Goal: Information Seeking & Learning: Learn about a topic

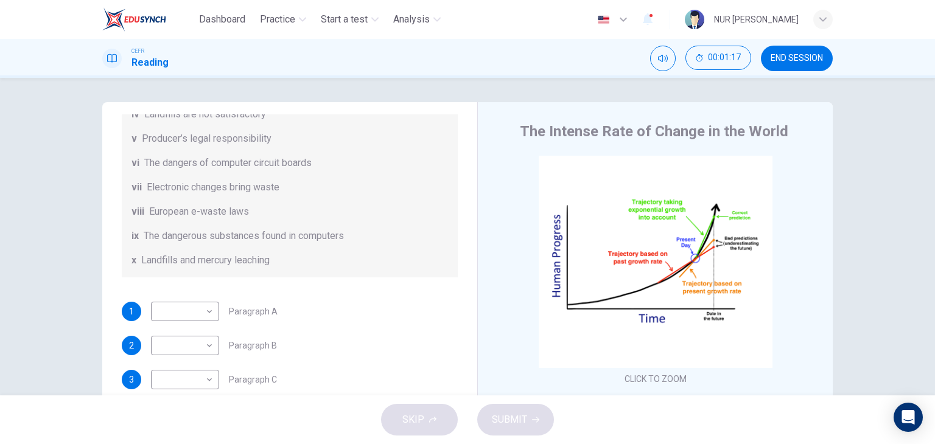
scroll to position [297, 0]
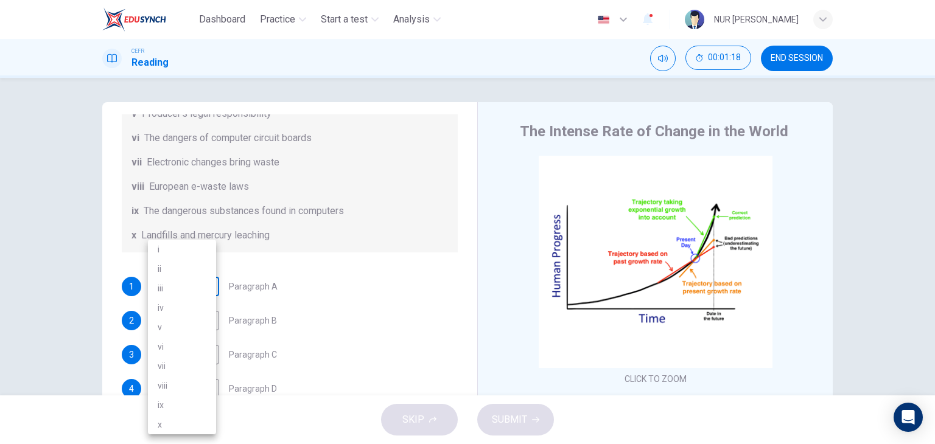
click at [194, 283] on body "Dashboard Practice Start a test Analysis English en ​ NUR AFIQAH [PERSON_NAME] …" at bounding box center [467, 222] width 935 height 444
click at [331, 249] on div at bounding box center [467, 222] width 935 height 444
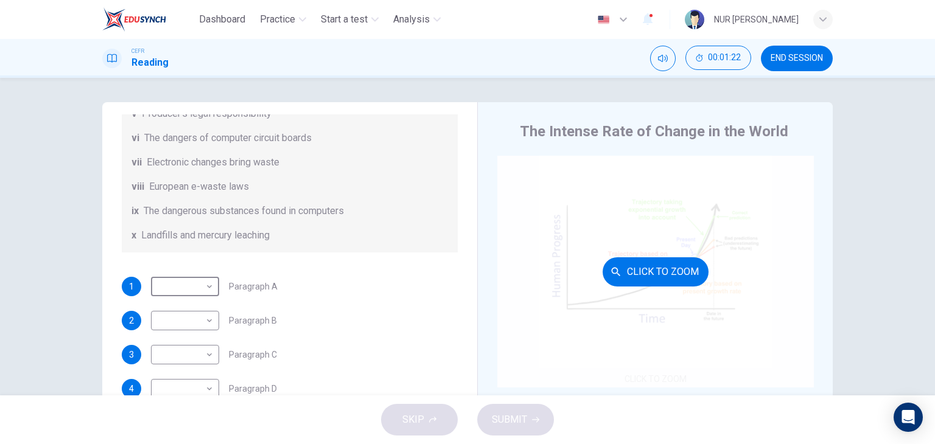
click at [654, 273] on button "Click to Zoom" at bounding box center [656, 271] width 106 height 29
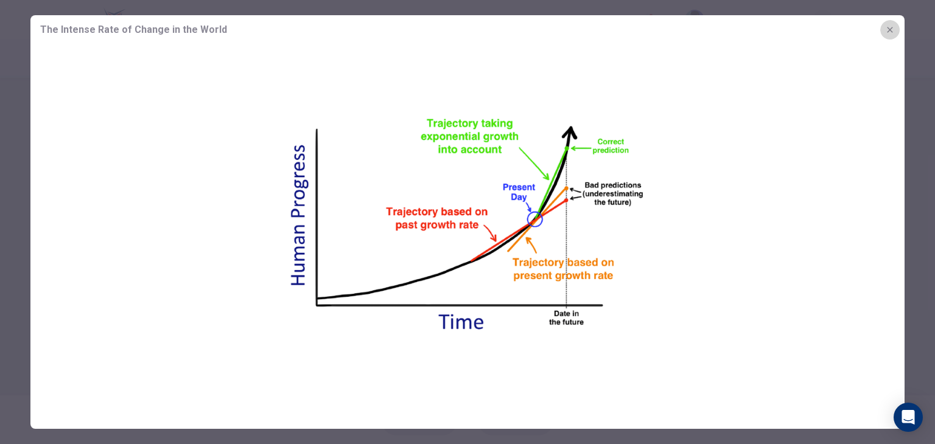
click at [889, 27] on icon "button" at bounding box center [890, 30] width 10 height 10
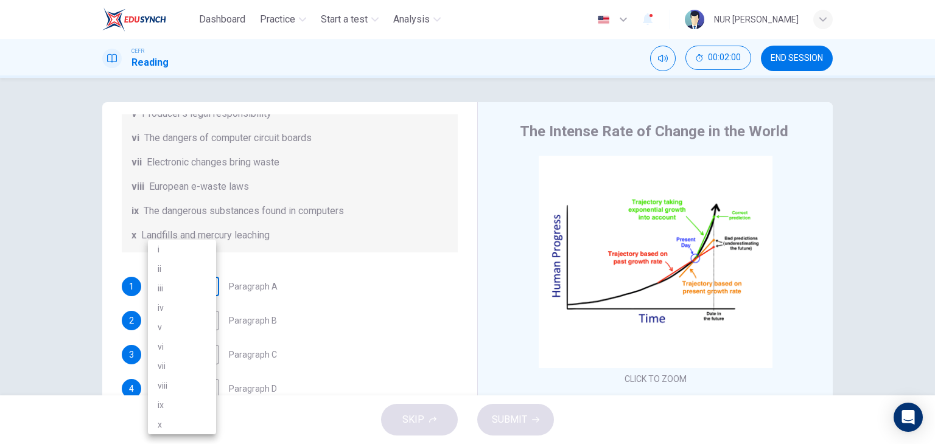
click at [172, 278] on body "Dashboard Practice Start a test Analysis English en ​ NUR AFIQAH ILYANA BINTI M…" at bounding box center [467, 222] width 935 height 444
click at [321, 172] on div at bounding box center [467, 222] width 935 height 444
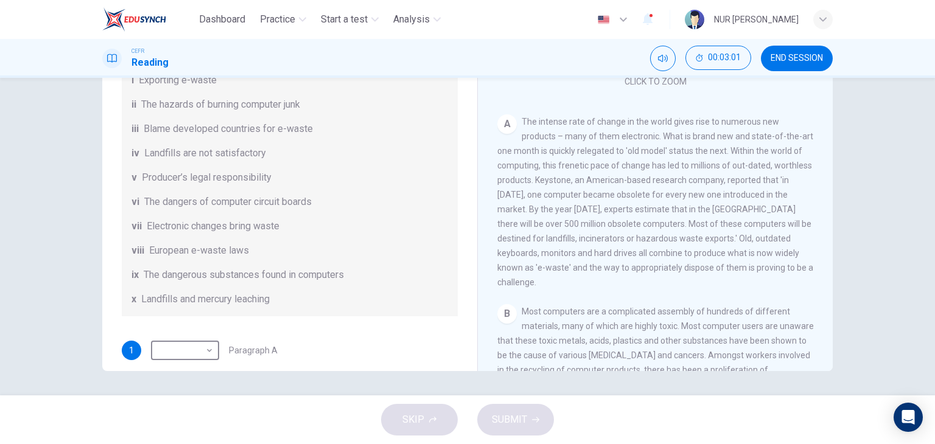
scroll to position [66, 0]
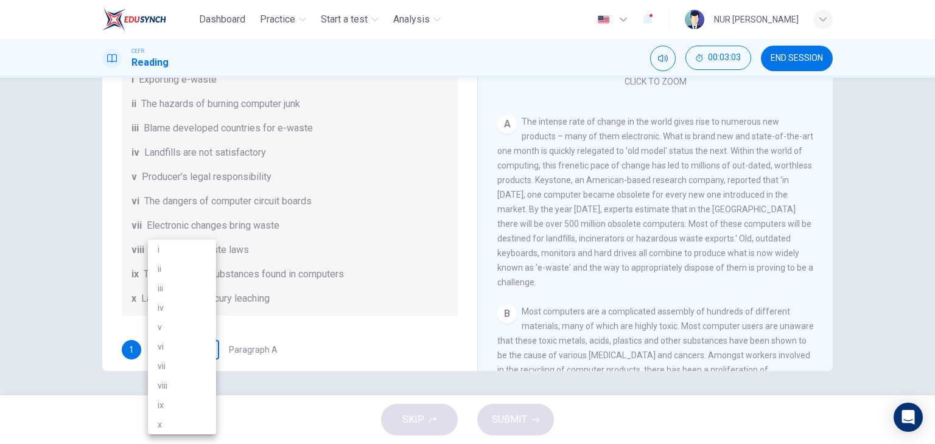
click at [190, 355] on body "Dashboard Practice Start a test Analysis English en ​ NUR AFIQAH ILYANA BINTI M…" at bounding box center [467, 222] width 935 height 444
click at [317, 299] on div at bounding box center [467, 222] width 935 height 444
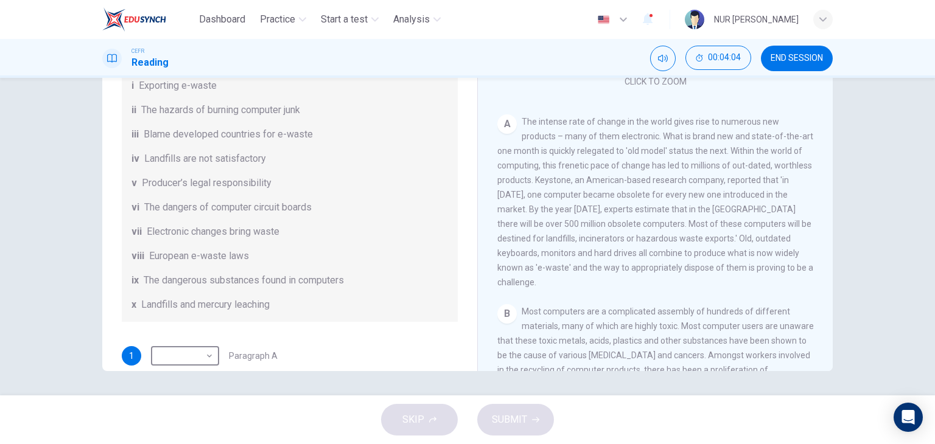
scroll to position [77, 0]
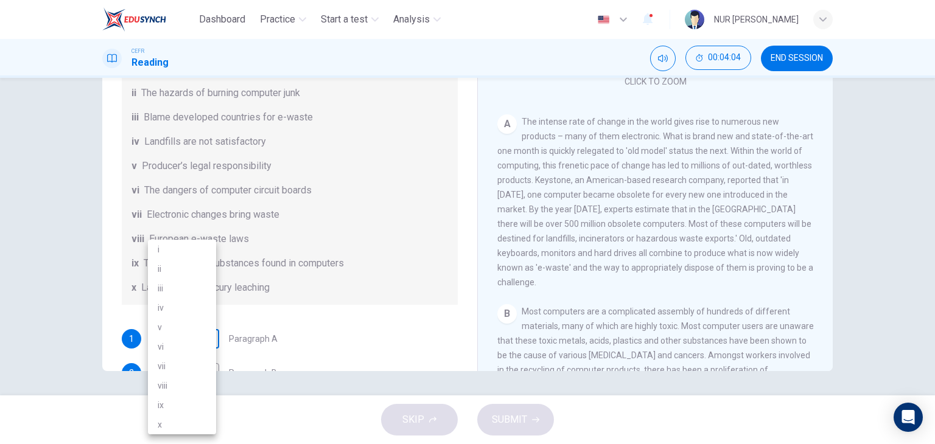
click at [183, 348] on body "Dashboard Practice Start a test Analysis English en ​ NUR AFIQAH ILYANA BINTI M…" at bounding box center [467, 222] width 935 height 444
click at [166, 251] on li "i" at bounding box center [182, 249] width 68 height 19
type input "i"
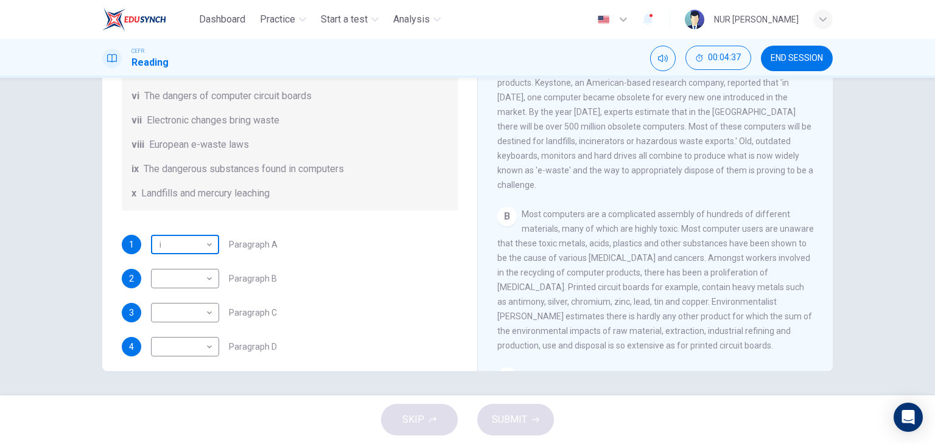
scroll to position [183, 0]
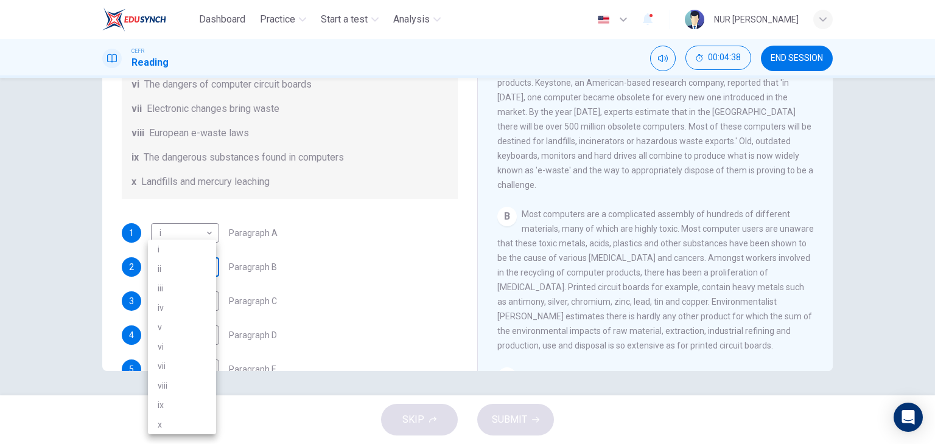
click at [187, 280] on body "Dashboard Practice Start a test Analysis English en ​ NUR AFIQAH ILYANA BINTI M…" at bounding box center [467, 222] width 935 height 444
click at [163, 404] on li "ix" at bounding box center [182, 405] width 68 height 19
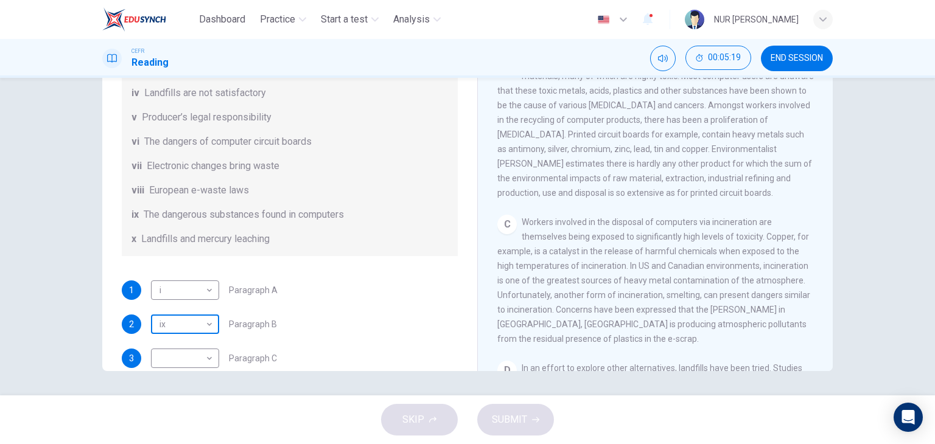
scroll to position [127, 0]
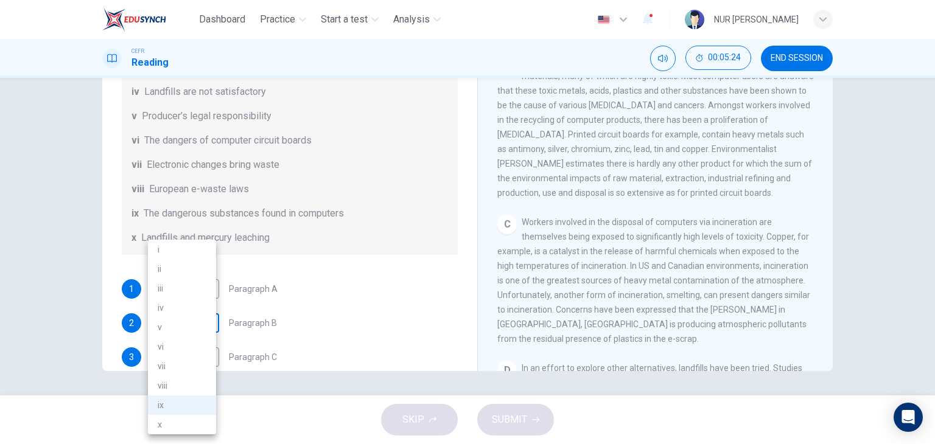
click at [175, 337] on body "Dashboard Practice Start a test Analysis English en ​ NUR AFIQAH ILYANA BINTI M…" at bounding box center [467, 222] width 935 height 444
click at [162, 347] on li "vi" at bounding box center [182, 346] width 68 height 19
type input "vi"
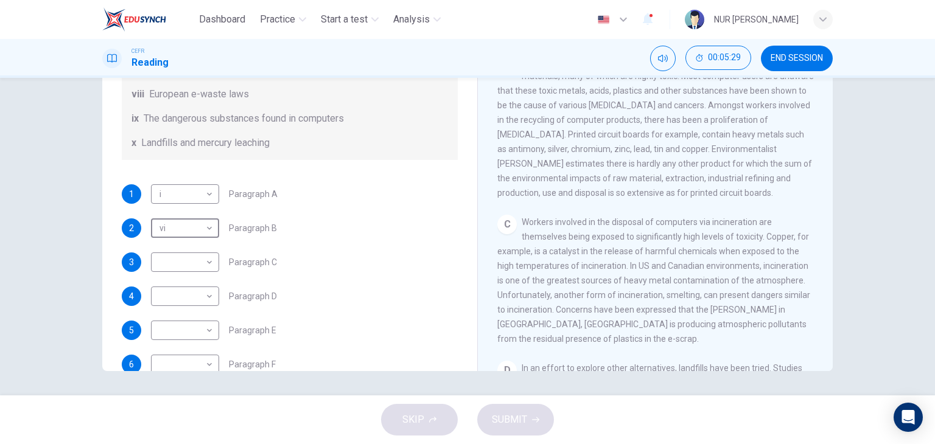
scroll to position [224, 0]
click at [189, 268] on body "Dashboard Practice Start a test Analysis English en ​ NUR AFIQAH ILYANA BINTI M…" at bounding box center [467, 222] width 935 height 444
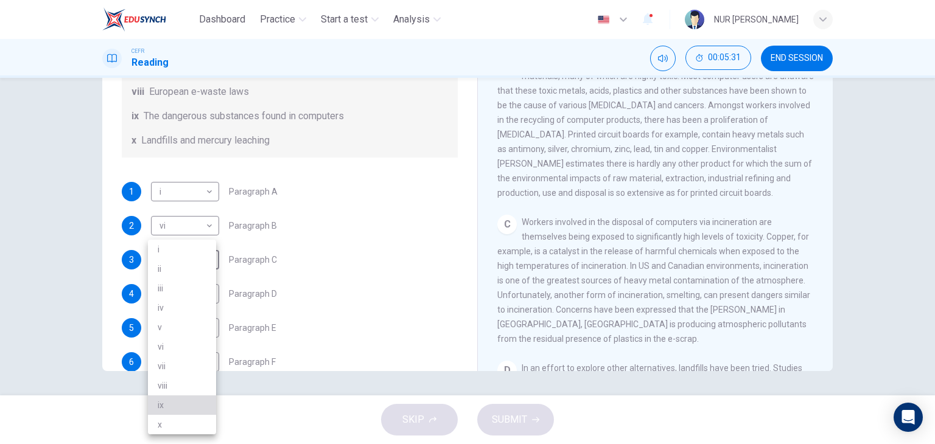
click at [166, 407] on li "ix" at bounding box center [182, 405] width 68 height 19
type input "ix"
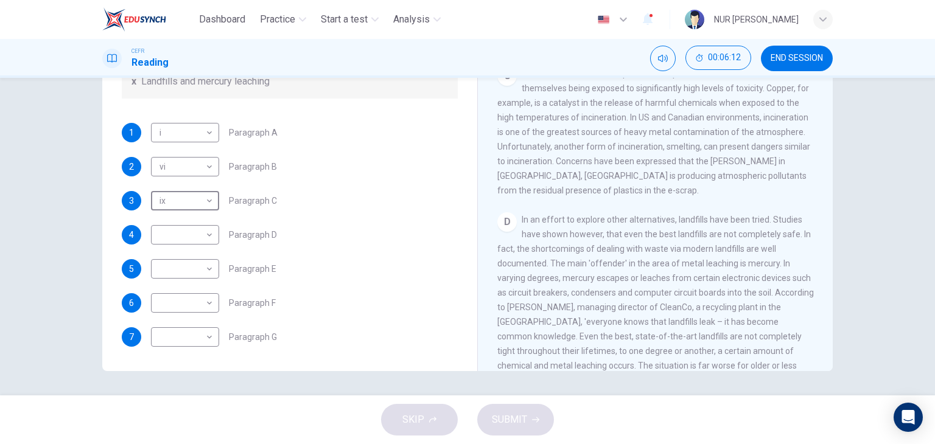
scroll to position [285, 0]
click at [176, 251] on body "Dashboard Practice Start a test Analysis English en ​ NUR AFIQAH ILYANA BINTI M…" at bounding box center [467, 222] width 935 height 444
click at [163, 429] on li "x" at bounding box center [182, 424] width 68 height 19
type input "x"
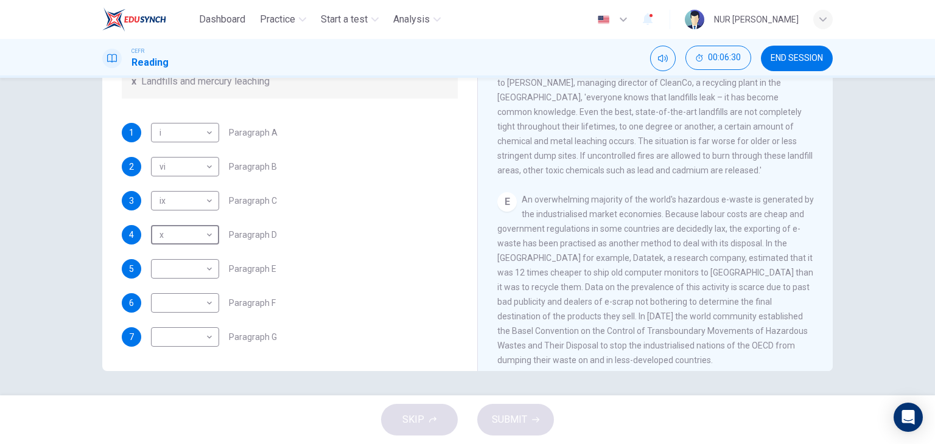
scroll to position [297, 0]
click at [180, 274] on body "Dashboard Practice Start a test Analysis English en ​ NUR AFIQAH ILYANA BINTI M…" at bounding box center [467, 222] width 935 height 444
click at [185, 247] on li "i" at bounding box center [182, 249] width 68 height 19
type input "i"
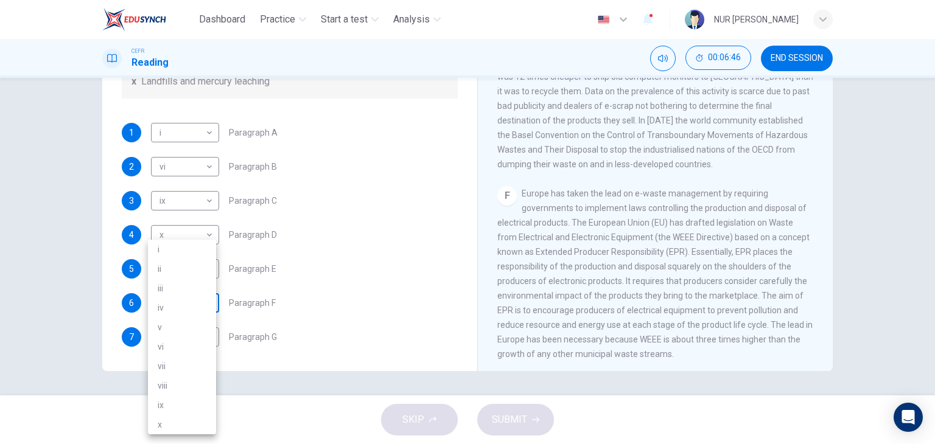
click at [178, 306] on body "Dashboard Practice Start a test Analysis English en ​ NUR AFIQAH ILYANA BINTI M…" at bounding box center [467, 222] width 935 height 444
click at [165, 388] on li "viii" at bounding box center [182, 385] width 68 height 19
type input "viii"
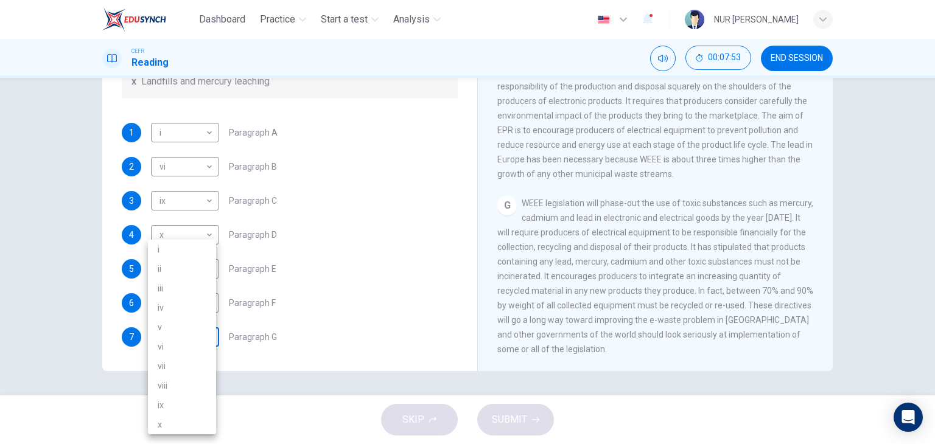
click at [184, 334] on body "Dashboard Practice Start a test Analysis English en ​ NUR AFIQAH ILYANA BINTI M…" at bounding box center [467, 222] width 935 height 444
click at [169, 331] on li "v" at bounding box center [182, 327] width 68 height 19
type input "v"
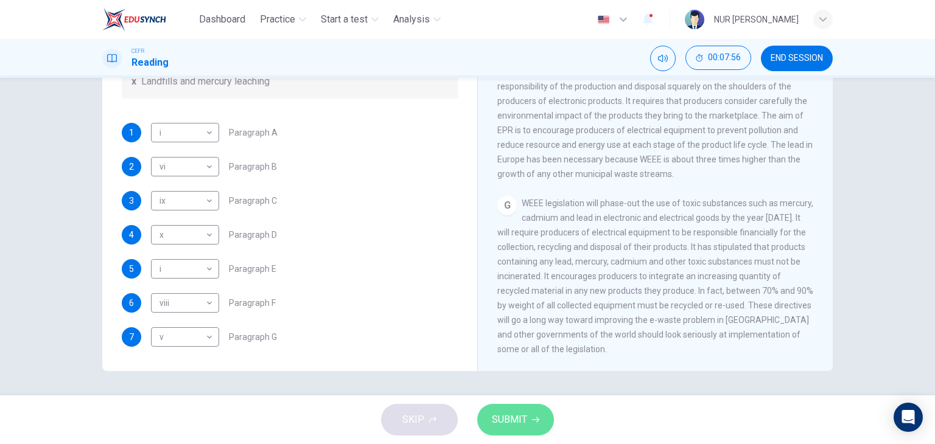
click at [498, 410] on button "SUBMIT" at bounding box center [515, 420] width 77 height 32
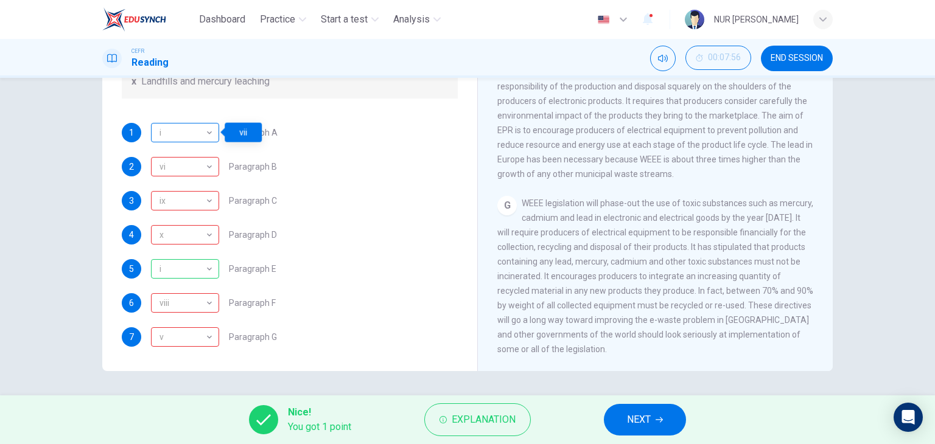
click at [187, 139] on div "i" at bounding box center [183, 133] width 64 height 35
click at [210, 133] on div "i" at bounding box center [183, 133] width 64 height 35
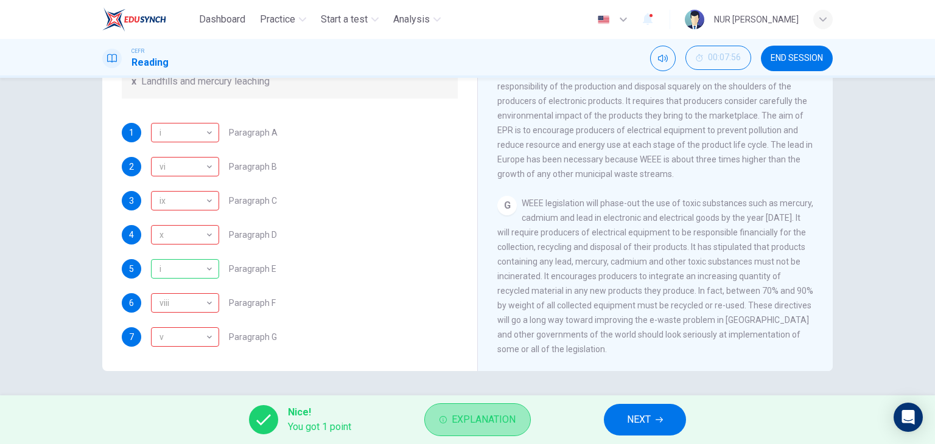
click at [502, 433] on button "Explanation" at bounding box center [477, 420] width 107 height 33
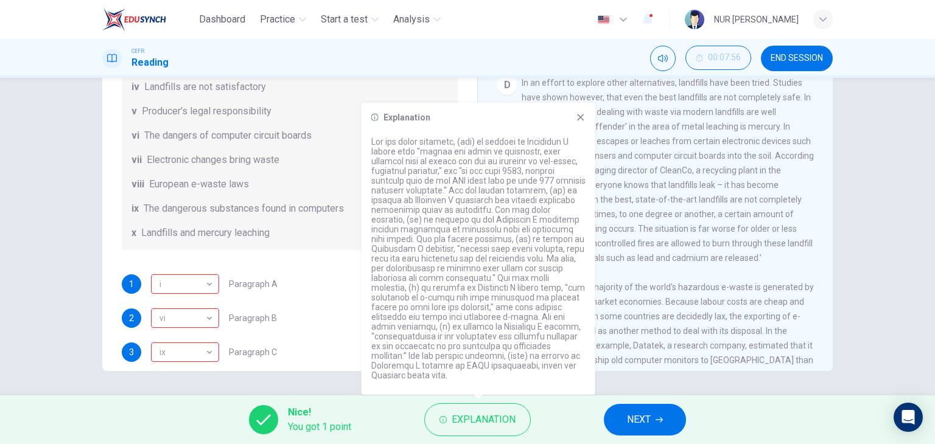
scroll to position [679, 0]
click at [460, 122] on div "Explanation" at bounding box center [478, 118] width 214 height 10
drag, startPoint x: 460, startPoint y: 125, endPoint x: 536, endPoint y: 115, distance: 76.1
click at [536, 115] on div "Explanation" at bounding box center [479, 249] width 234 height 292
drag, startPoint x: 536, startPoint y: 115, endPoint x: 677, endPoint y: 136, distance: 142.8
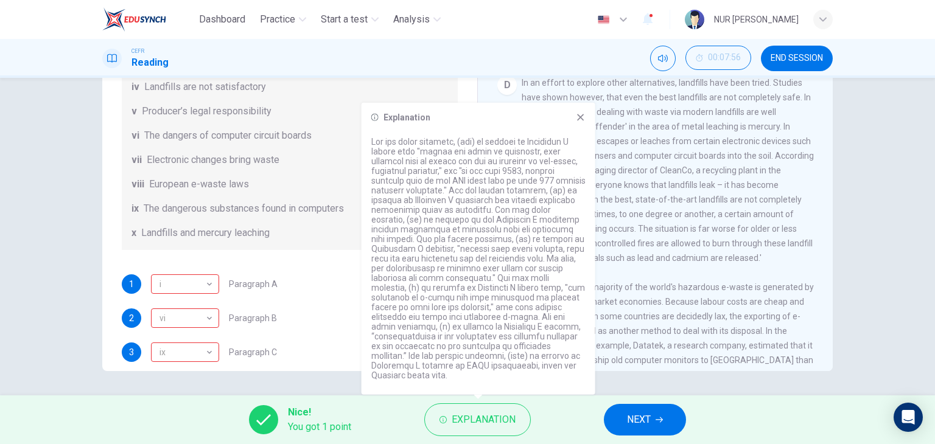
click at [677, 136] on body "Dashboard Practice Start a test Analysis English en ​ NUR AFIQAH ILYANA BINTI M…" at bounding box center [467, 222] width 935 height 444
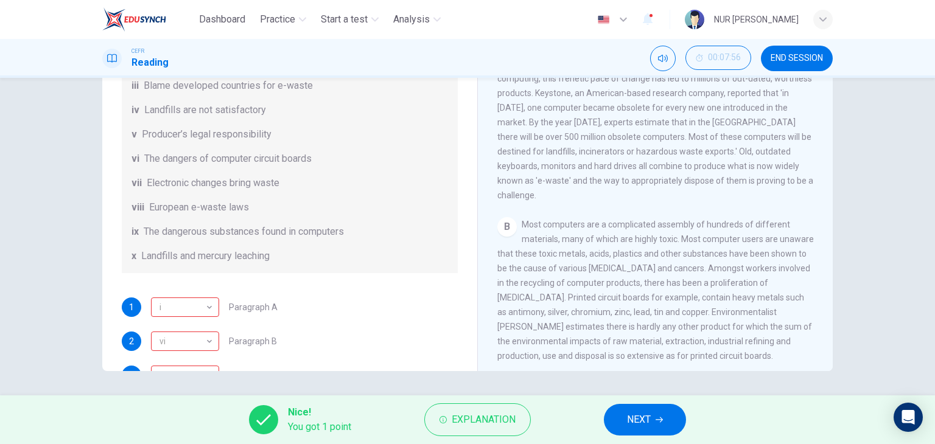
scroll to position [107, 0]
click at [632, 411] on span "NEXT" at bounding box center [639, 419] width 24 height 17
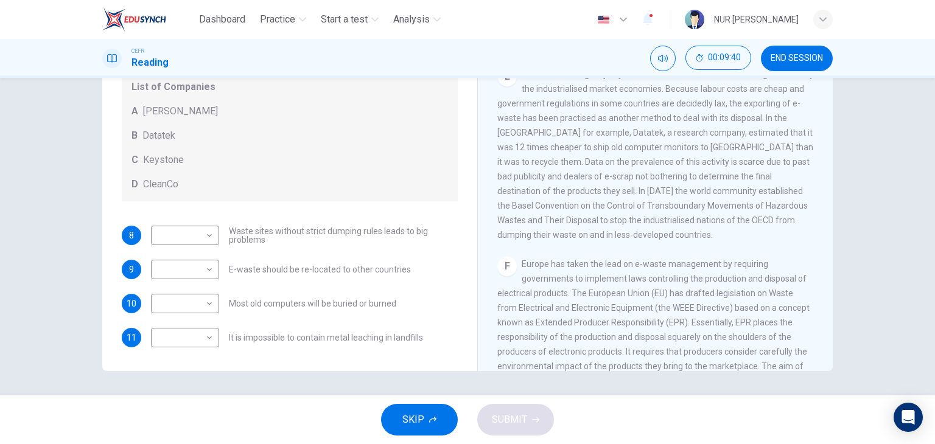
scroll to position [800, 0]
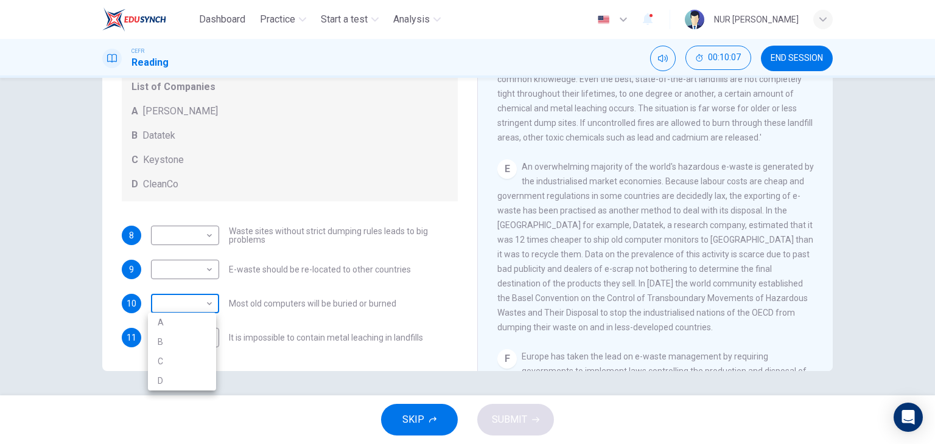
click at [194, 306] on body "Dashboard Practice Start a test Analysis English en ​ NUR AFIQAH ILYANA BINTI M…" at bounding box center [467, 222] width 935 height 444
click at [170, 341] on li "B" at bounding box center [182, 341] width 68 height 19
type input "B"
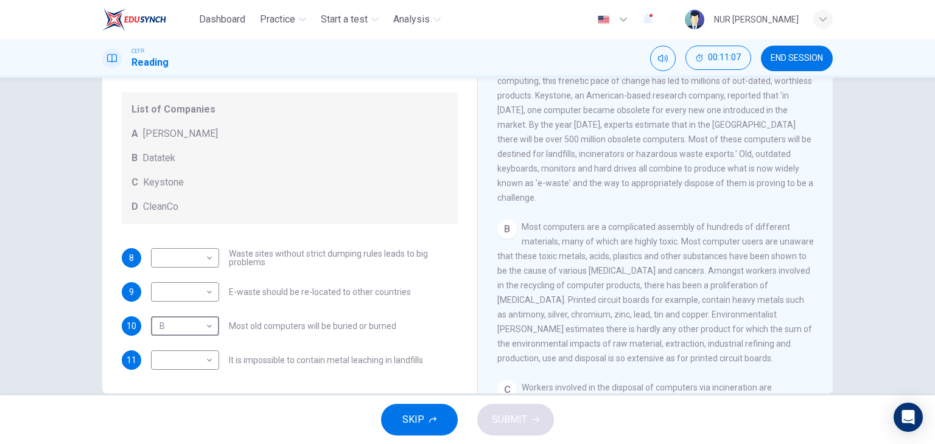
scroll to position [131, 0]
click at [189, 359] on body "Dashboard Practice Start a test Analysis English en ​ NUR AFIQAH ILYANA BINTI M…" at bounding box center [467, 222] width 935 height 444
click at [168, 407] on li "C" at bounding box center [182, 405] width 68 height 19
type input "C"
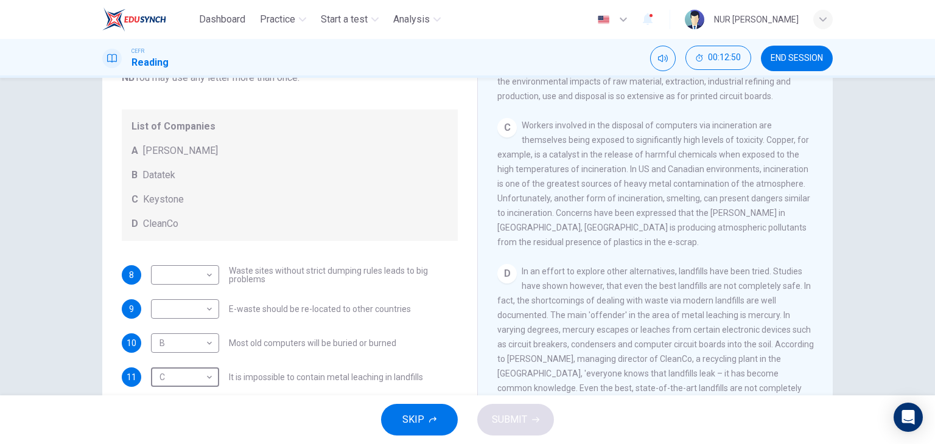
scroll to position [111, 0]
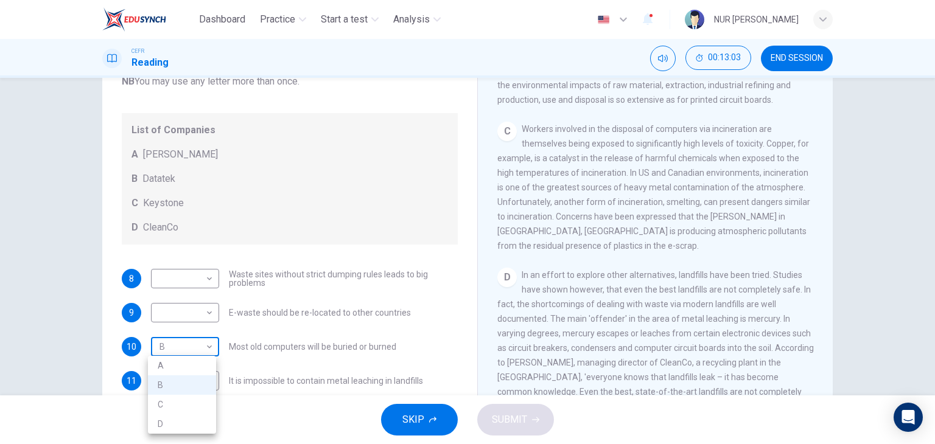
click at [192, 356] on body "Dashboard Practice Start a test Analysis English en ​ NUR AFIQAH ILYANA BINTI M…" at bounding box center [467, 222] width 935 height 444
click at [157, 408] on li "C" at bounding box center [182, 404] width 68 height 19
click at [207, 349] on body "Dashboard Practice Start a test Analysis English en ​ NUR AFIQAH ILYANA BINTI M…" at bounding box center [467, 222] width 935 height 444
click at [158, 368] on li "A" at bounding box center [182, 365] width 68 height 19
type input "A"
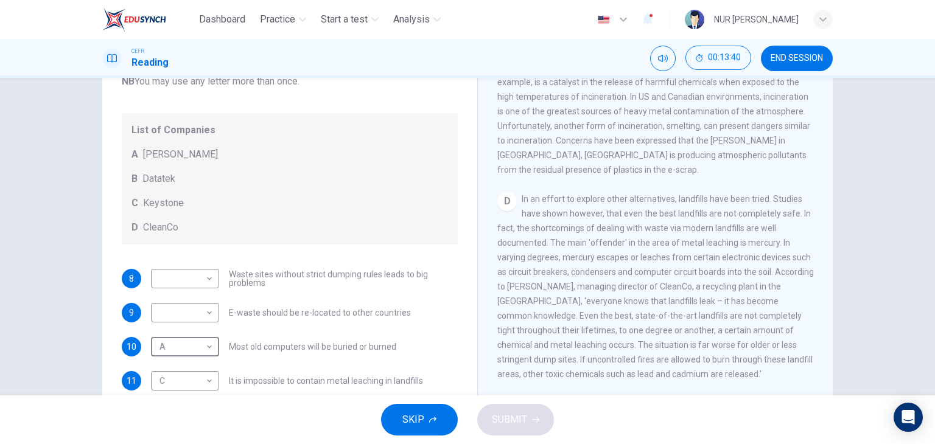
scroll to position [606, 0]
drag, startPoint x: 641, startPoint y: 317, endPoint x: 519, endPoint y: 335, distance: 123.7
click at [519, 335] on span "In an effort to explore other alternatives, landfills have been tried. Studies …" at bounding box center [655, 287] width 317 height 185
drag, startPoint x: 671, startPoint y: 356, endPoint x: 562, endPoint y: 342, distance: 109.9
click at [562, 342] on div "D In an effort to explore other alternatives, landfills have been tried. Studie…" at bounding box center [655, 287] width 317 height 190
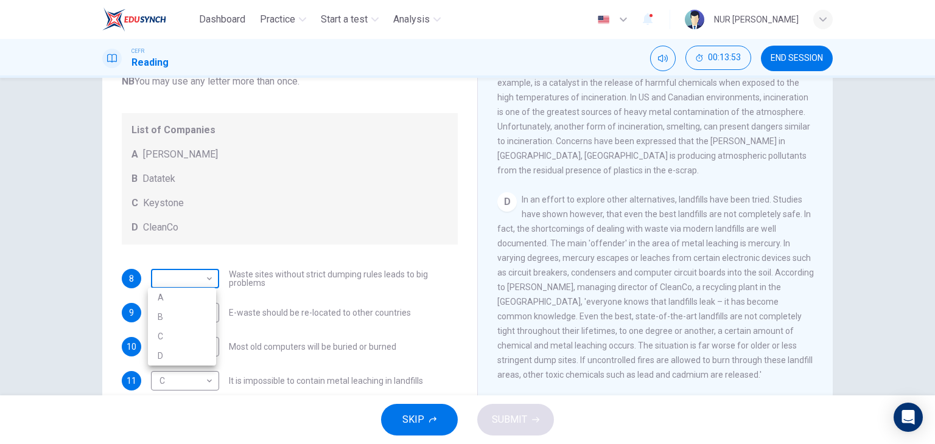
click at [199, 281] on body "Dashboard Practice Start a test Analysis English en ​ NUR AFIQAH ILYANA BINTI M…" at bounding box center [467, 222] width 935 height 444
click at [161, 357] on li "D" at bounding box center [182, 355] width 68 height 19
type input "D"
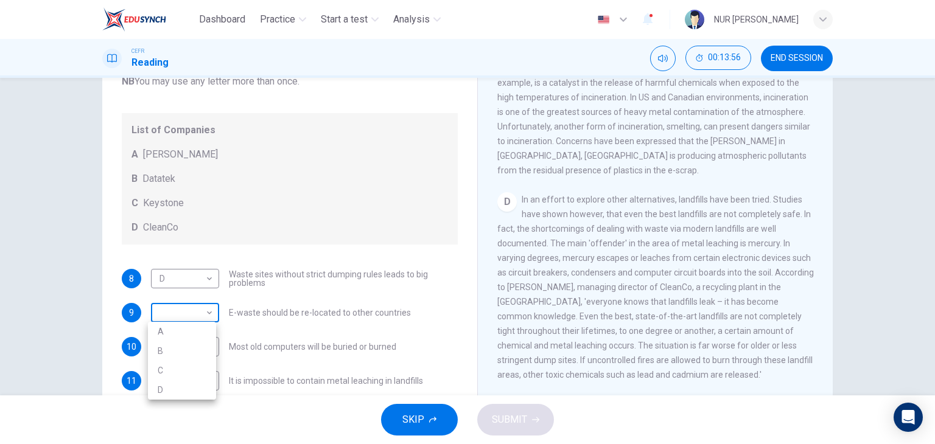
click at [192, 313] on body "Dashboard Practice Start a test Analysis English en ​ NUR AFIQAH ILYANA BINTI M…" at bounding box center [467, 222] width 935 height 444
click at [180, 349] on li "B" at bounding box center [182, 350] width 68 height 19
type input "B"
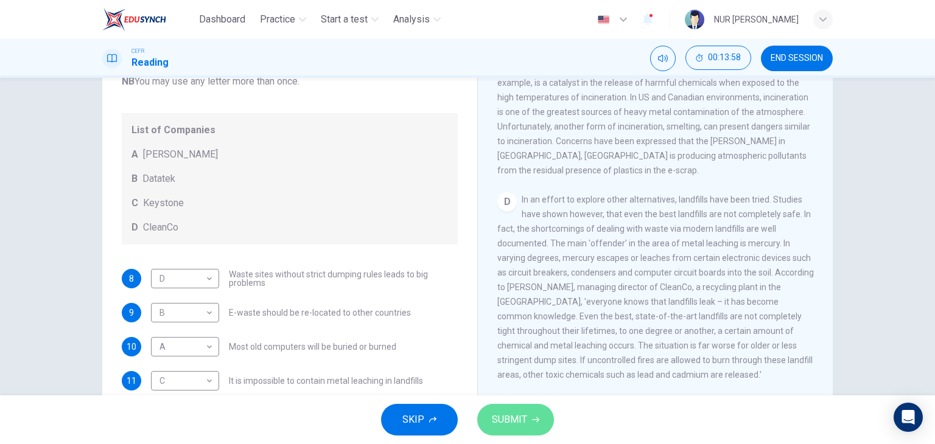
click at [485, 408] on button "SUBMIT" at bounding box center [515, 420] width 77 height 32
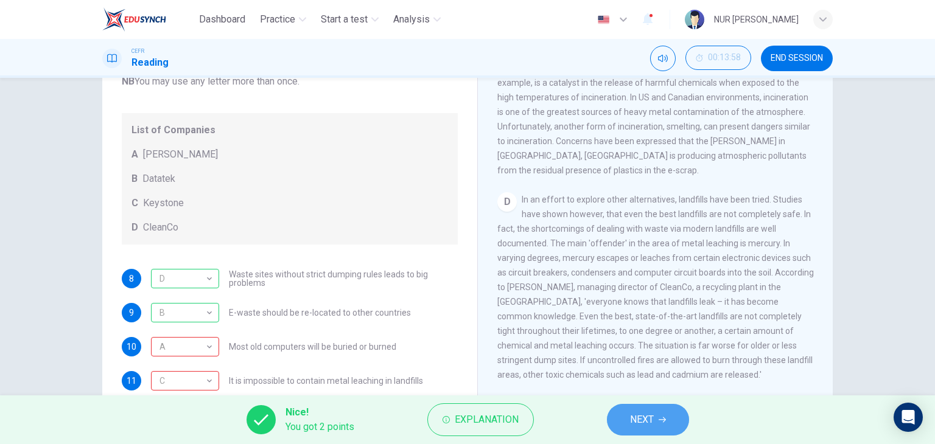
click at [674, 406] on button "NEXT" at bounding box center [648, 420] width 82 height 32
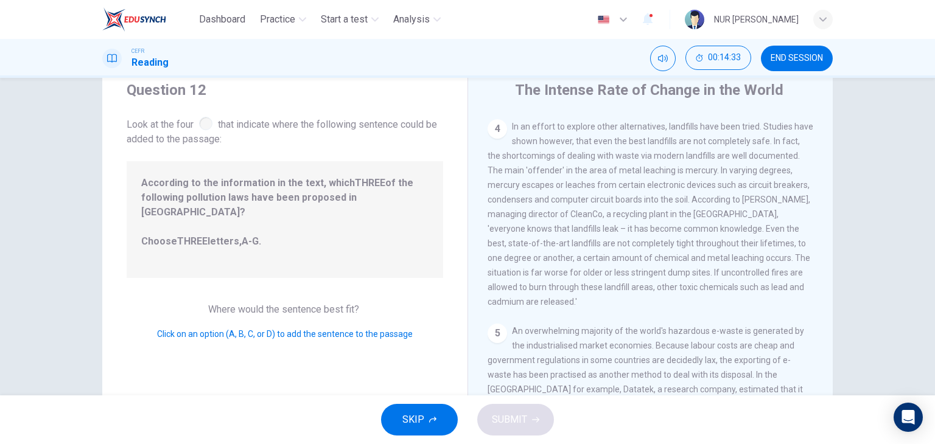
scroll to position [35, 0]
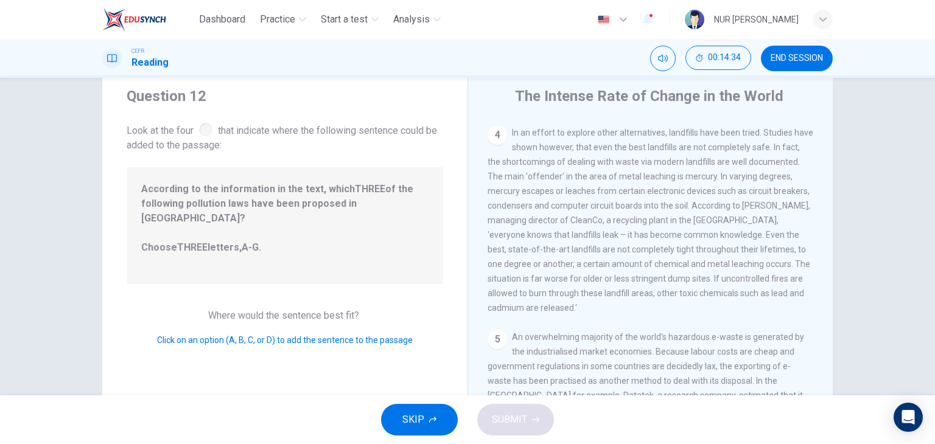
click at [302, 310] on span "Where would the sentence best fit?" at bounding box center [284, 316] width 153 height 12
click at [261, 237] on span "According to the information in the text, which THREE of the following pollutio…" at bounding box center [284, 226] width 287 height 88
click at [248, 225] on span "According to the information in the text, which THREE of the following pollutio…" at bounding box center [284, 226] width 287 height 88
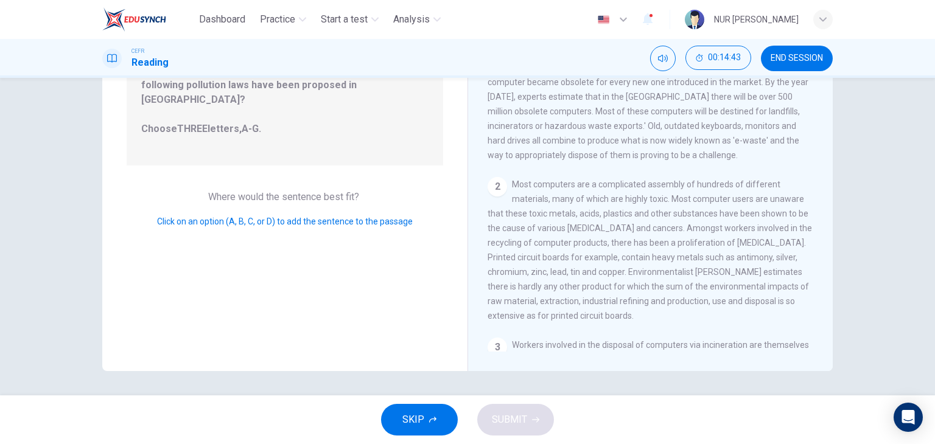
scroll to position [0, 0]
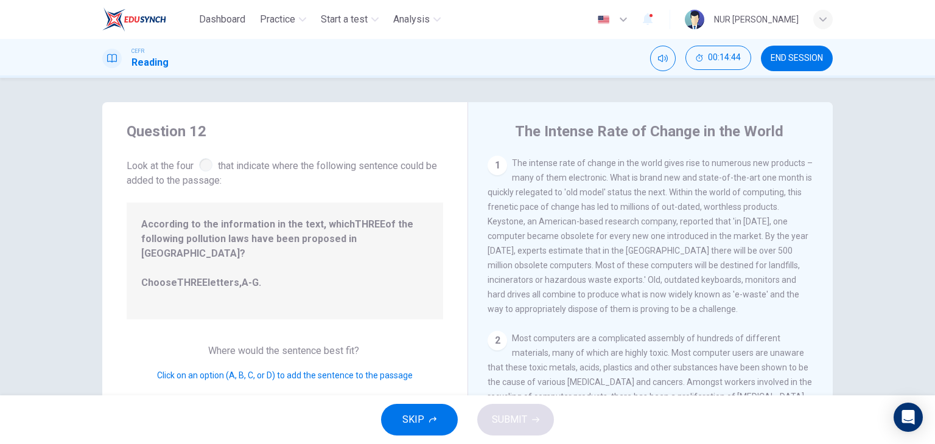
click at [497, 170] on div "1" at bounding box center [497, 165] width 19 height 19
click at [493, 161] on div "1" at bounding box center [497, 165] width 19 height 19
click at [209, 247] on span "According to the information in the text, which THREE of the following pollutio…" at bounding box center [284, 261] width 287 height 88
click at [180, 371] on span "Click on an option (A, B, C, or D) to add the sentence to the passage" at bounding box center [285, 376] width 256 height 10
click at [248, 371] on span "Click on an option (A, B, C, or D) to add the sentence to the passage" at bounding box center [285, 376] width 256 height 10
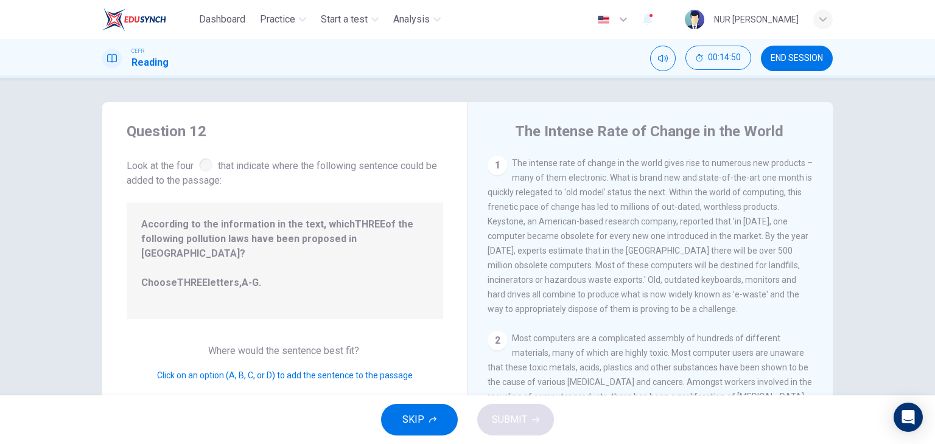
click at [266, 199] on div "Question 12 Look at the four that indicate where the following sentence could b…" at bounding box center [284, 313] width 365 height 423
click at [197, 164] on span "Look at the four that indicate where the following sentence could be added to t…" at bounding box center [285, 172] width 317 height 32
drag, startPoint x: 197, startPoint y: 164, endPoint x: 662, endPoint y: 249, distance: 472.7
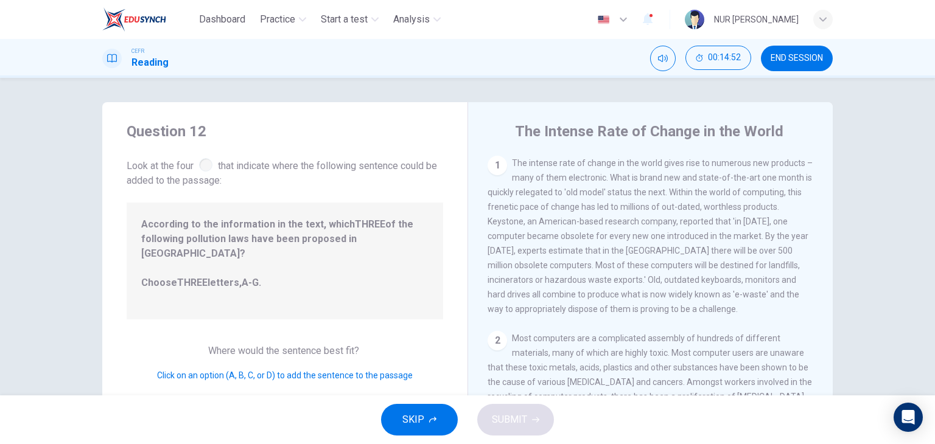
click at [662, 249] on div "Question 12 Look at the four that indicate where the following sentence could b…" at bounding box center [467, 313] width 730 height 423
click at [495, 169] on div "1" at bounding box center [497, 165] width 19 height 19
click at [237, 273] on span "According to the information in the text, which THREE of the following pollutio…" at bounding box center [284, 261] width 287 height 88
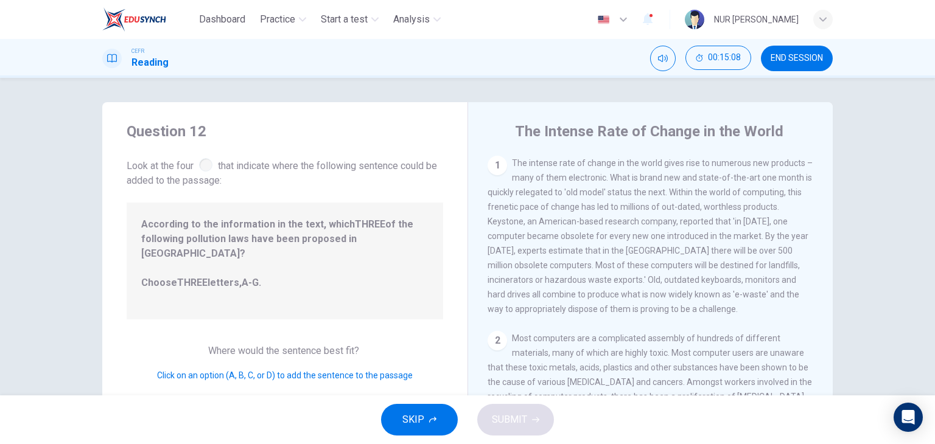
click at [237, 273] on span "According to the information in the text, which THREE of the following pollutio…" at bounding box center [284, 261] width 287 height 88
drag, startPoint x: 357, startPoint y: 259, endPoint x: 208, endPoint y: 142, distance: 189.5
click at [208, 142] on div "Question 12 Look at the four that indicate where the following sentence could b…" at bounding box center [284, 313] width 365 height 423
click at [199, 164] on div at bounding box center [205, 164] width 13 height 13
drag, startPoint x: 198, startPoint y: 164, endPoint x: 225, endPoint y: 177, distance: 29.9
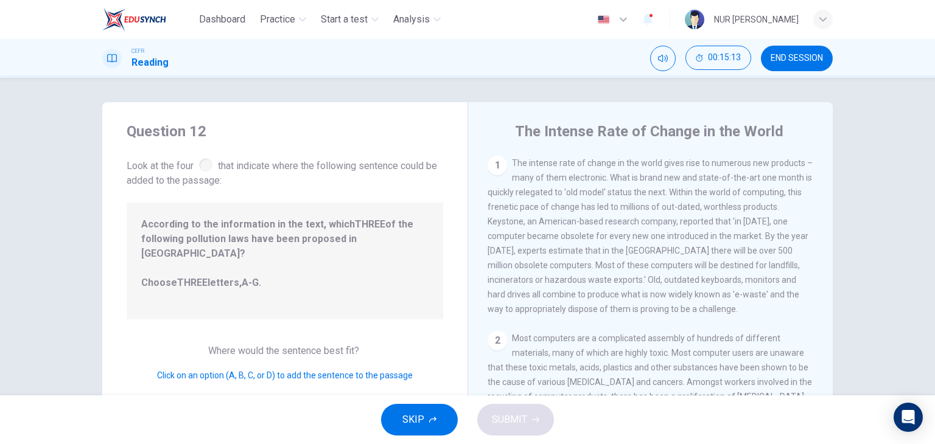
click at [225, 177] on span "Look at the four that indicate where the following sentence could be added to t…" at bounding box center [285, 172] width 317 height 32
click at [431, 407] on button "SKIP" at bounding box center [419, 420] width 77 height 32
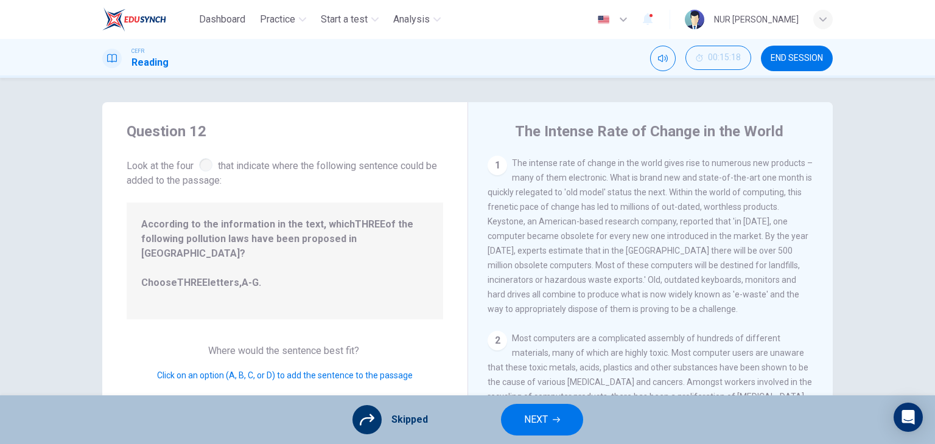
click at [544, 430] on button "NEXT" at bounding box center [542, 420] width 82 height 32
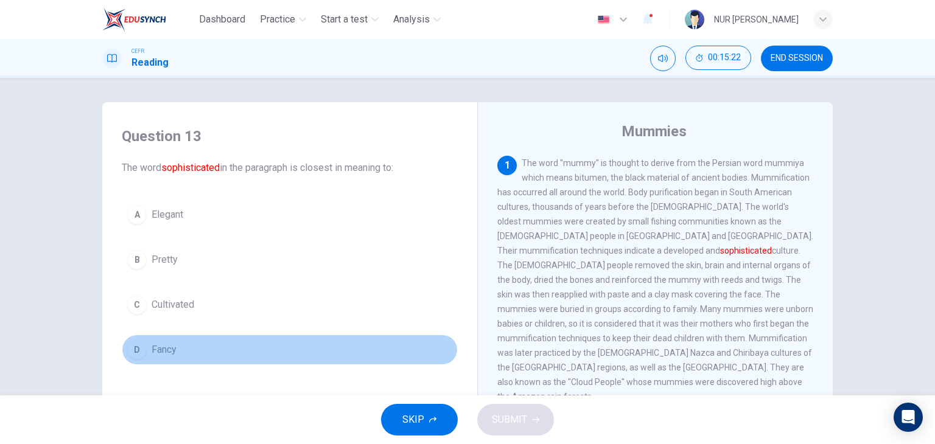
click at [127, 347] on div "D" at bounding box center [136, 349] width 19 height 19
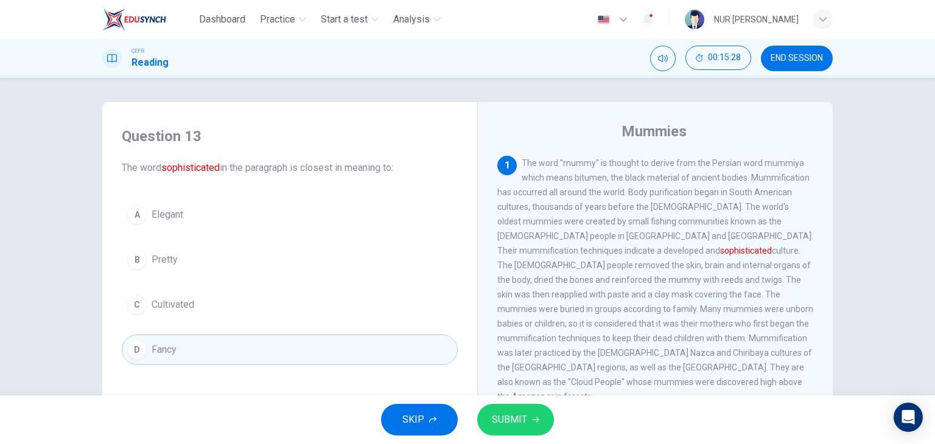
click at [130, 301] on div "C" at bounding box center [136, 304] width 19 height 19
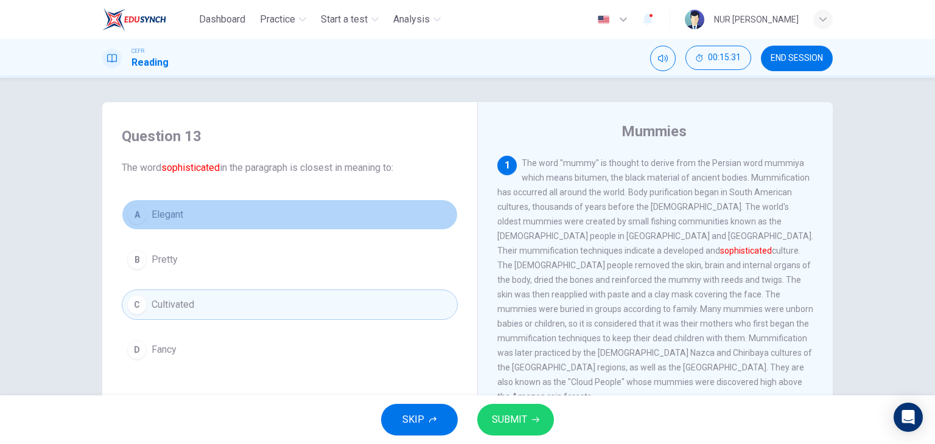
click at [141, 209] on div "A" at bounding box center [136, 214] width 19 height 19
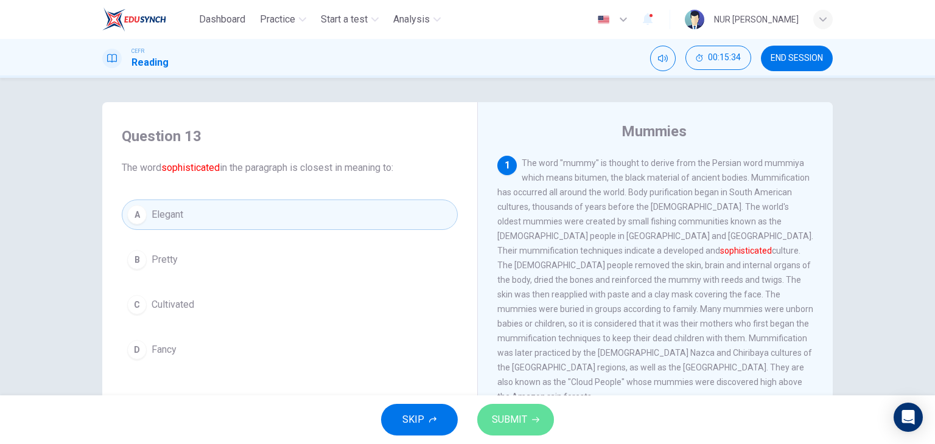
click at [516, 413] on span "SUBMIT" at bounding box center [509, 419] width 35 height 17
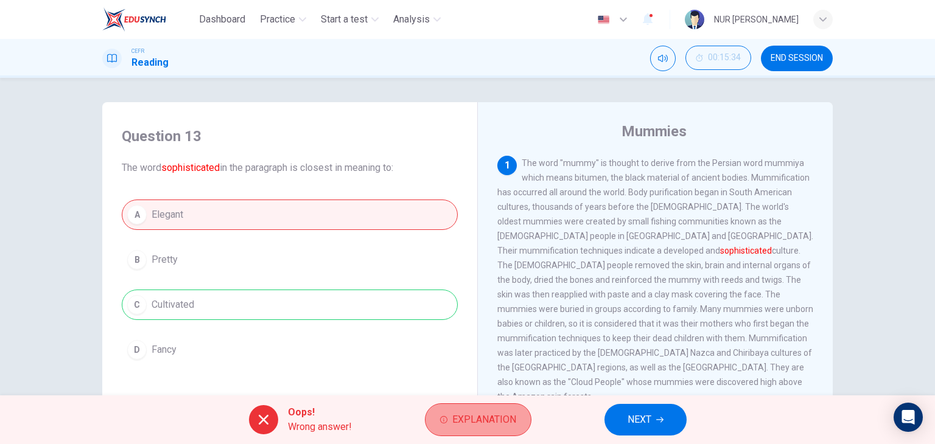
click at [492, 422] on span "Explanation" at bounding box center [484, 419] width 64 height 17
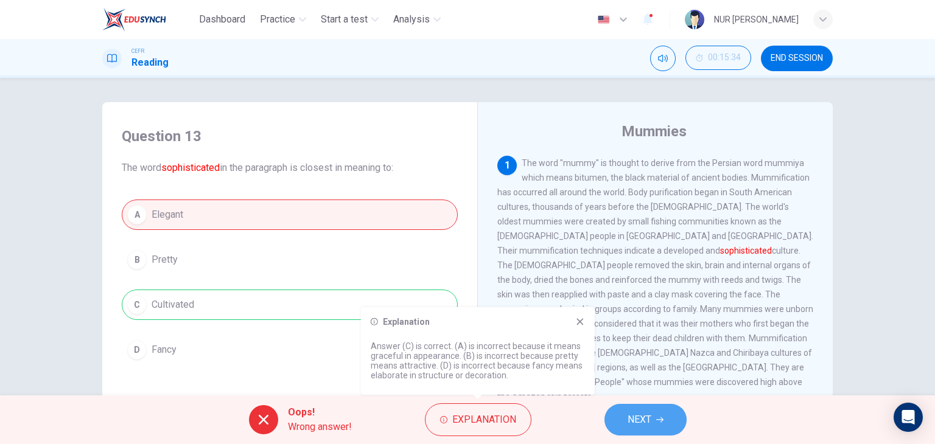
click at [648, 414] on span "NEXT" at bounding box center [640, 419] width 24 height 17
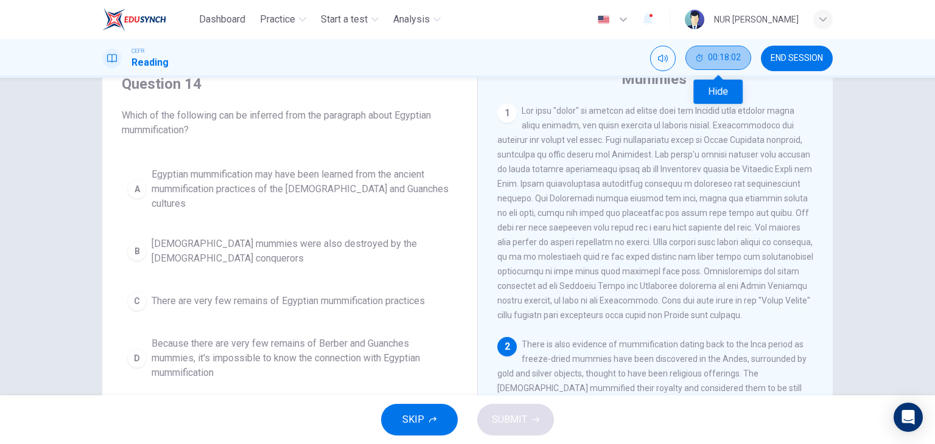
click at [718, 61] on span "00:18:02" at bounding box center [724, 58] width 33 height 10
click at [749, 60] on button "Show" at bounding box center [739, 58] width 24 height 24
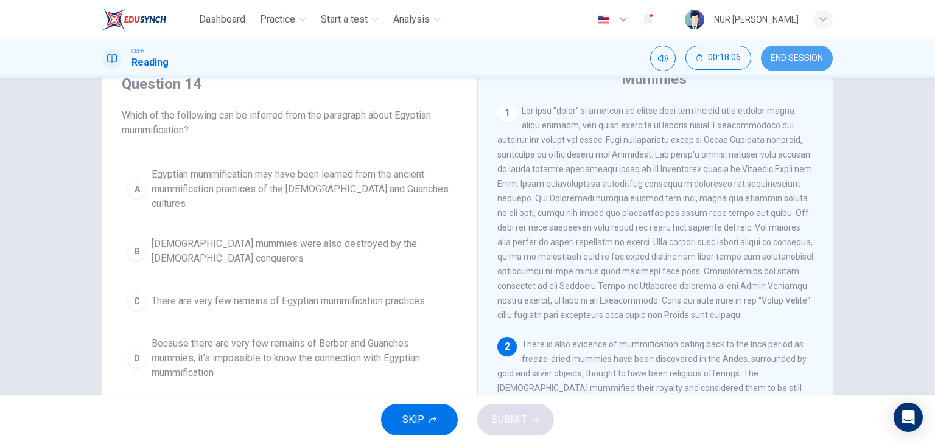
click at [764, 58] on button "END SESSION" at bounding box center [797, 59] width 72 height 26
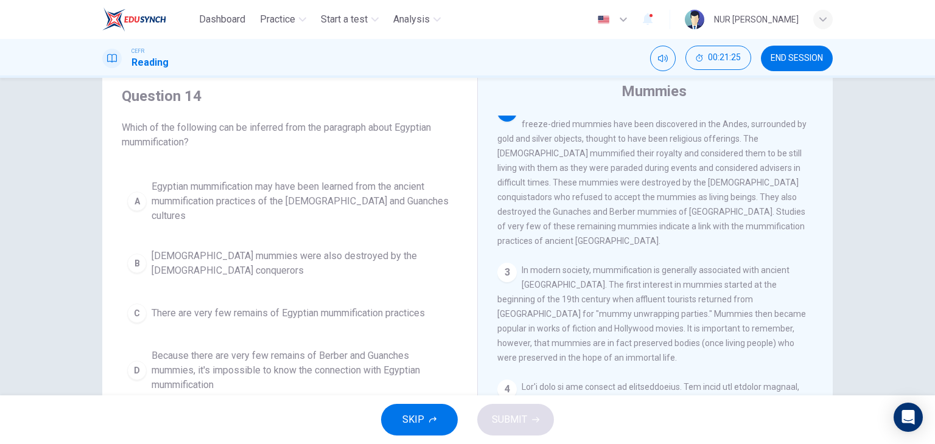
scroll to position [254, 0]
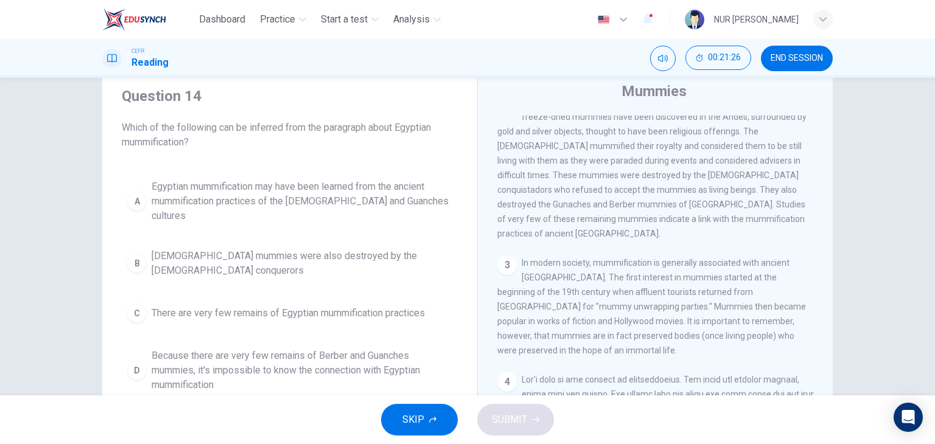
click at [504, 273] on div "3" at bounding box center [506, 265] width 19 height 19
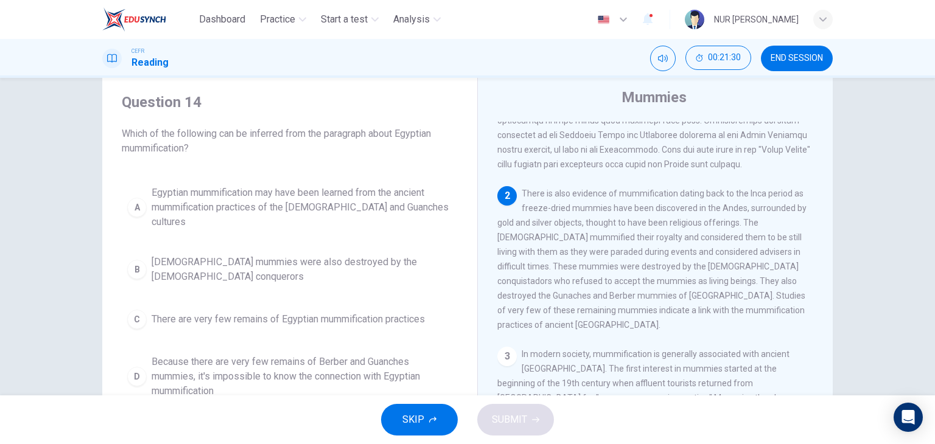
scroll to position [37, 0]
drag, startPoint x: 165, startPoint y: 293, endPoint x: 160, endPoint y: 209, distance: 83.5
click at [160, 209] on div "A Egyptian mummification may have been learned from the ancient mummification p…" at bounding box center [290, 290] width 336 height 224
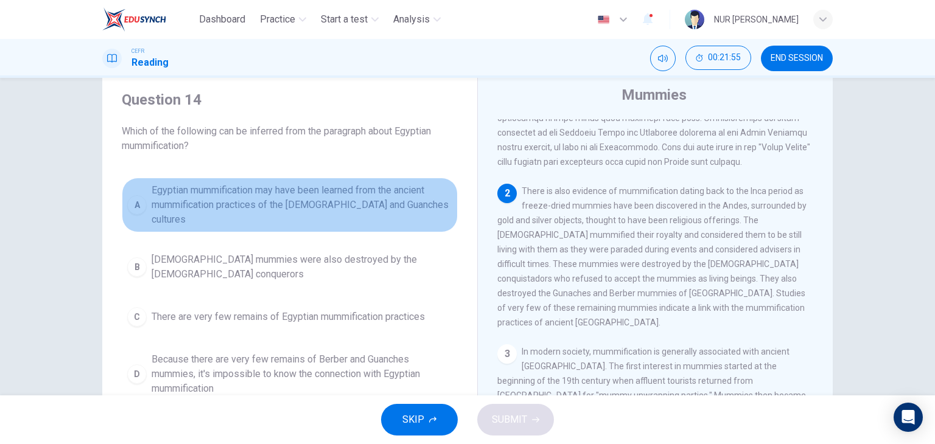
click at [144, 203] on button "A Egyptian mummification may have been learned from the ancient mummification p…" at bounding box center [290, 205] width 336 height 55
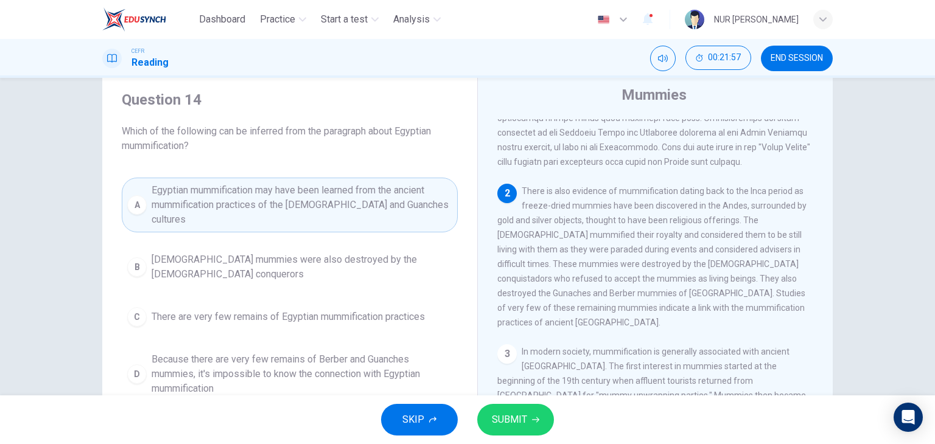
drag, startPoint x: 469, startPoint y: 405, endPoint x: 521, endPoint y: 416, distance: 53.6
click at [521, 416] on div "SKIP SUBMIT" at bounding box center [467, 420] width 935 height 49
click at [521, 416] on span "SUBMIT" at bounding box center [509, 419] width 35 height 17
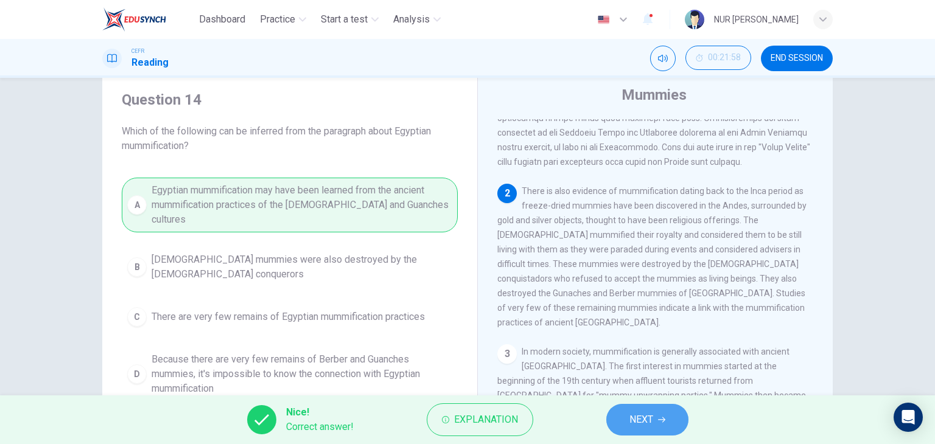
click at [623, 415] on button "NEXT" at bounding box center [647, 420] width 82 height 32
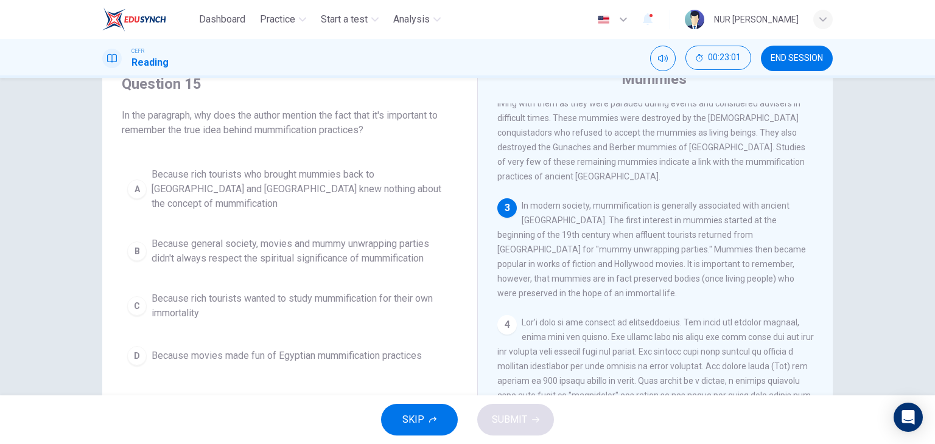
scroll to position [54, 0]
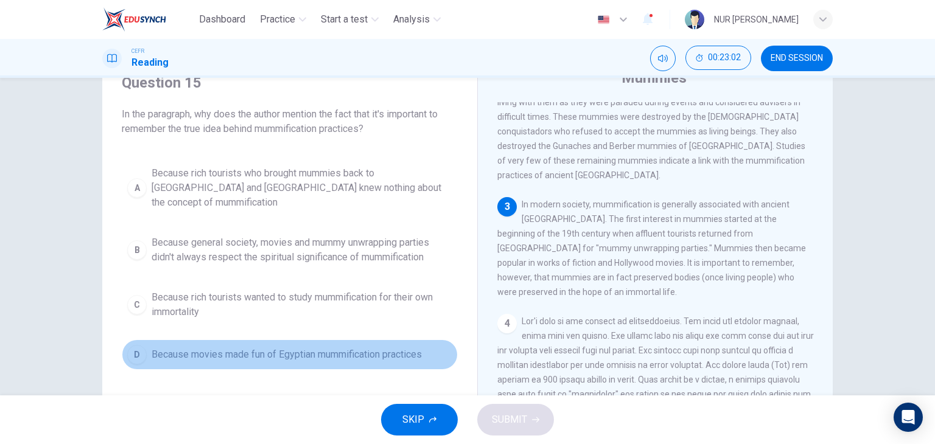
click at [134, 345] on div "D" at bounding box center [136, 354] width 19 height 19
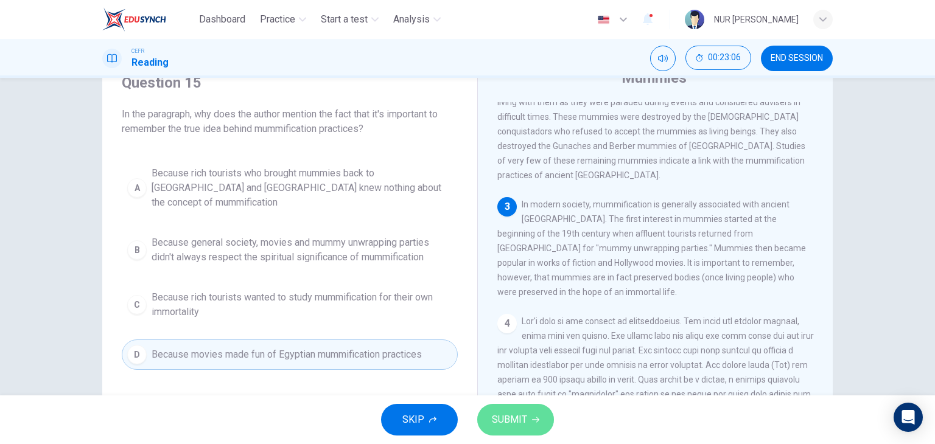
click at [508, 415] on span "SUBMIT" at bounding box center [509, 419] width 35 height 17
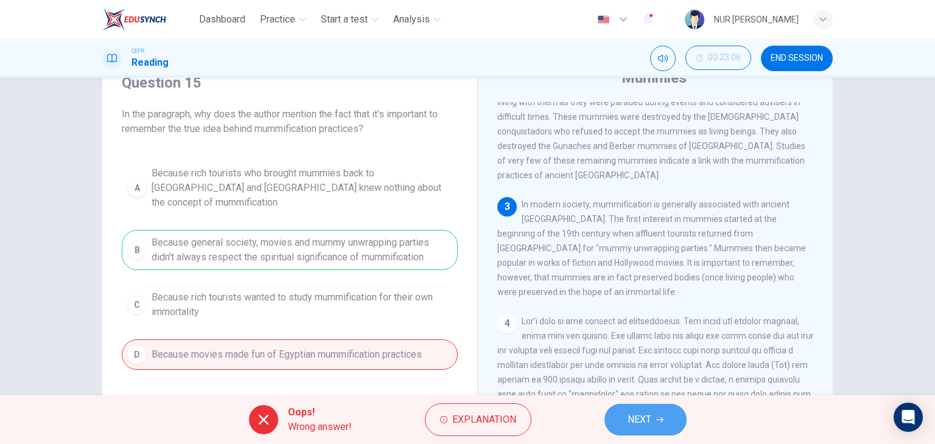
click at [631, 416] on span "NEXT" at bounding box center [640, 419] width 24 height 17
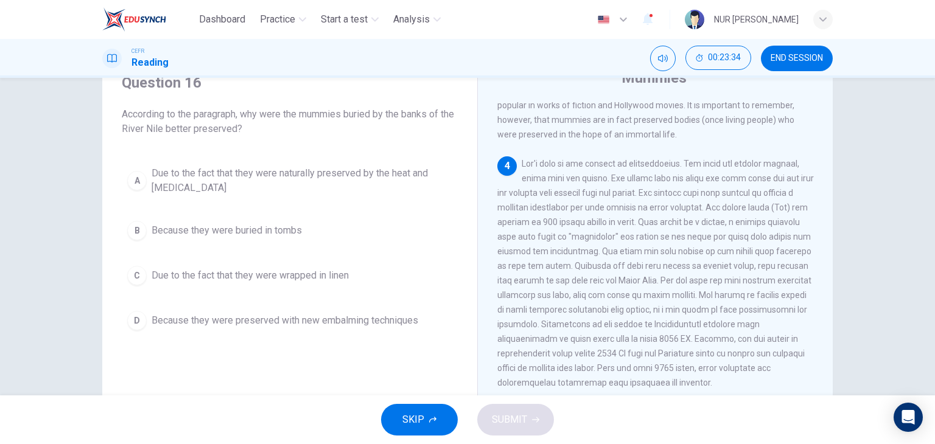
scroll to position [457, 0]
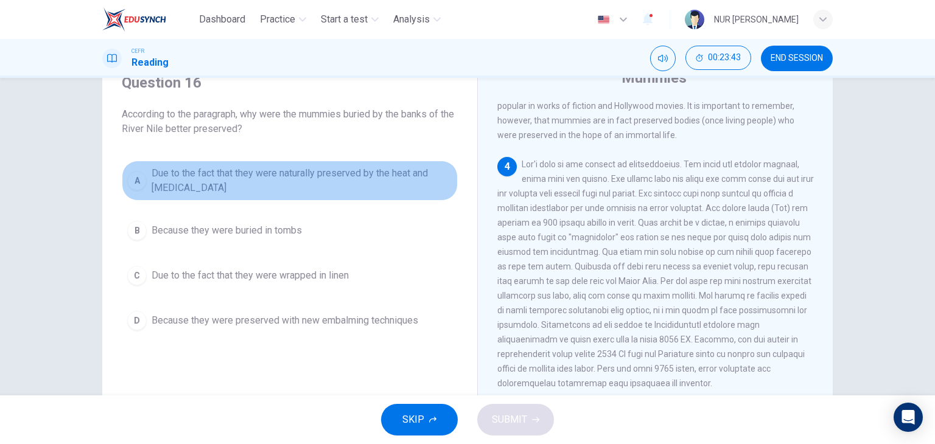
click at [152, 191] on span "Due to the fact that they were naturally preserved by the heat and dryness" at bounding box center [302, 180] width 301 height 29
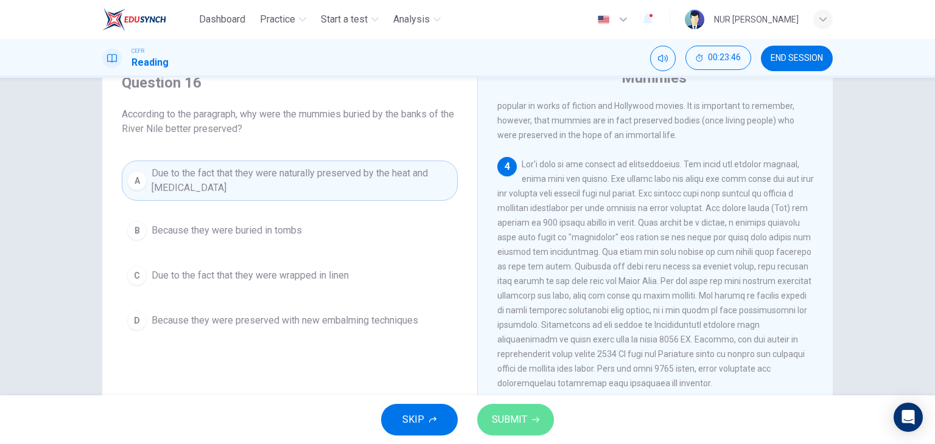
click at [511, 426] on span "SUBMIT" at bounding box center [509, 419] width 35 height 17
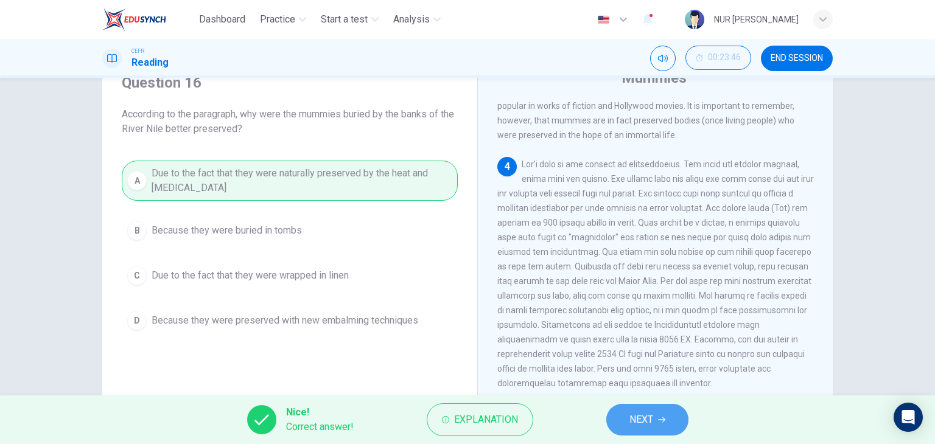
click at [641, 416] on span "NEXT" at bounding box center [641, 419] width 24 height 17
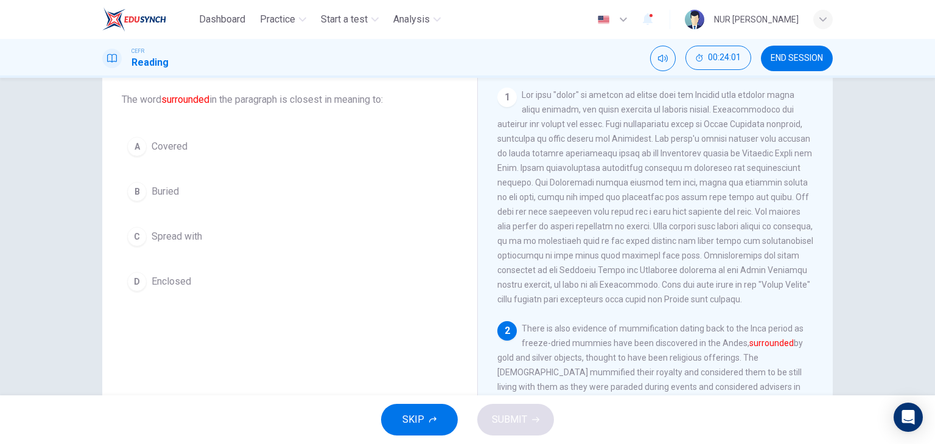
scroll to position [64, 0]
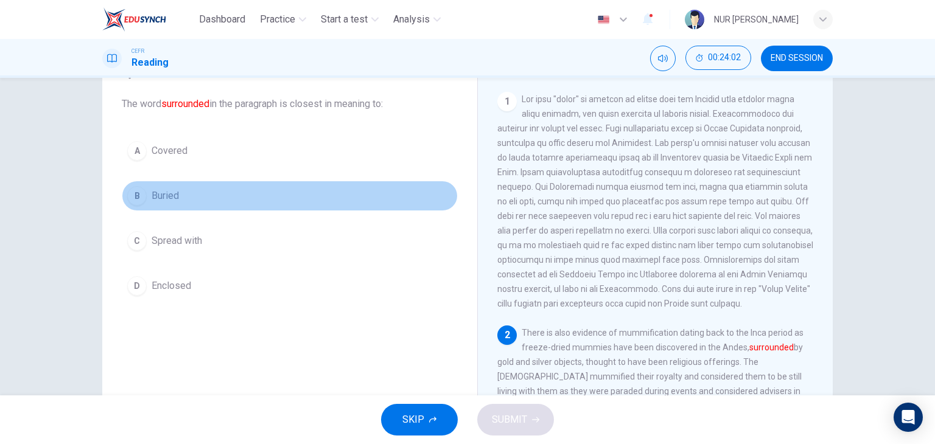
click at [140, 197] on div "B" at bounding box center [136, 195] width 19 height 19
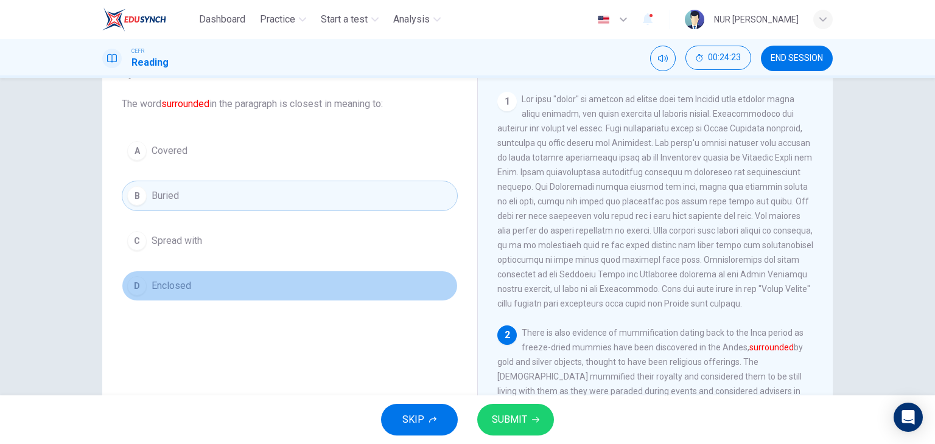
click at [141, 286] on div "D" at bounding box center [136, 285] width 19 height 19
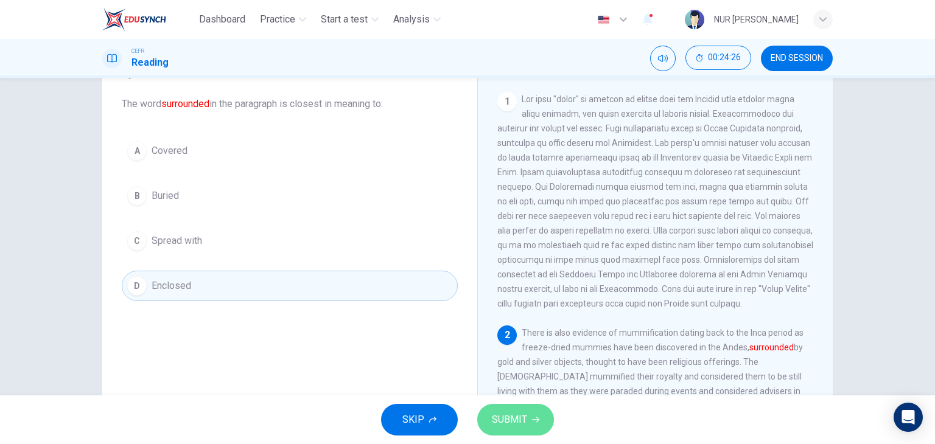
click at [509, 417] on span "SUBMIT" at bounding box center [509, 419] width 35 height 17
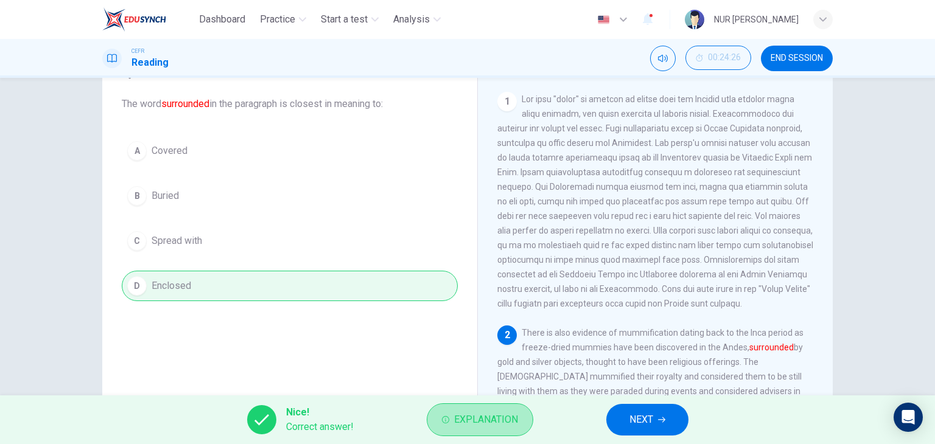
click at [509, 417] on span "Explanation" at bounding box center [486, 419] width 64 height 17
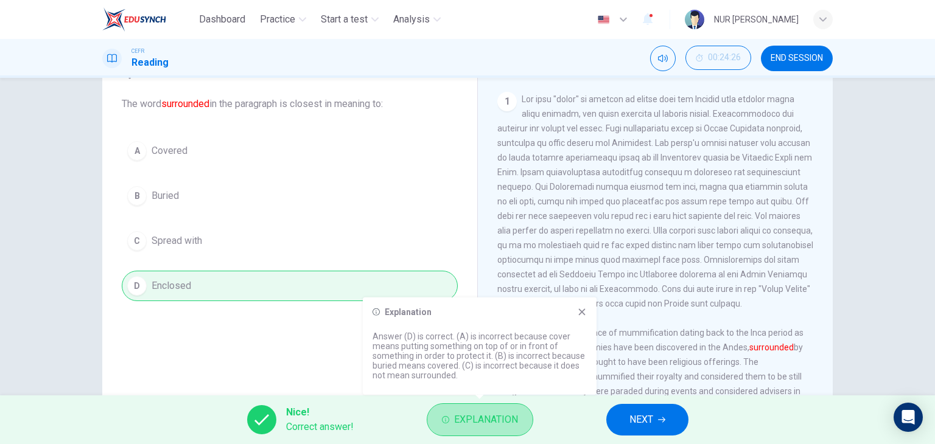
click at [509, 417] on span "Explanation" at bounding box center [486, 419] width 64 height 17
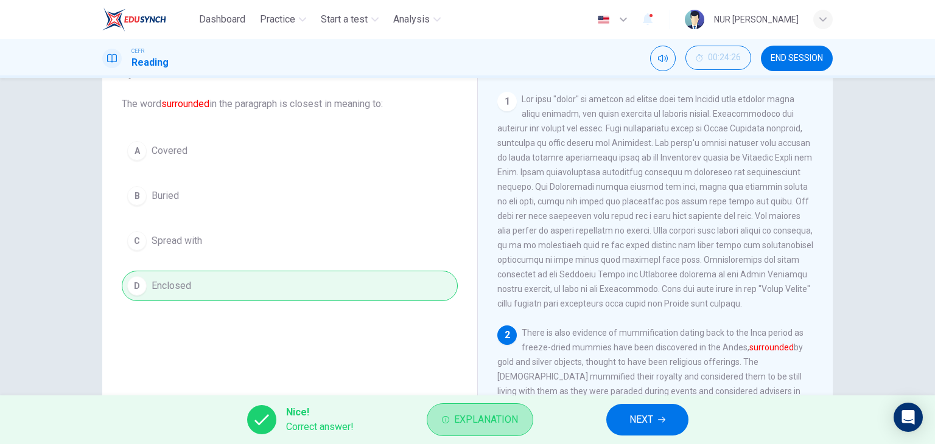
click at [509, 417] on span "Explanation" at bounding box center [486, 419] width 64 height 17
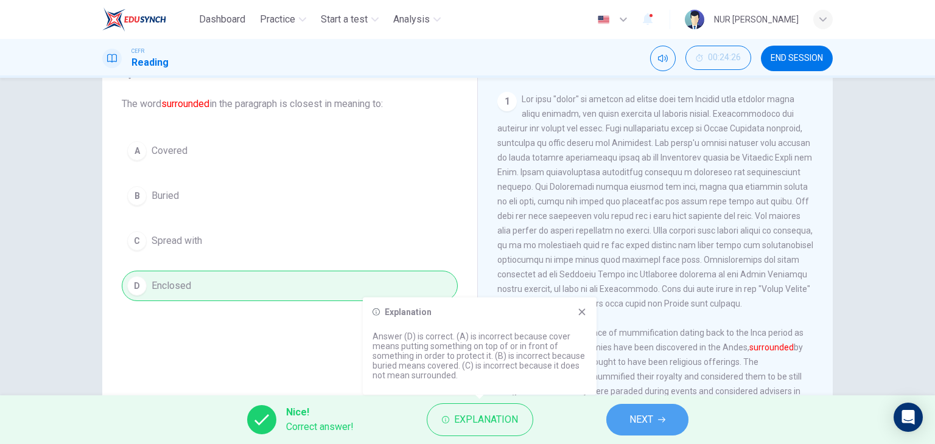
click at [649, 423] on span "NEXT" at bounding box center [641, 419] width 24 height 17
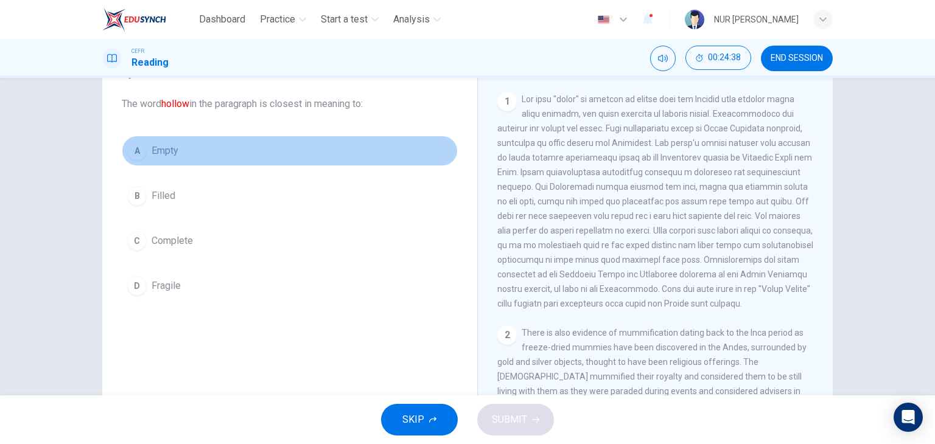
click at [137, 156] on div "A" at bounding box center [136, 150] width 19 height 19
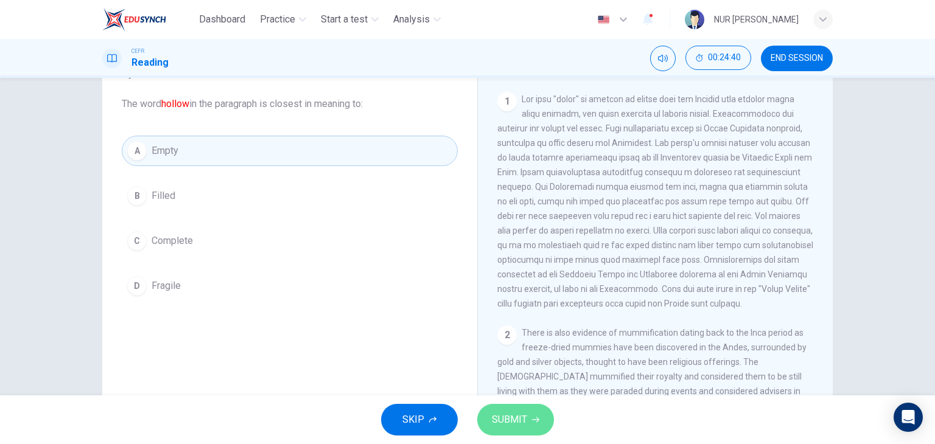
click at [517, 421] on span "SUBMIT" at bounding box center [509, 419] width 35 height 17
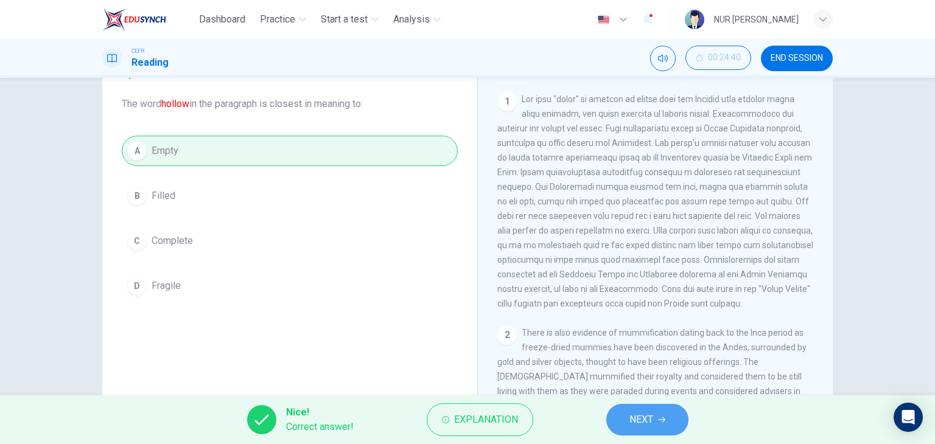
click at [615, 427] on button "NEXT" at bounding box center [647, 420] width 82 height 32
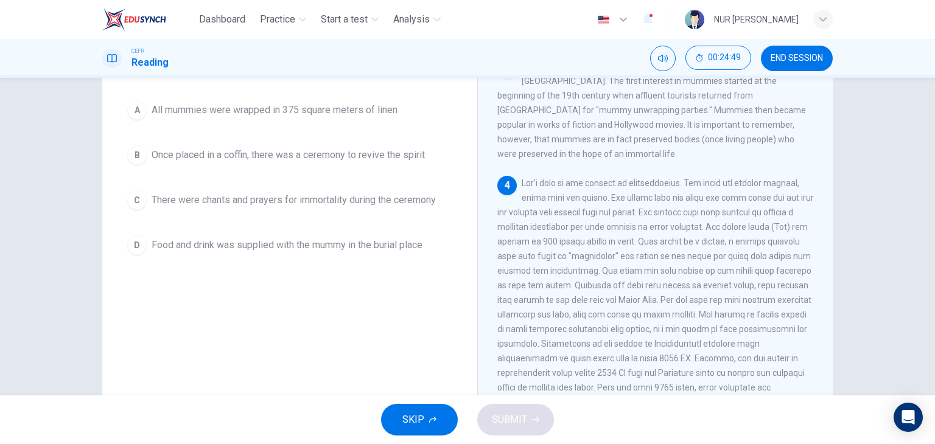
scroll to position [120, 0]
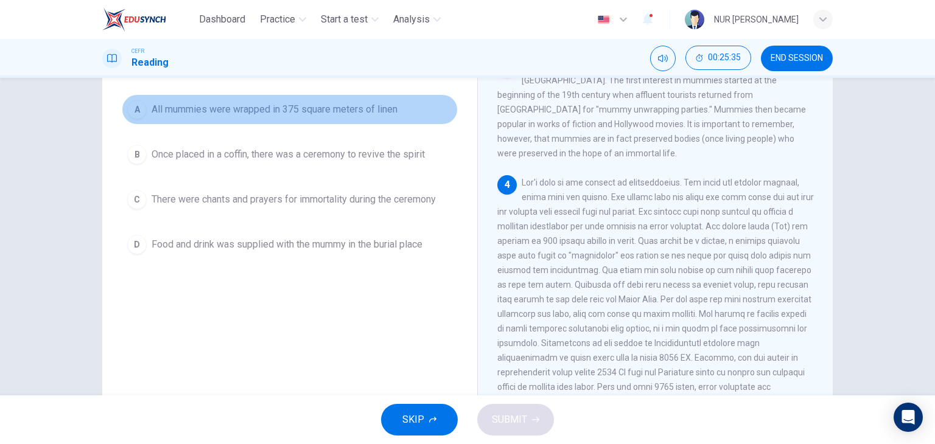
click at [131, 110] on div "A" at bounding box center [136, 109] width 19 height 19
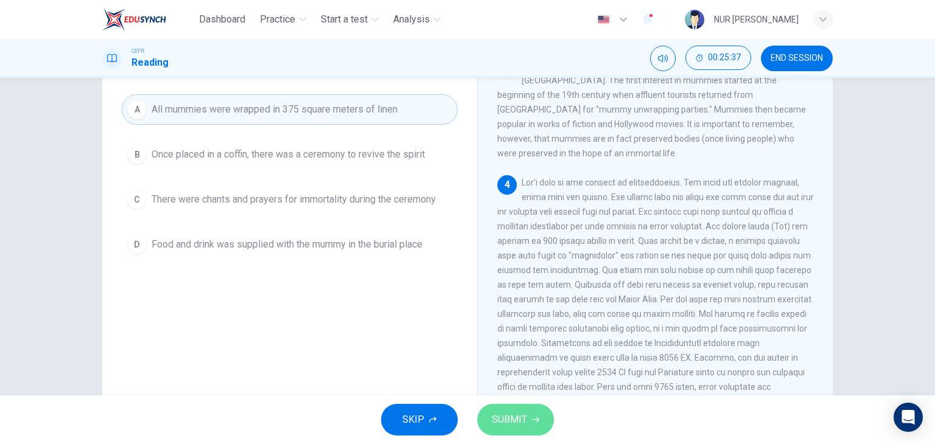
click at [522, 415] on span "SUBMIT" at bounding box center [509, 419] width 35 height 17
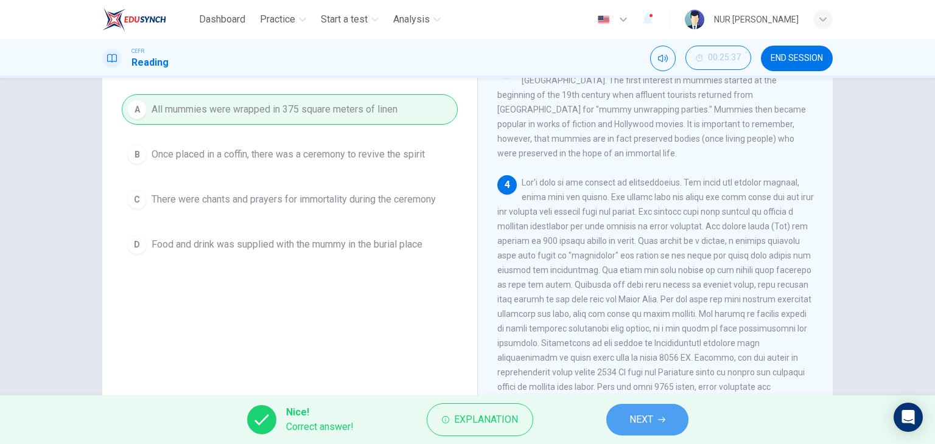
click at [635, 421] on span "NEXT" at bounding box center [641, 419] width 24 height 17
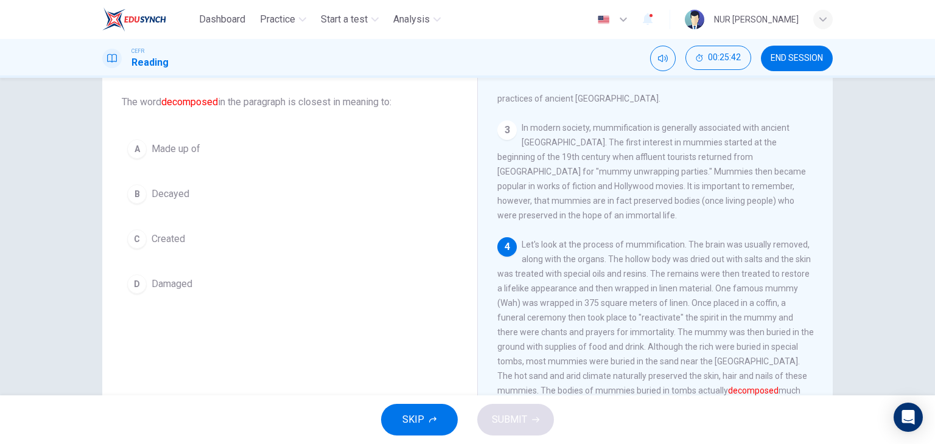
scroll to position [61, 0]
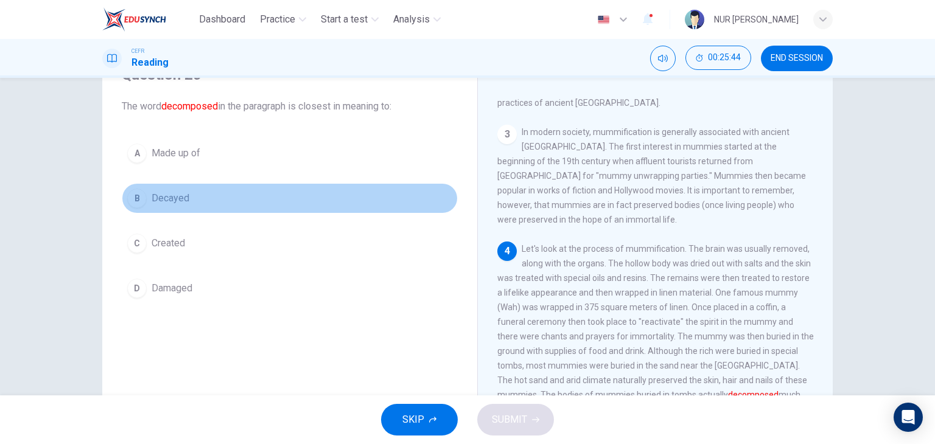
click at [130, 188] on button "B Decayed" at bounding box center [290, 198] width 336 height 30
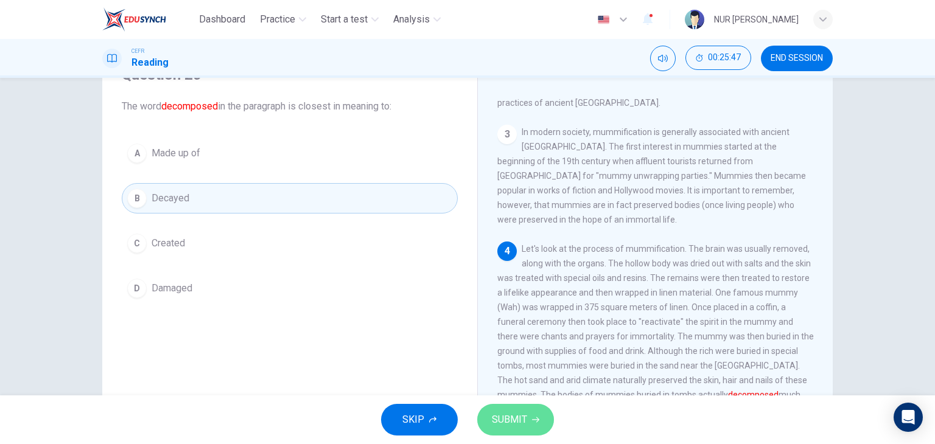
click at [523, 423] on span "SUBMIT" at bounding box center [509, 419] width 35 height 17
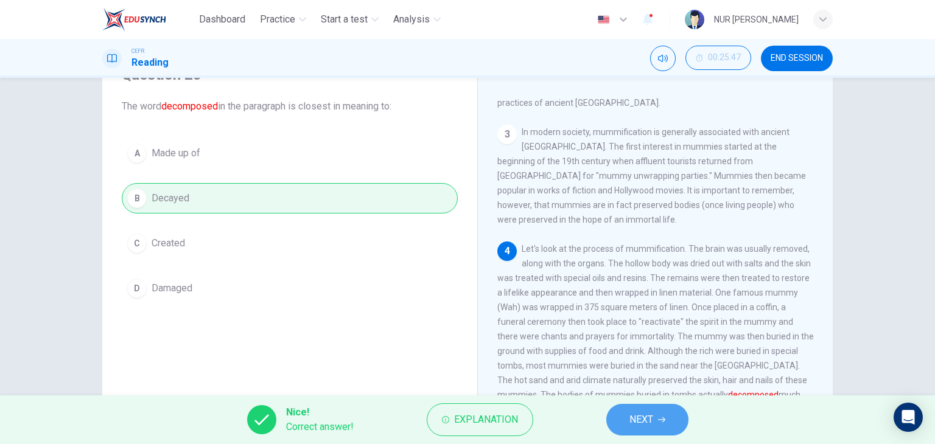
click at [625, 408] on button "NEXT" at bounding box center [647, 420] width 82 height 32
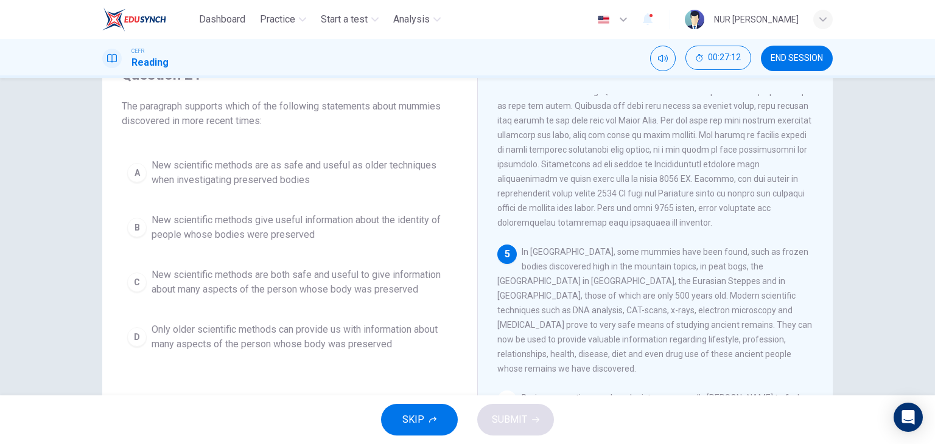
drag, startPoint x: 421, startPoint y: 288, endPoint x: 275, endPoint y: 257, distance: 149.2
click at [275, 257] on div "A New scientific methods are as safe and useful as older techniques when invest…" at bounding box center [290, 255] width 336 height 205
click at [145, 282] on button "C New scientific methods are both safe and useful to give information about man…" at bounding box center [290, 282] width 336 height 40
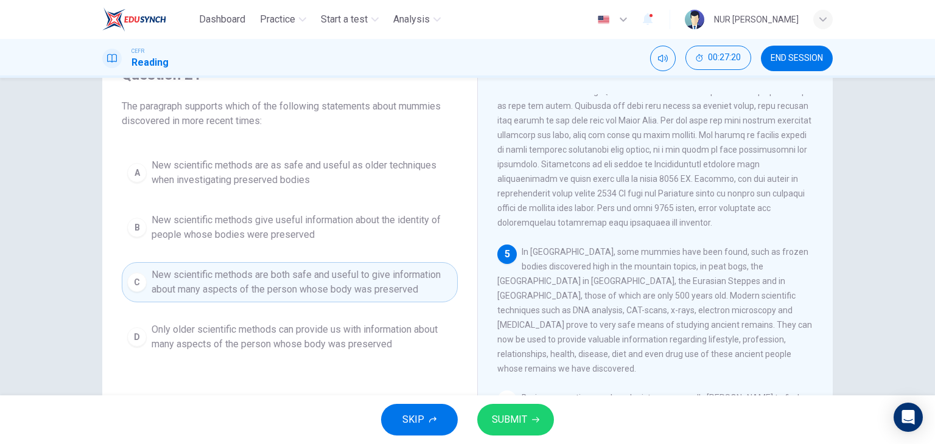
click at [530, 419] on button "SUBMIT" at bounding box center [515, 420] width 77 height 32
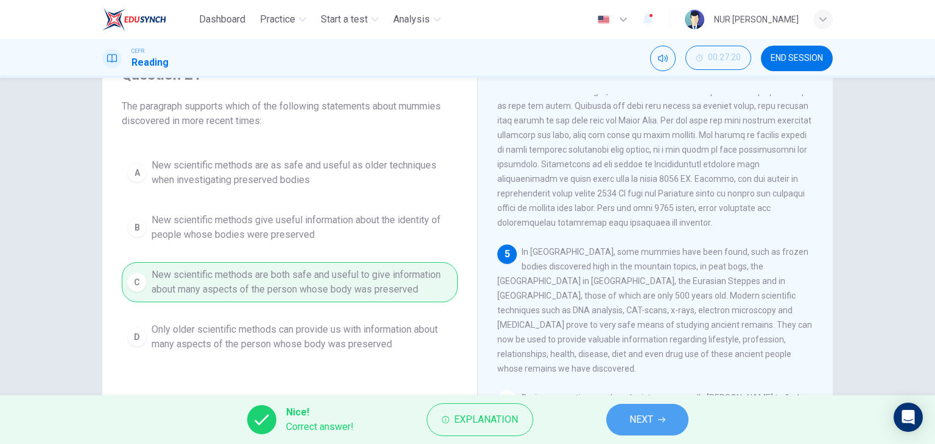
click at [643, 416] on span "NEXT" at bounding box center [641, 419] width 24 height 17
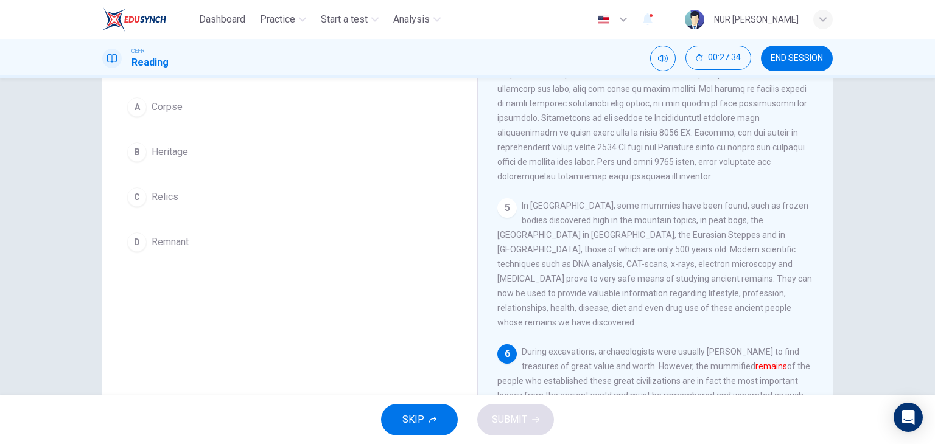
scroll to position [107, 0]
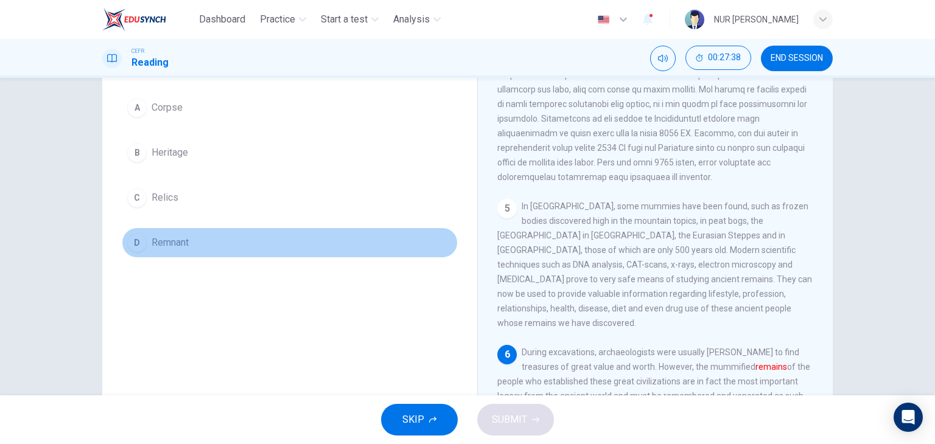
click at [171, 236] on span "Remnant" at bounding box center [170, 243] width 37 height 15
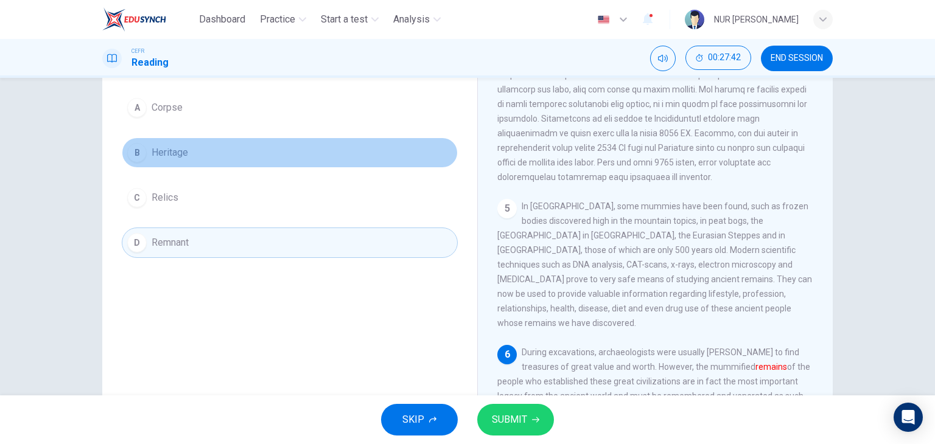
click at [152, 155] on span "Heritage" at bounding box center [170, 152] width 37 height 15
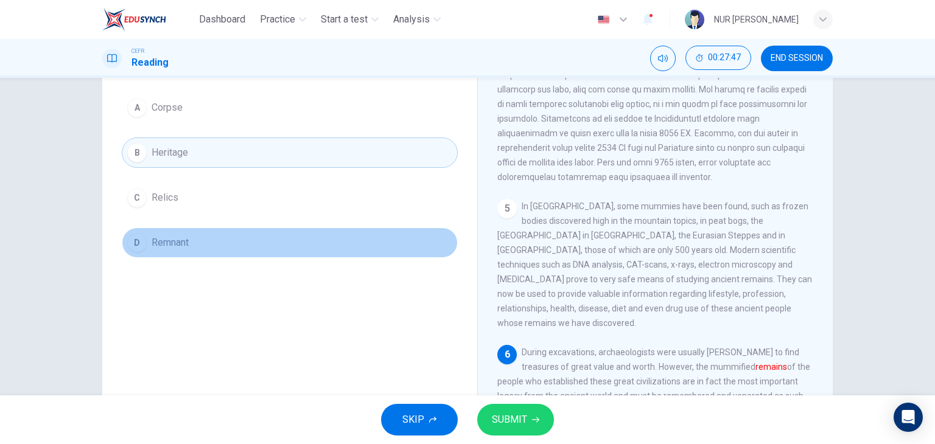
click at [142, 249] on button "D Remnant" at bounding box center [290, 243] width 336 height 30
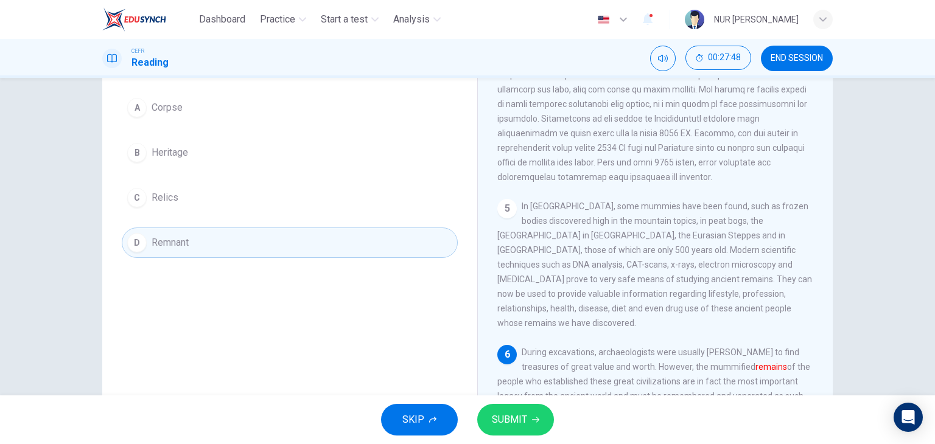
click at [509, 415] on span "SUBMIT" at bounding box center [509, 419] width 35 height 17
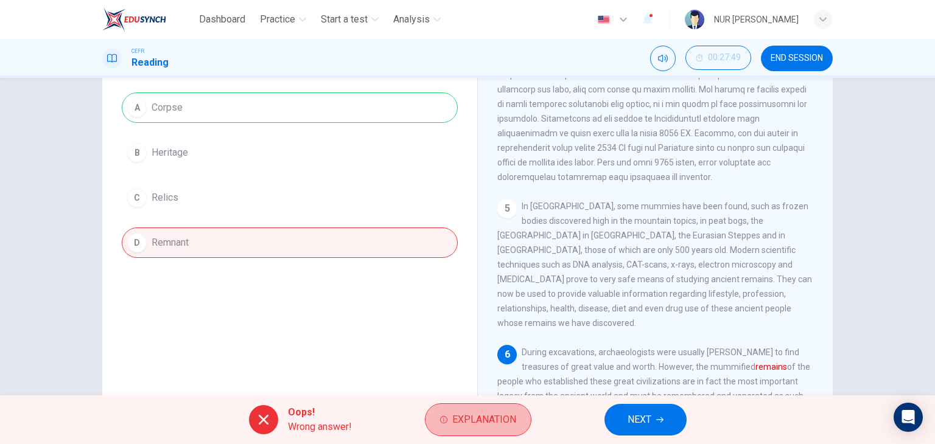
click at [509, 415] on span "Explanation" at bounding box center [484, 419] width 64 height 17
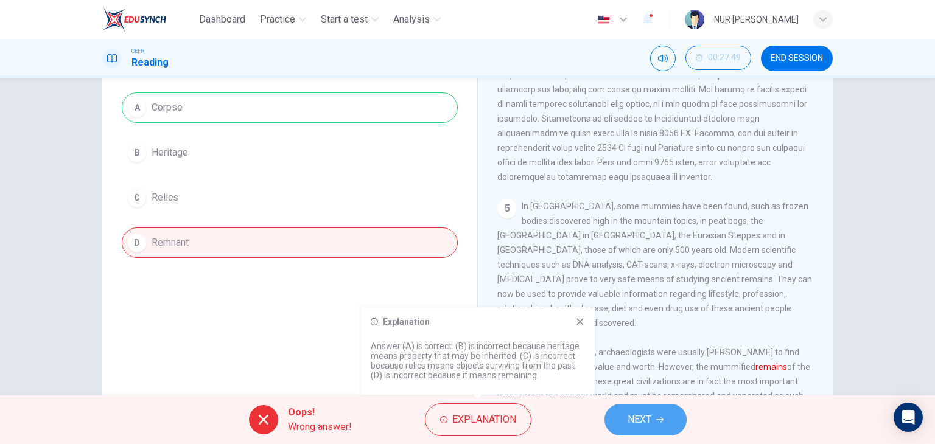
click at [670, 413] on button "NEXT" at bounding box center [645, 420] width 82 height 32
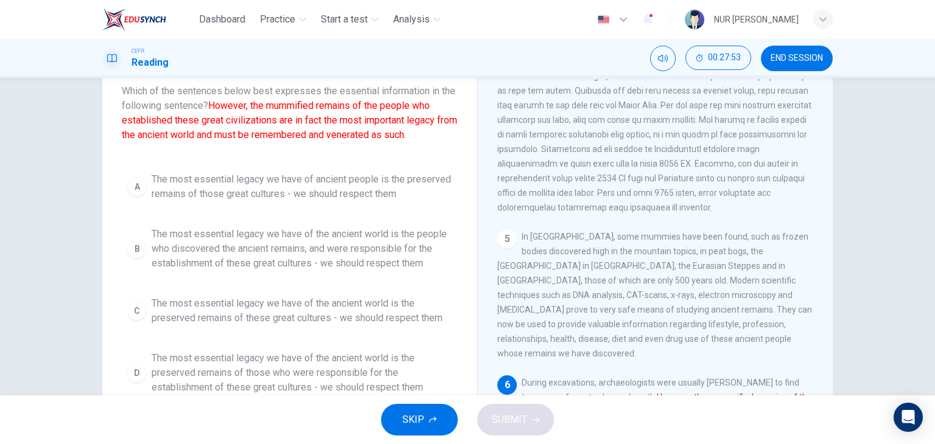
scroll to position [78, 0]
click at [777, 54] on span "END SESSION" at bounding box center [797, 59] width 52 height 10
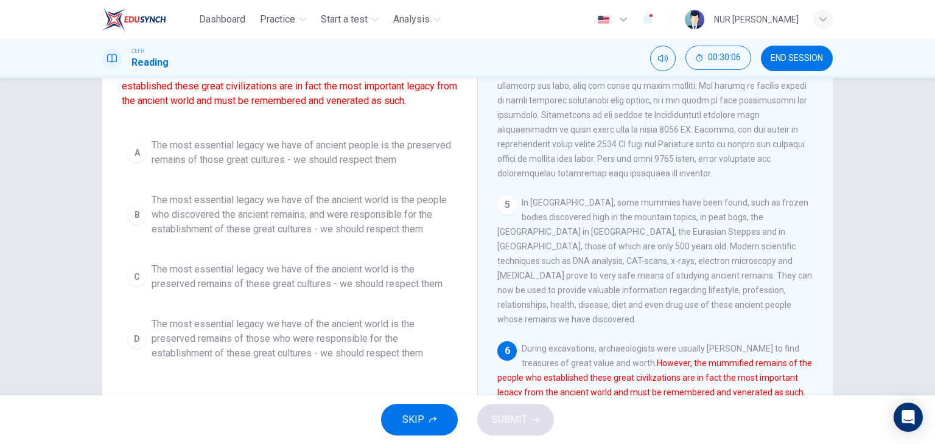
scroll to position [110, 0]
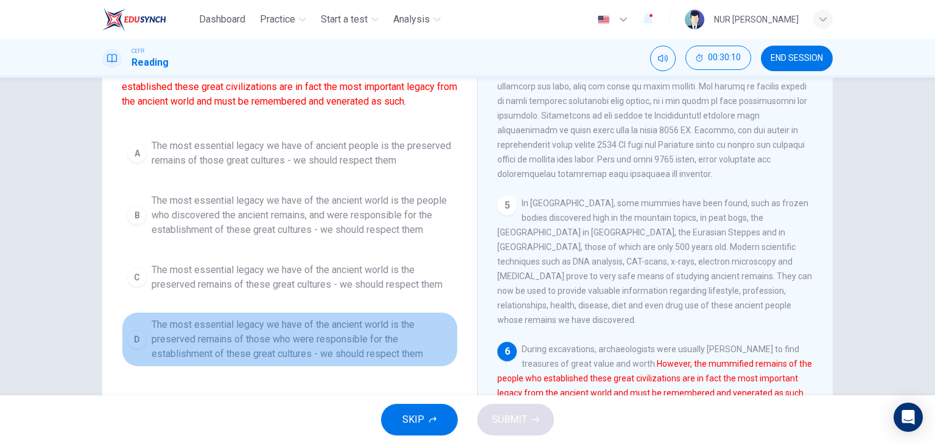
click at [134, 340] on div "D" at bounding box center [136, 339] width 19 height 19
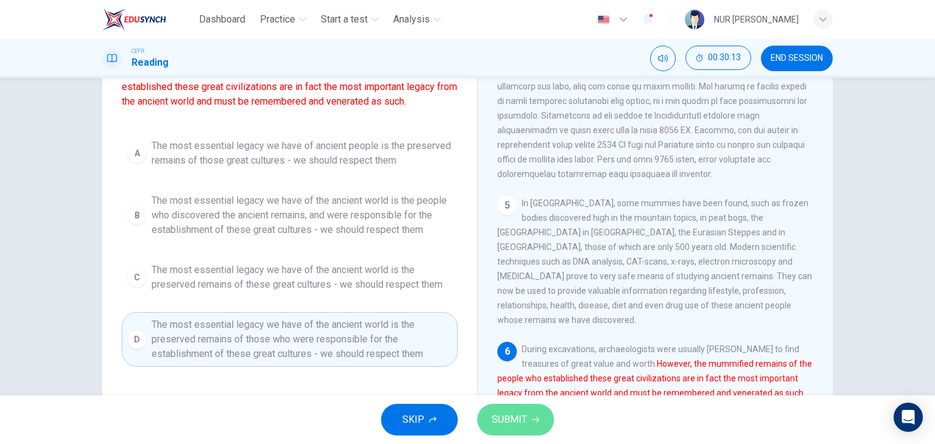
click at [519, 411] on span "SUBMIT" at bounding box center [509, 419] width 35 height 17
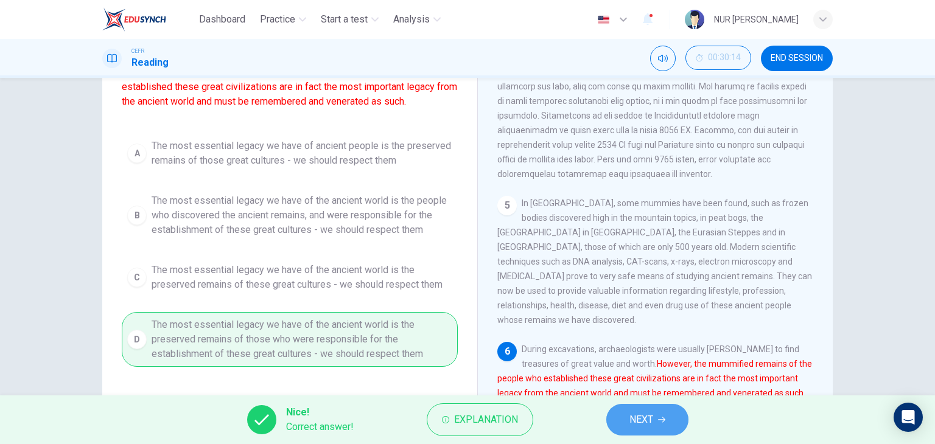
click at [640, 412] on span "NEXT" at bounding box center [641, 419] width 24 height 17
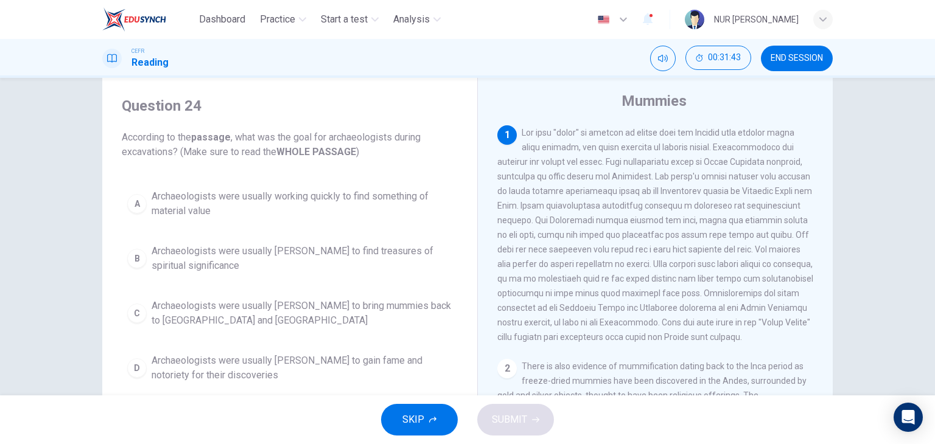
scroll to position [32, 0]
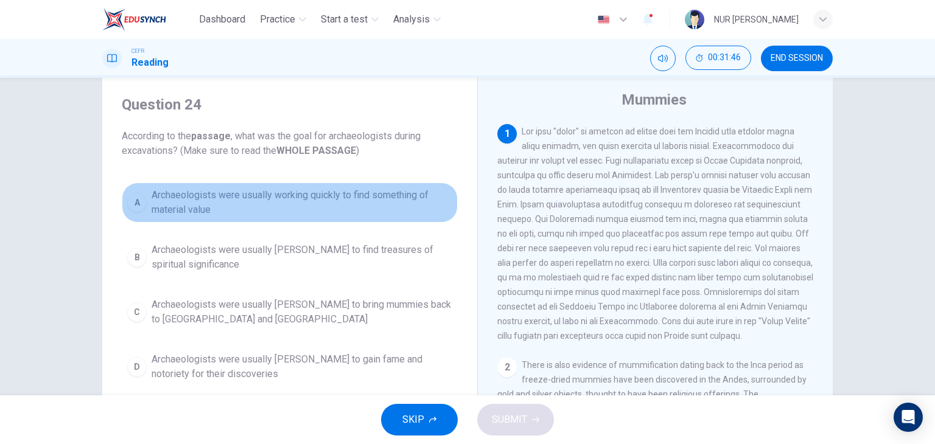
click at [139, 193] on button "A Archaeologists were usually working quickly to find something of material val…" at bounding box center [290, 203] width 336 height 40
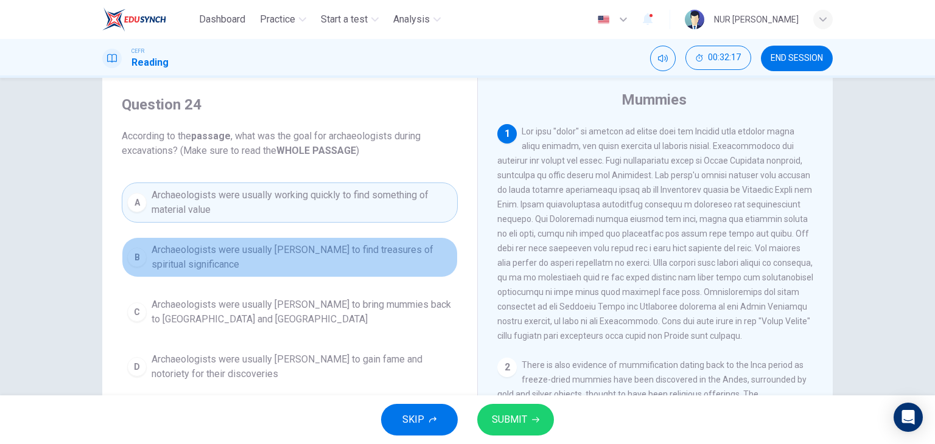
click at [248, 253] on span "Archaeologists were usually rushing to find treasures of spiritual significance" at bounding box center [302, 257] width 301 height 29
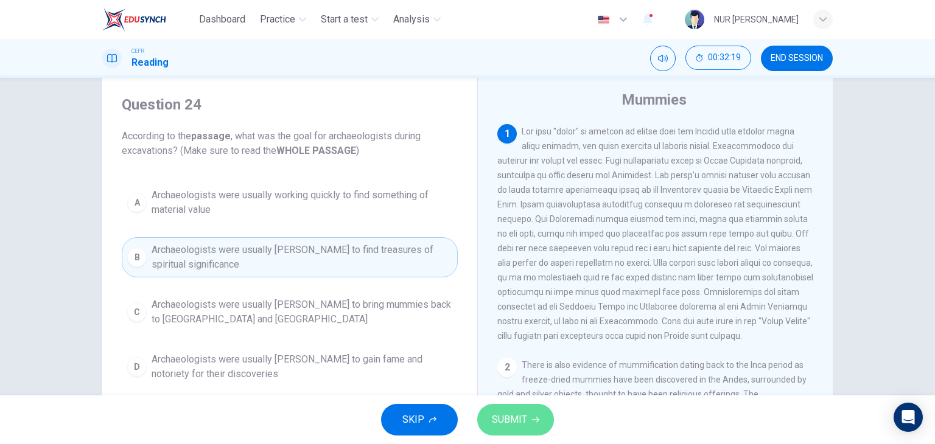
click at [506, 410] on button "SUBMIT" at bounding box center [515, 420] width 77 height 32
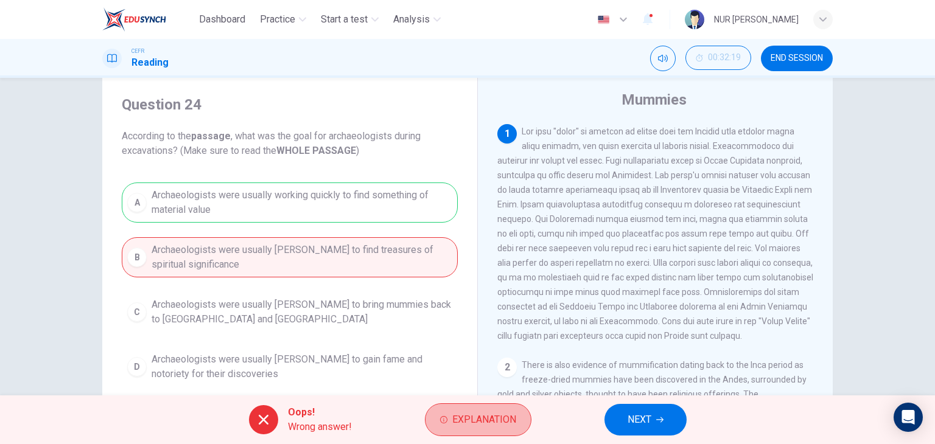
click at [506, 410] on button "Explanation" at bounding box center [478, 420] width 107 height 33
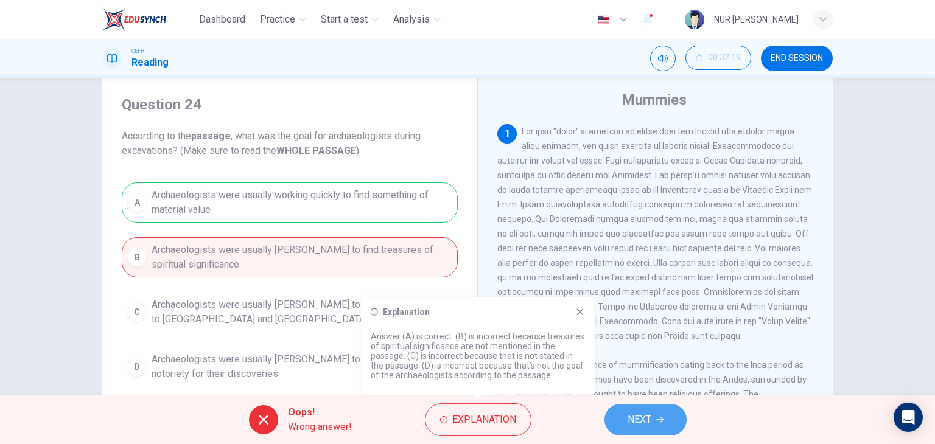
click at [657, 424] on button "NEXT" at bounding box center [645, 420] width 82 height 32
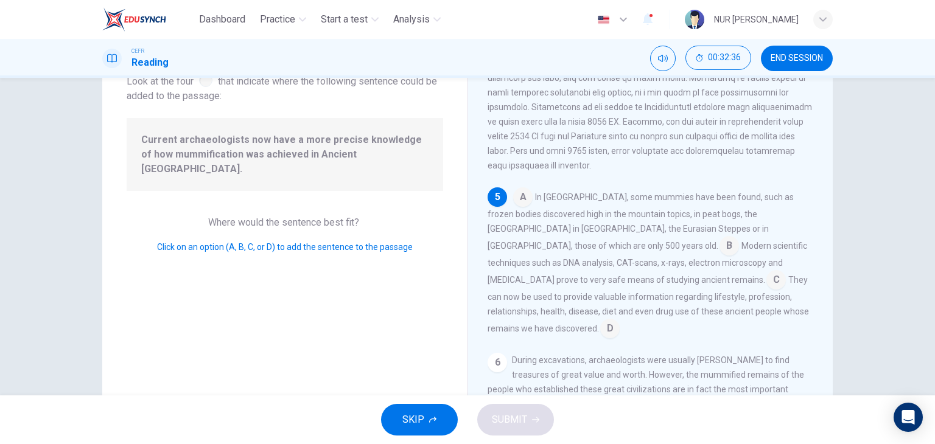
scroll to position [84, 0]
click at [521, 209] on input at bounding box center [522, 198] width 19 height 19
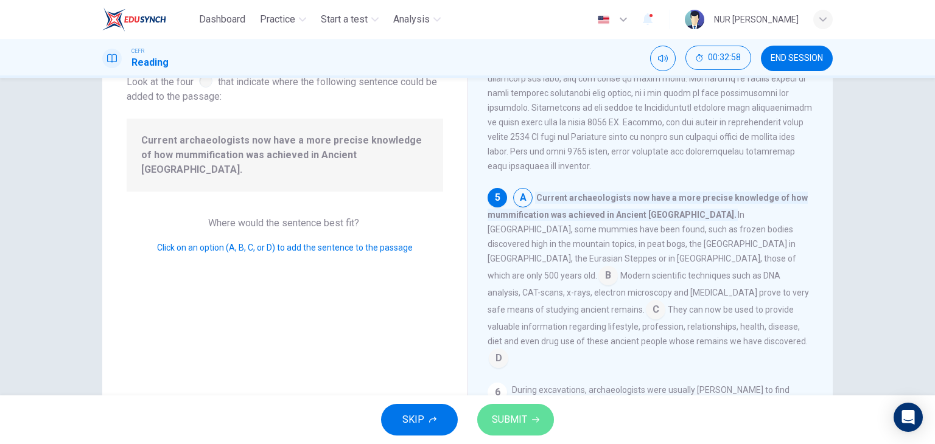
click at [507, 415] on span "SUBMIT" at bounding box center [509, 419] width 35 height 17
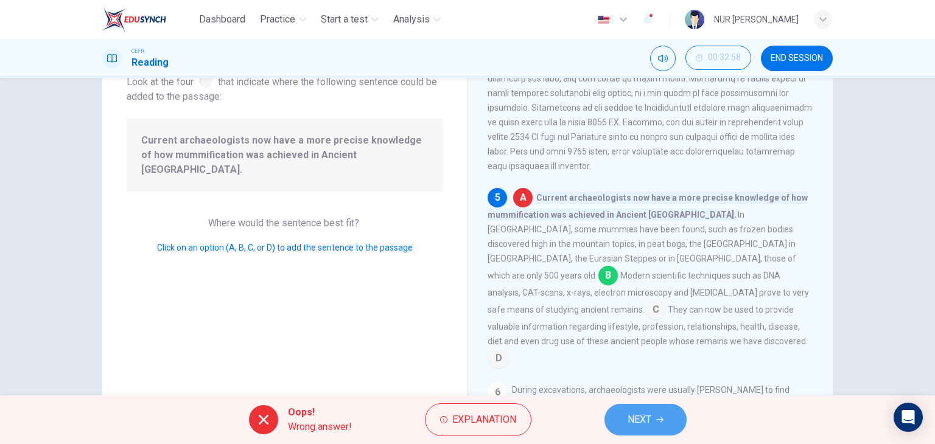
click at [654, 412] on button "NEXT" at bounding box center [645, 420] width 82 height 32
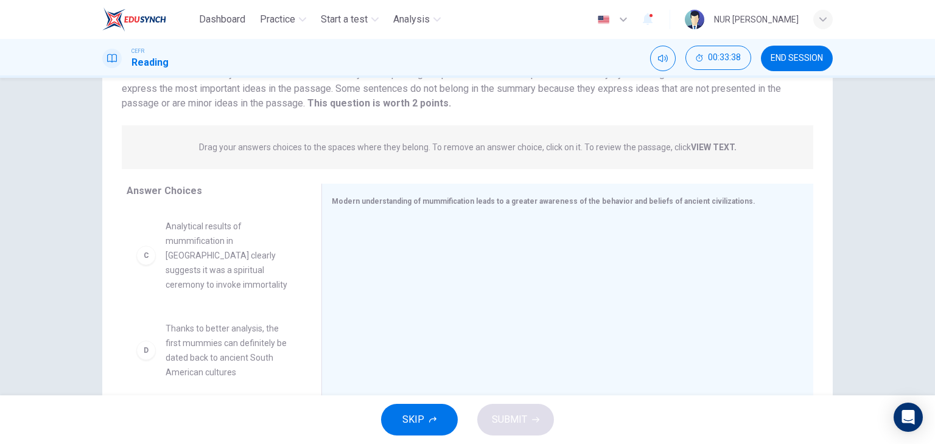
scroll to position [131, 0]
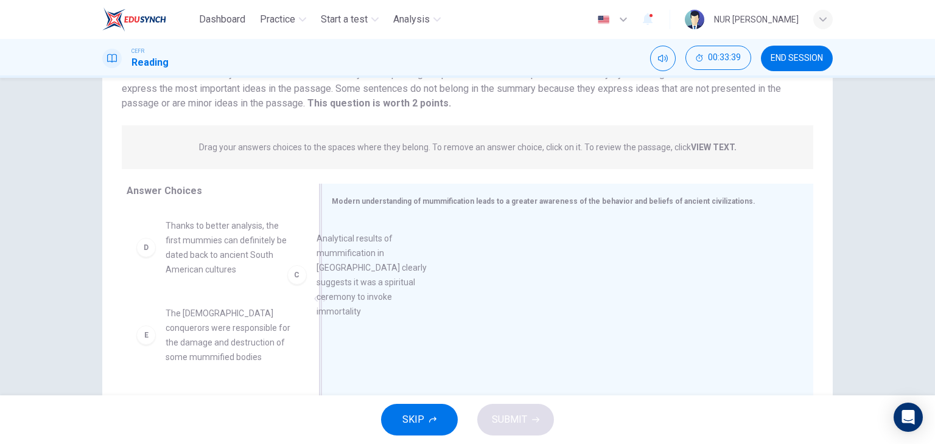
drag, startPoint x: 203, startPoint y: 266, endPoint x: 404, endPoint y: 279, distance: 201.9
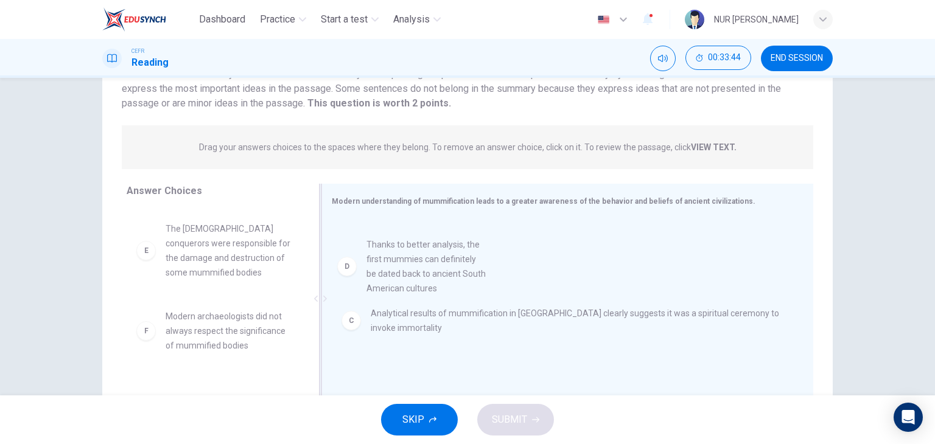
drag, startPoint x: 172, startPoint y: 257, endPoint x: 416, endPoint y: 282, distance: 246.0
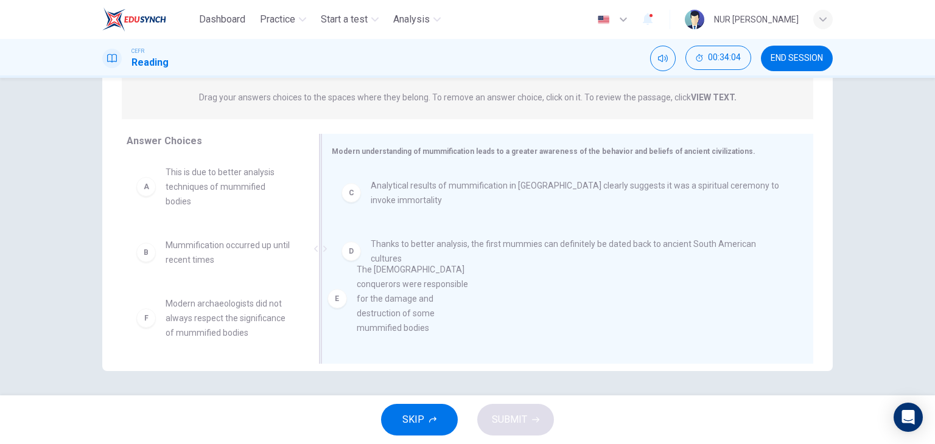
scroll to position [2, 0]
drag, startPoint x: 205, startPoint y: 326, endPoint x: 408, endPoint y: 286, distance: 207.2
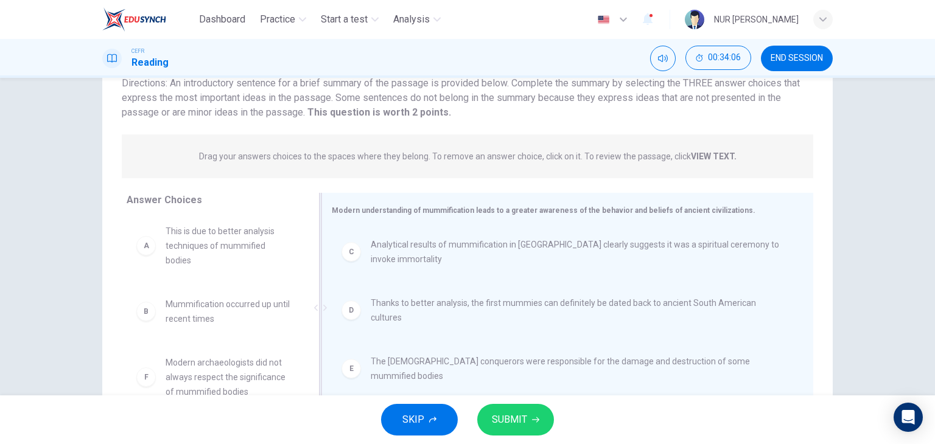
scroll to position [91, 0]
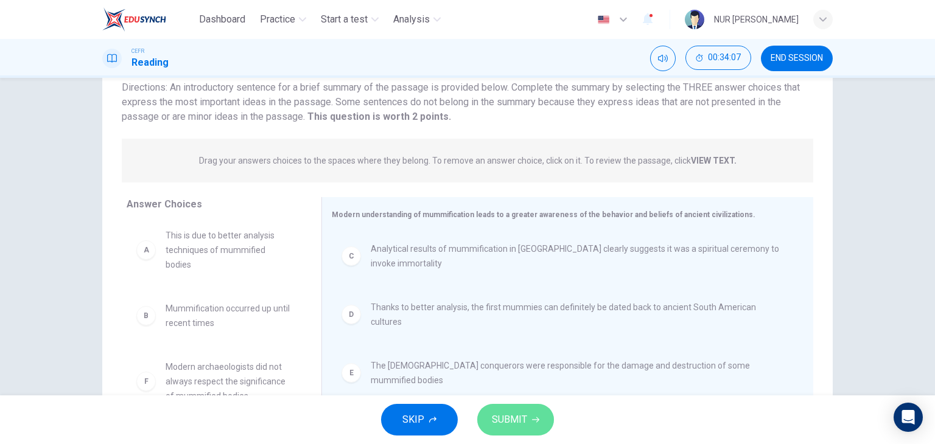
click at [540, 427] on button "SUBMIT" at bounding box center [515, 420] width 77 height 32
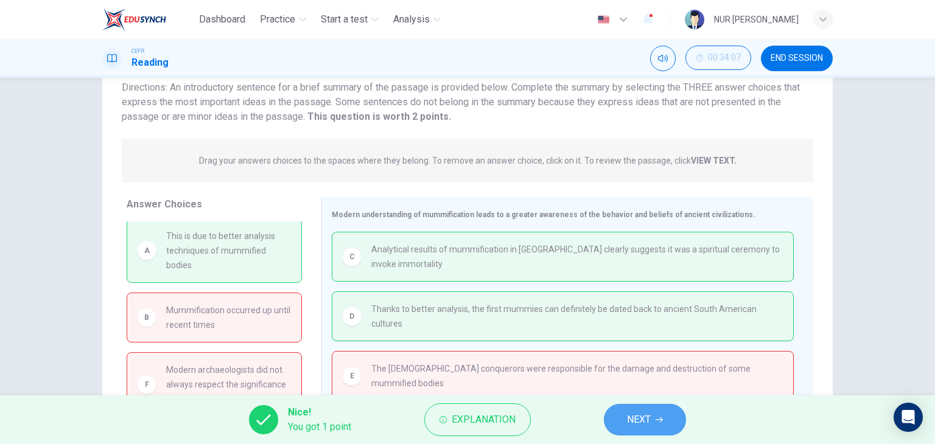
click at [643, 405] on button "NEXT" at bounding box center [645, 420] width 82 height 32
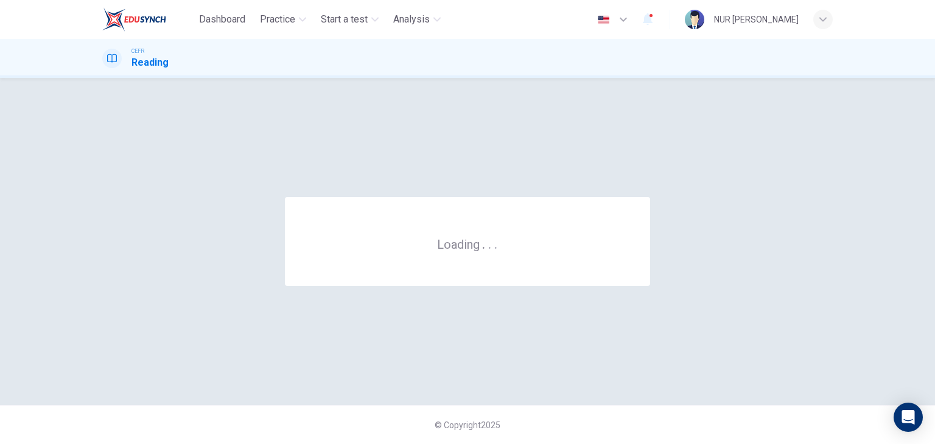
scroll to position [0, 0]
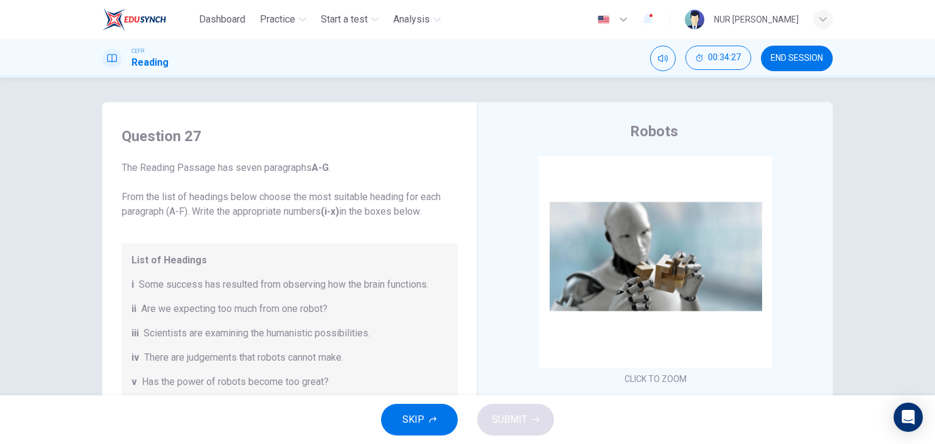
click at [797, 71] on div "CEFR Reading 00:34:27 END SESSION" at bounding box center [467, 58] width 935 height 39
click at [796, 62] on span "END SESSION" at bounding box center [797, 59] width 52 height 10
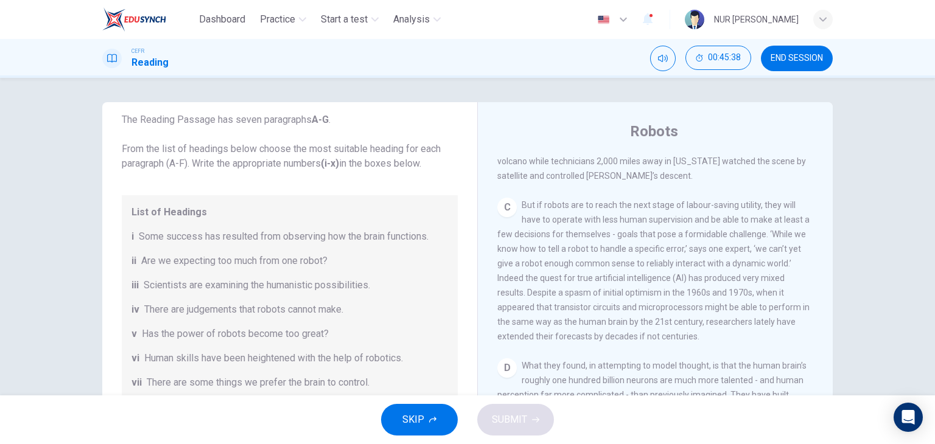
scroll to position [664, 0]
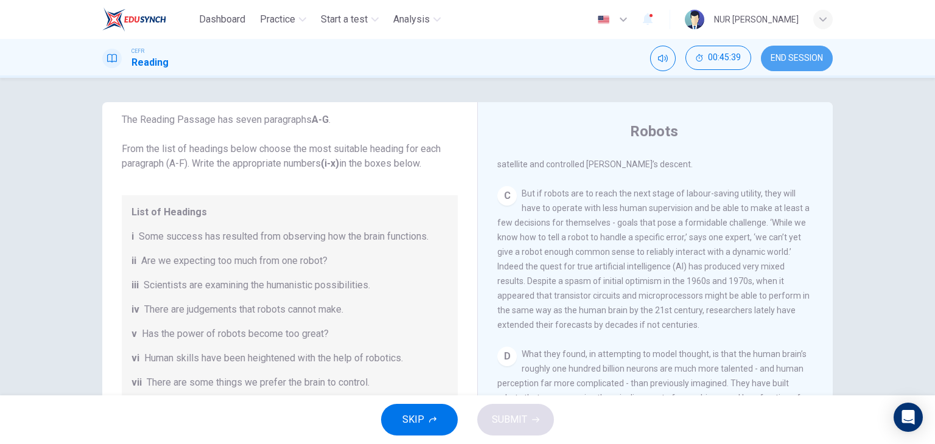
click at [777, 57] on span "END SESSION" at bounding box center [797, 59] width 52 height 10
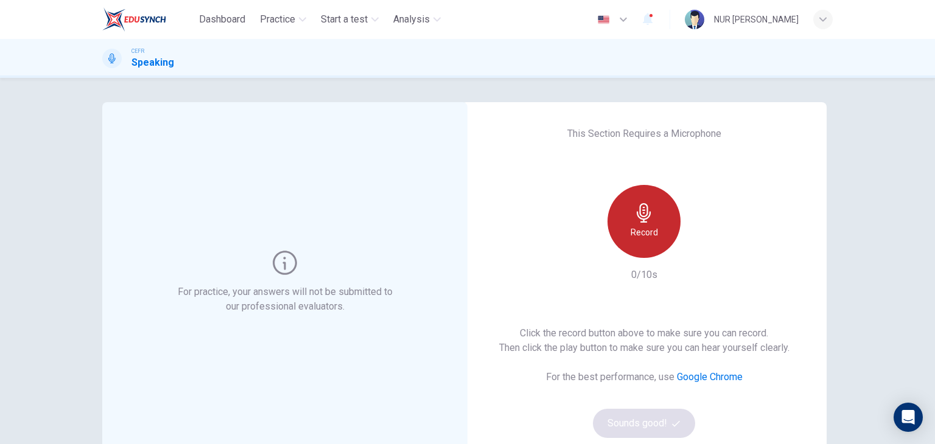
click at [642, 221] on icon "button" at bounding box center [643, 212] width 19 height 19
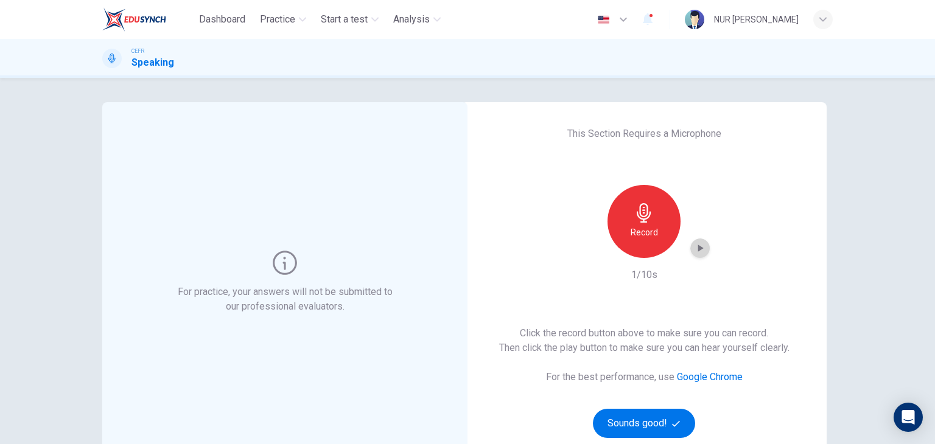
click at [702, 247] on icon "button" at bounding box center [700, 248] width 12 height 12
click at [654, 239] on h6 "Record" at bounding box center [644, 232] width 27 height 15
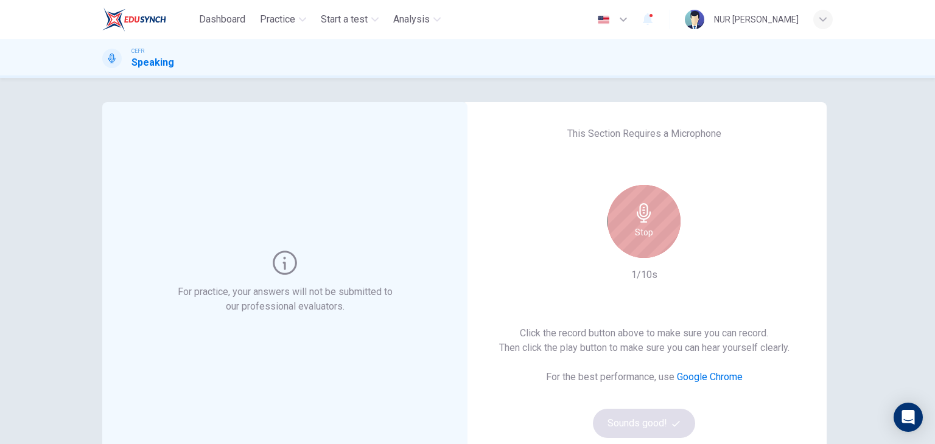
click at [654, 239] on div "Stop" at bounding box center [643, 221] width 73 height 73
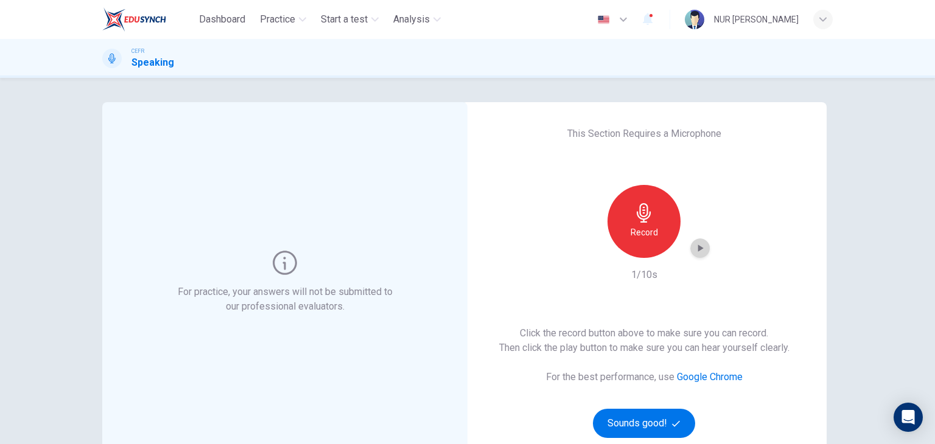
click at [698, 247] on icon "button" at bounding box center [700, 248] width 5 height 7
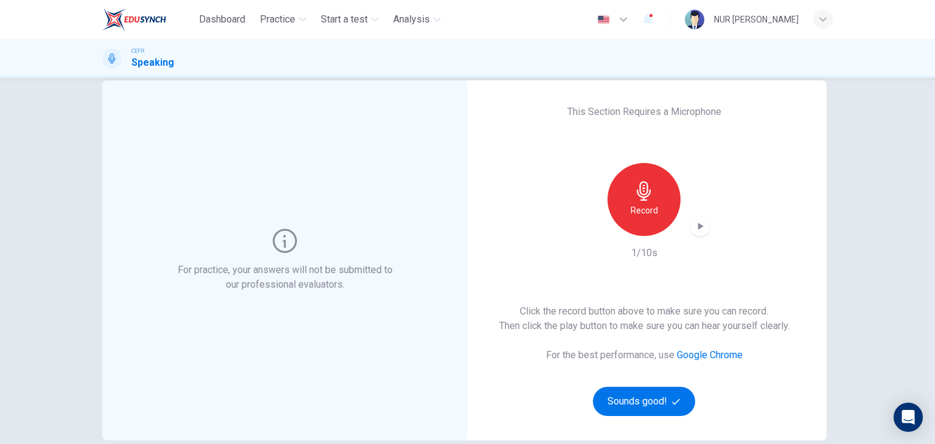
scroll to position [21, 0]
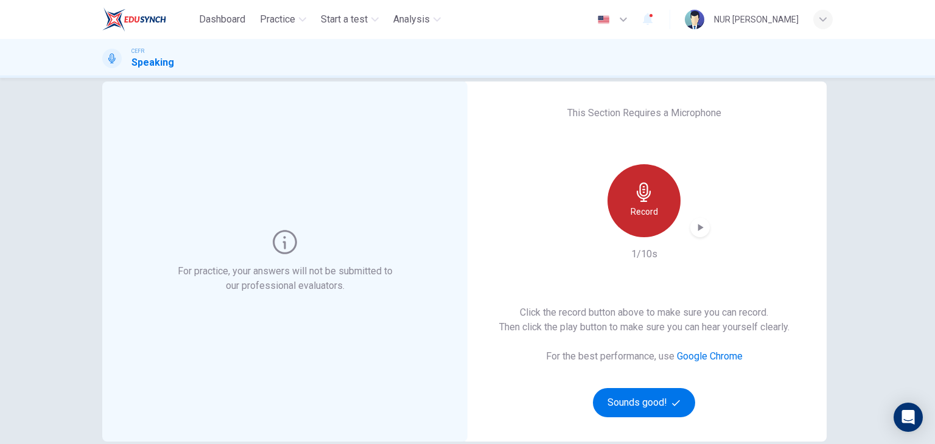
click at [640, 203] on div "Record" at bounding box center [643, 200] width 73 height 73
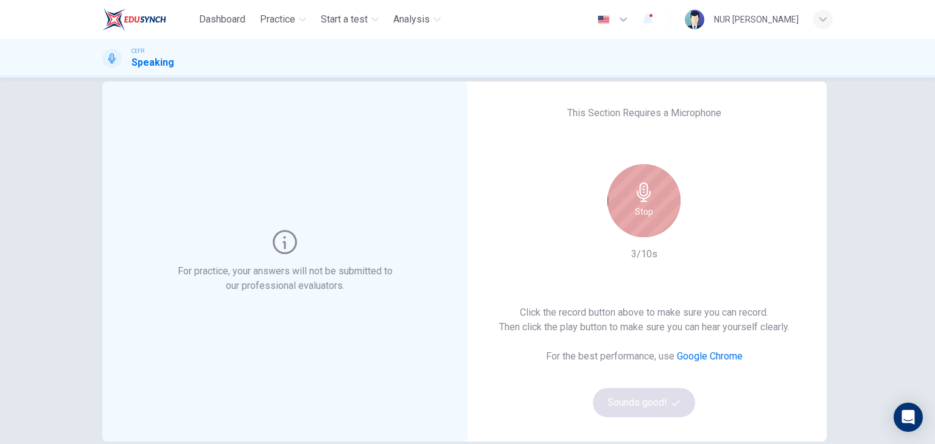
click at [644, 193] on icon "button" at bounding box center [644, 192] width 14 height 19
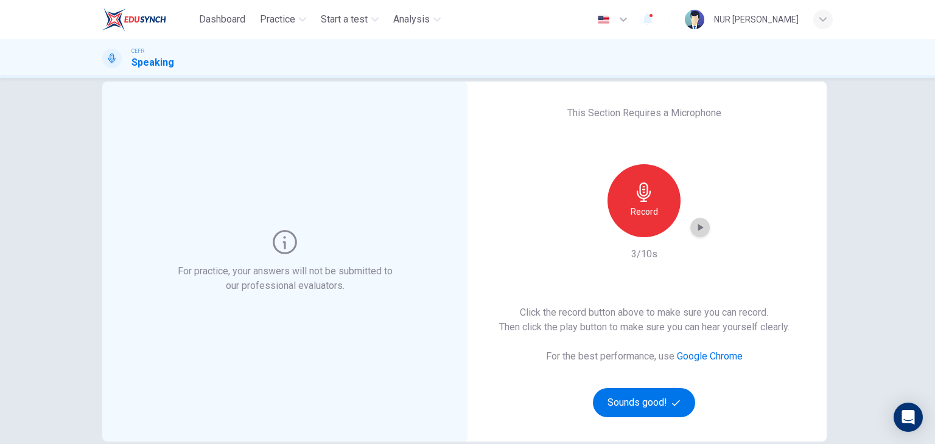
click at [695, 222] on icon "button" at bounding box center [700, 228] width 12 height 12
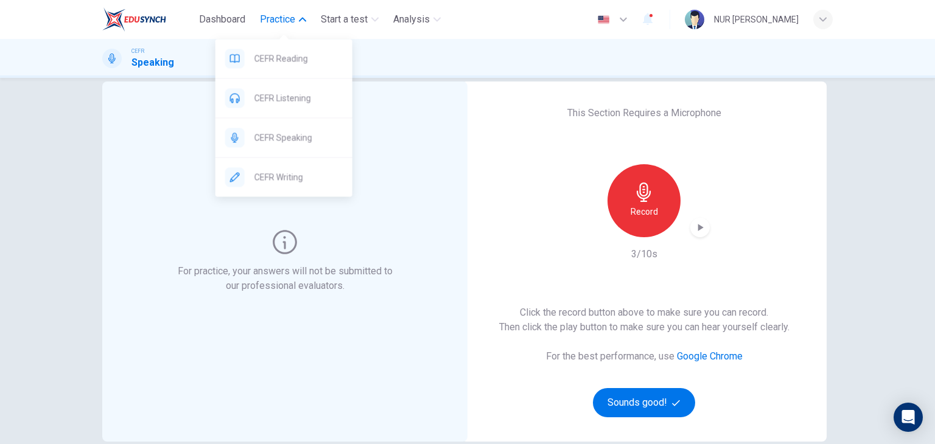
click at [293, 18] on span "Practice" at bounding box center [277, 19] width 35 height 15
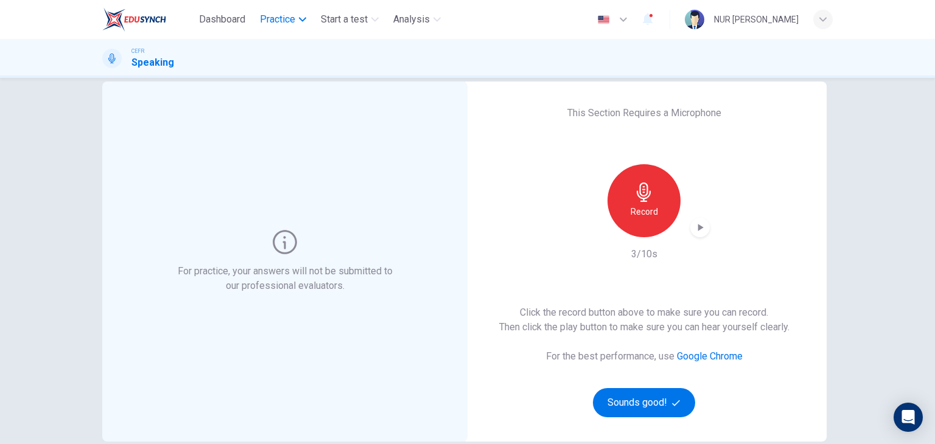
click at [282, 21] on span "Practice" at bounding box center [277, 19] width 35 height 15
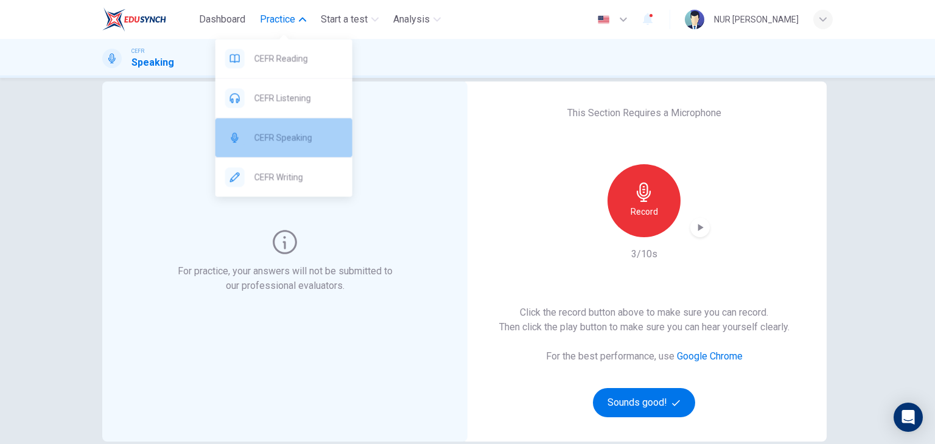
click at [273, 136] on span "CEFR Speaking" at bounding box center [298, 137] width 88 height 15
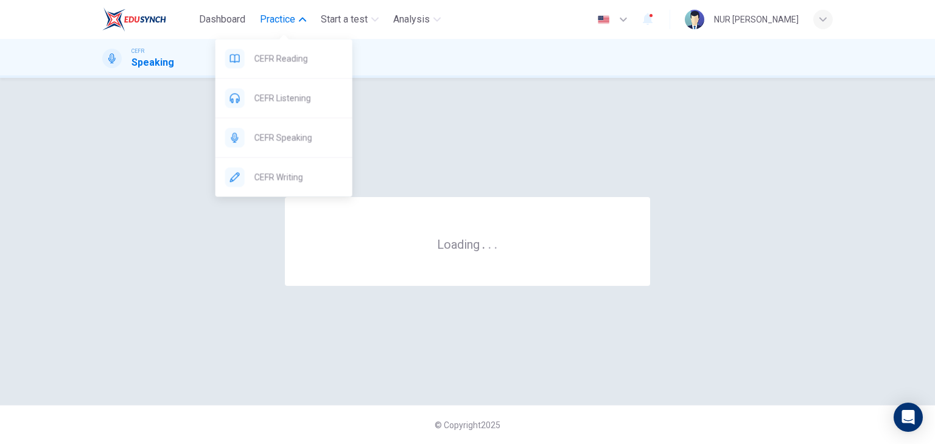
scroll to position [0, 0]
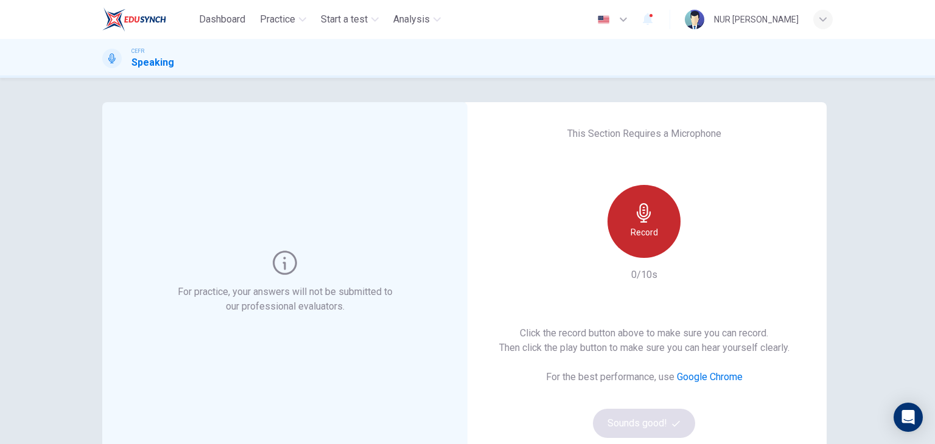
click at [649, 222] on icon "button" at bounding box center [643, 212] width 19 height 19
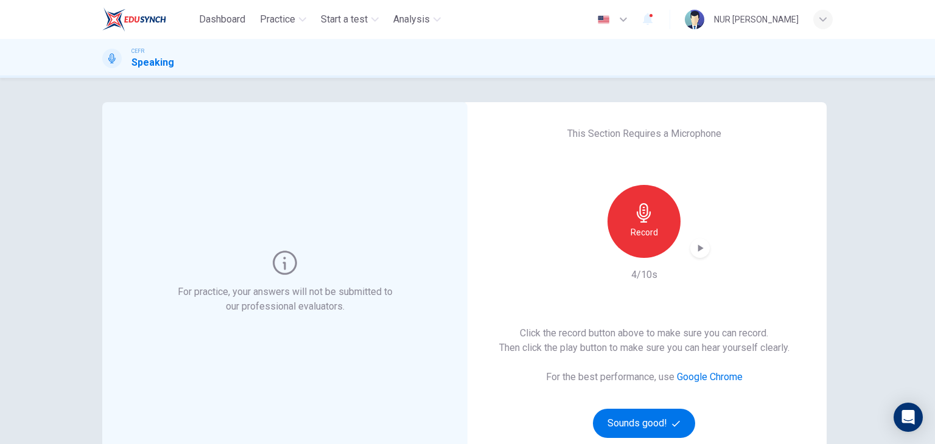
click at [698, 251] on icon "button" at bounding box center [700, 248] width 12 height 12
click at [697, 245] on icon "button" at bounding box center [700, 248] width 12 height 12
click at [643, 237] on h6 "Record" at bounding box center [644, 232] width 27 height 15
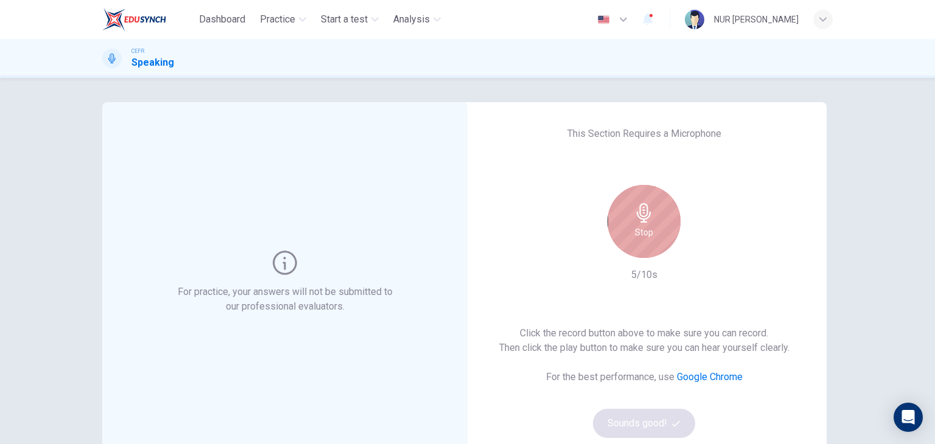
click at [643, 237] on h6 "Stop" at bounding box center [644, 232] width 18 height 15
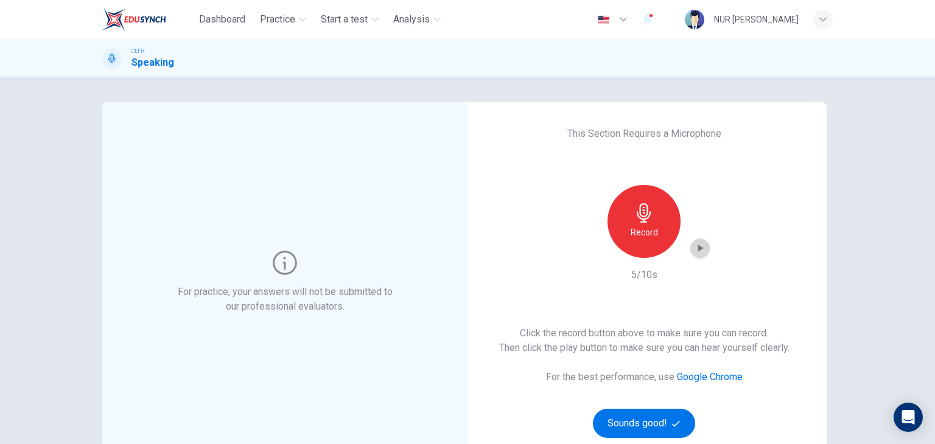
click at [698, 250] on icon "button" at bounding box center [700, 248] width 12 height 12
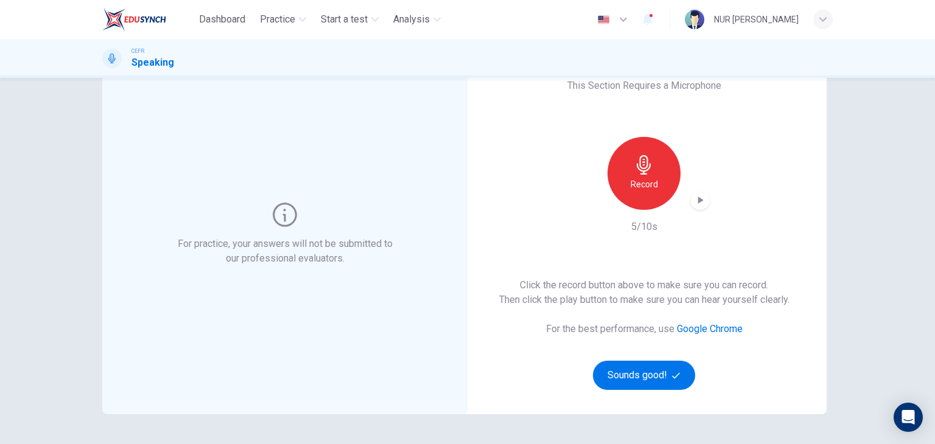
scroll to position [43, 0]
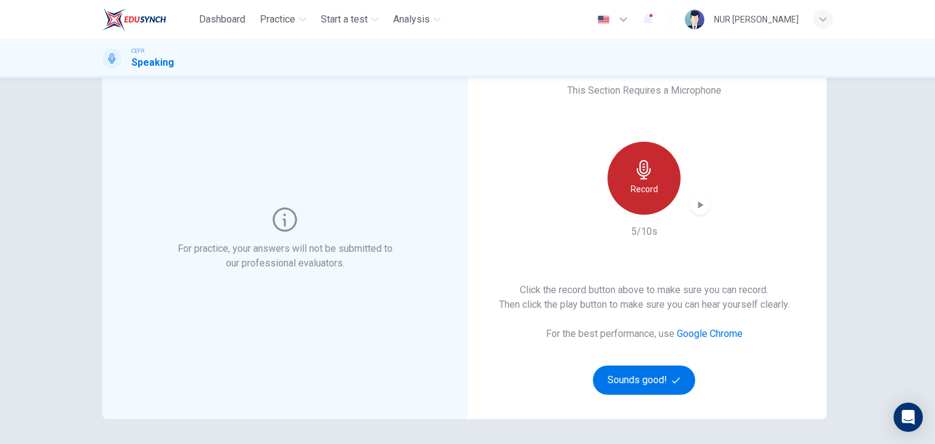
click at [631, 183] on h6 "Record" at bounding box center [644, 189] width 27 height 15
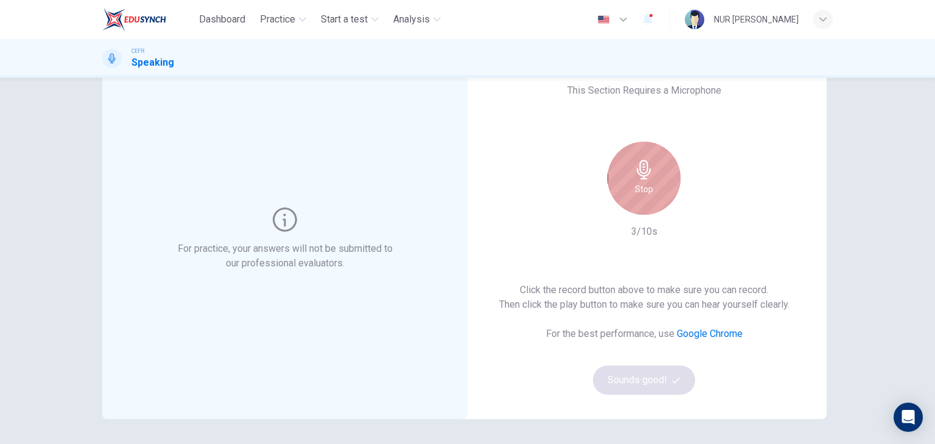
click at [647, 184] on h6 "Stop" at bounding box center [644, 189] width 18 height 15
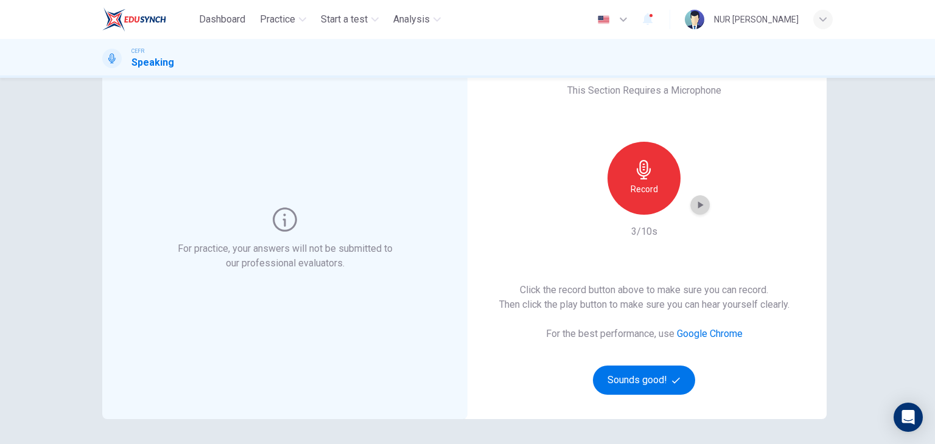
click at [702, 203] on icon "button" at bounding box center [700, 205] width 12 height 12
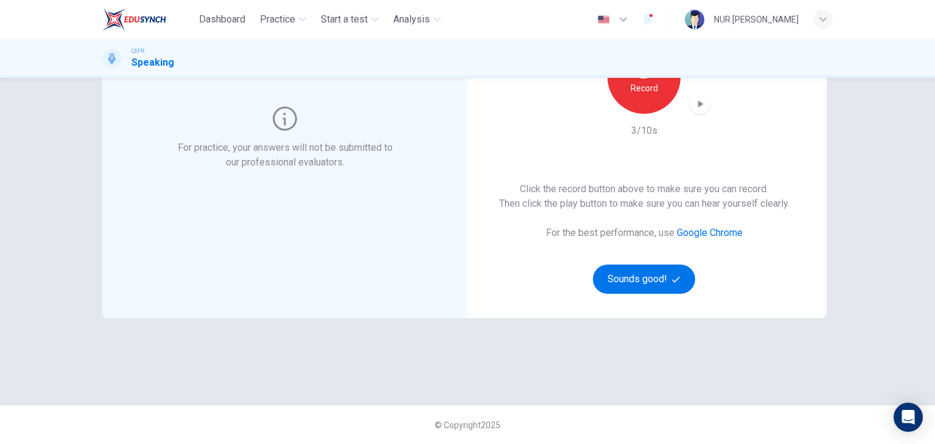
click at [699, 109] on icon "button" at bounding box center [700, 104] width 12 height 12
click at [695, 108] on icon "button" at bounding box center [700, 104] width 12 height 12
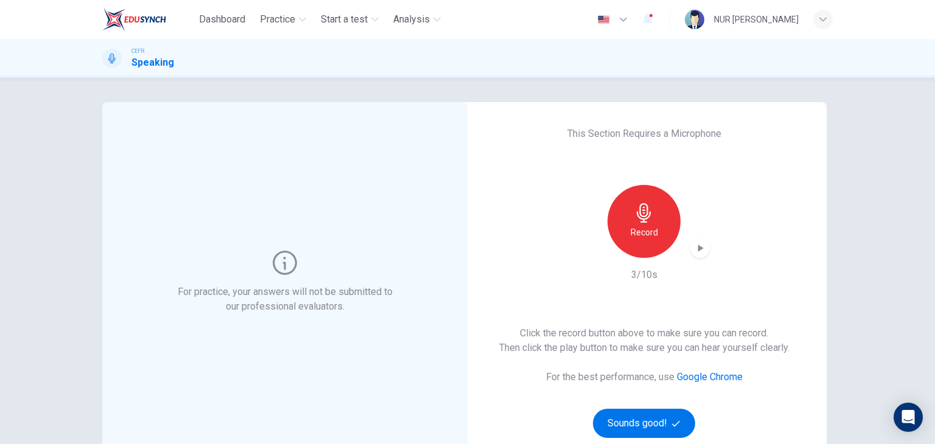
click at [691, 377] on link "Google Chrome" at bounding box center [710, 377] width 66 height 12
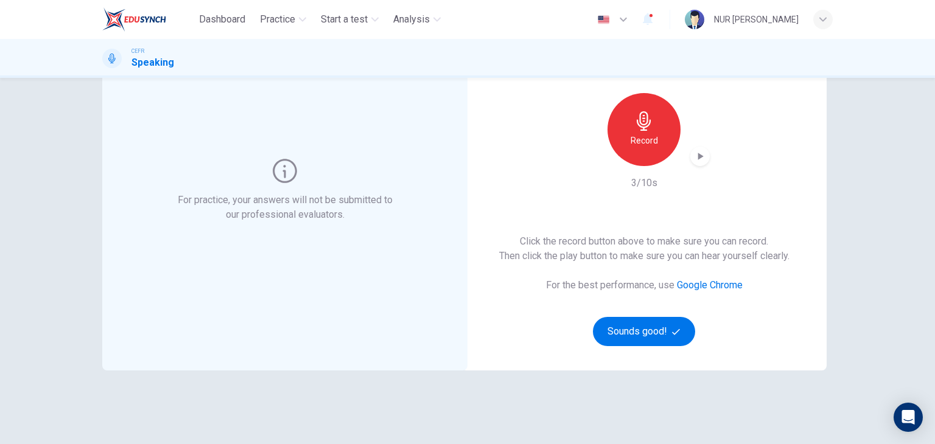
scroll to position [103, 0]
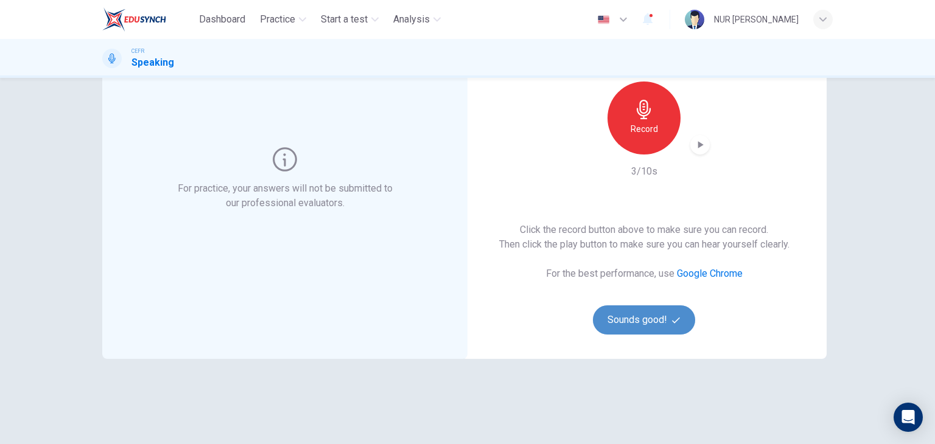
click at [632, 307] on button "Sounds good!" at bounding box center [644, 320] width 102 height 29
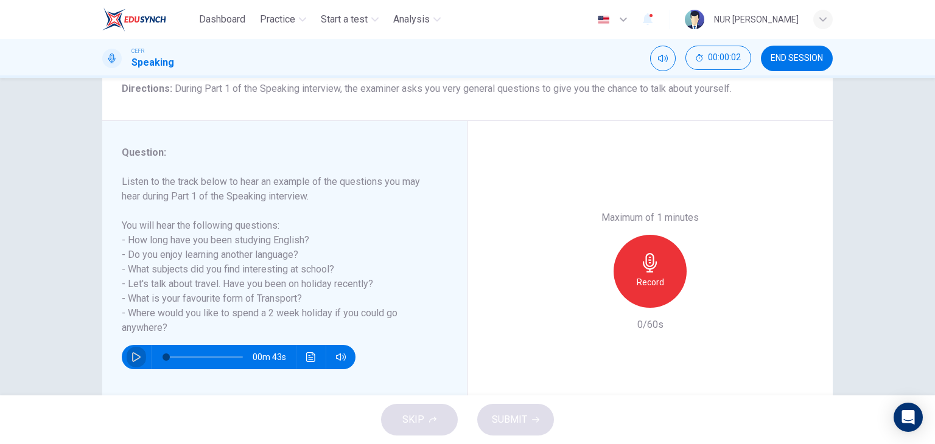
click at [136, 362] on button "button" at bounding box center [136, 357] width 19 height 24
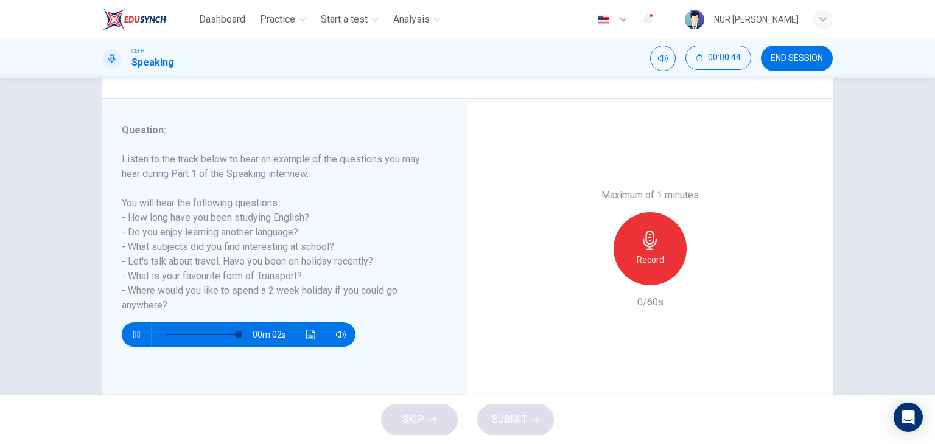
scroll to position [154, 0]
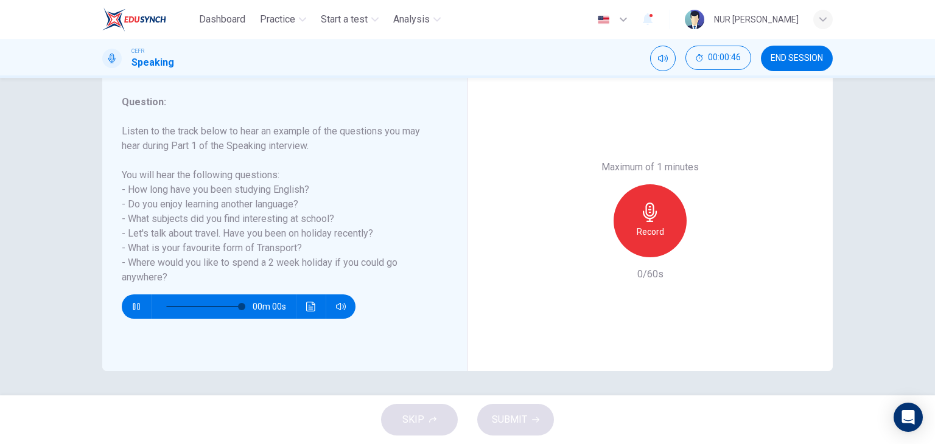
type input "0"
click at [657, 234] on h6 "Record" at bounding box center [650, 232] width 27 height 15
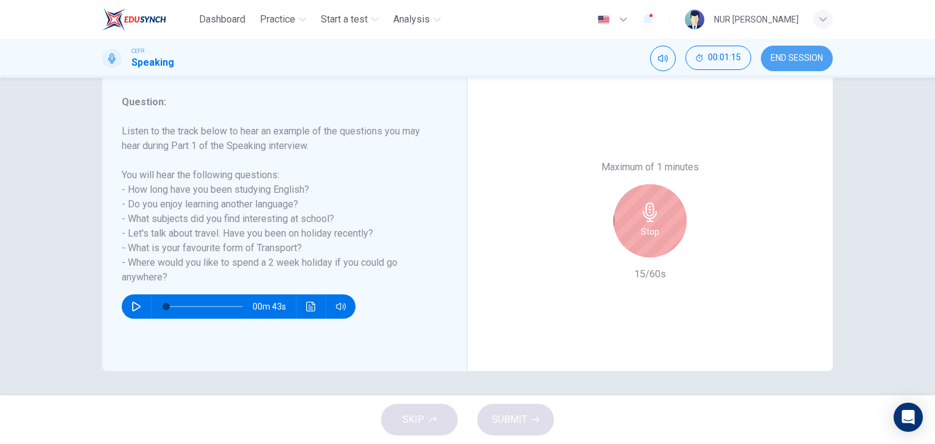
click at [790, 58] on span "END SESSION" at bounding box center [797, 59] width 52 height 10
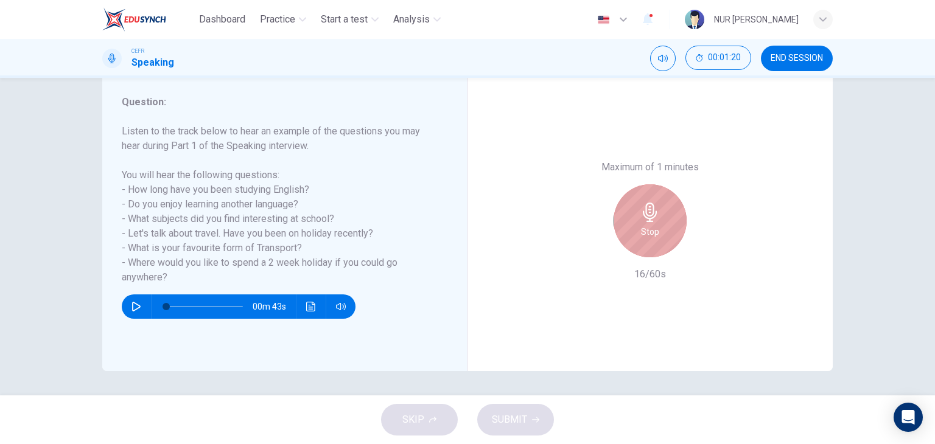
click at [650, 209] on icon "button" at bounding box center [650, 212] width 14 height 19
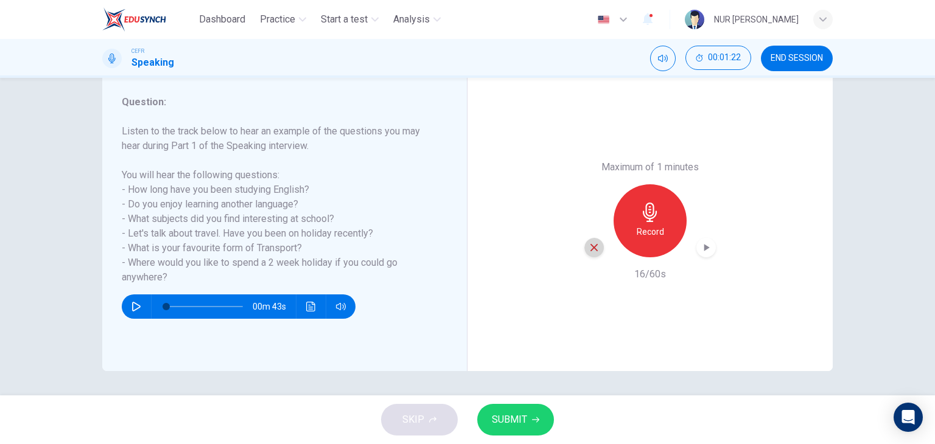
click at [589, 243] on icon "button" at bounding box center [594, 247] width 11 height 11
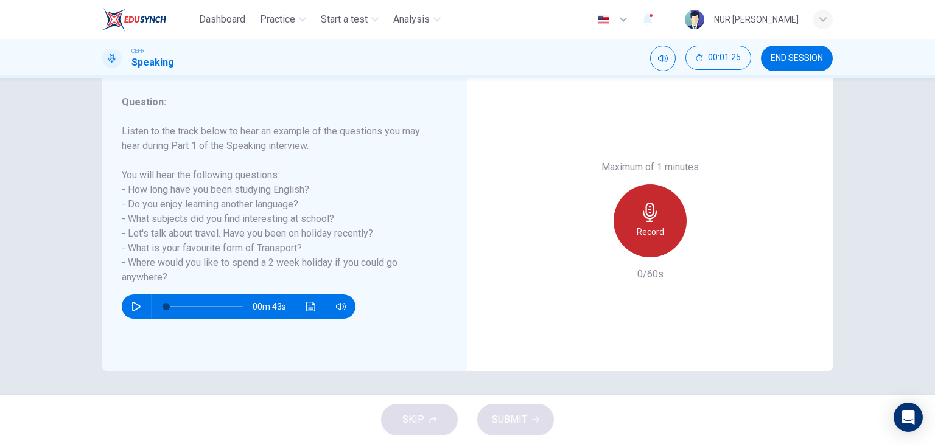
click at [650, 225] on h6 "Record" at bounding box center [650, 232] width 27 height 15
click at [639, 222] on div "Stop" at bounding box center [650, 220] width 73 height 73
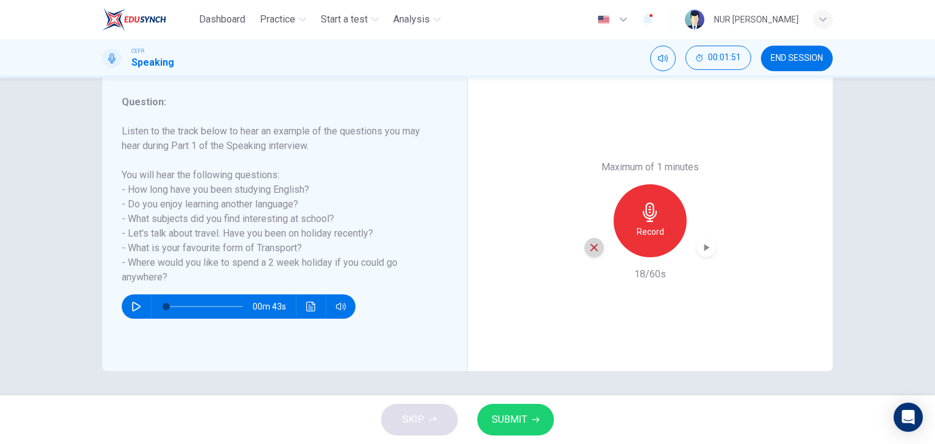
click at [592, 247] on icon "button" at bounding box center [593, 247] width 7 height 7
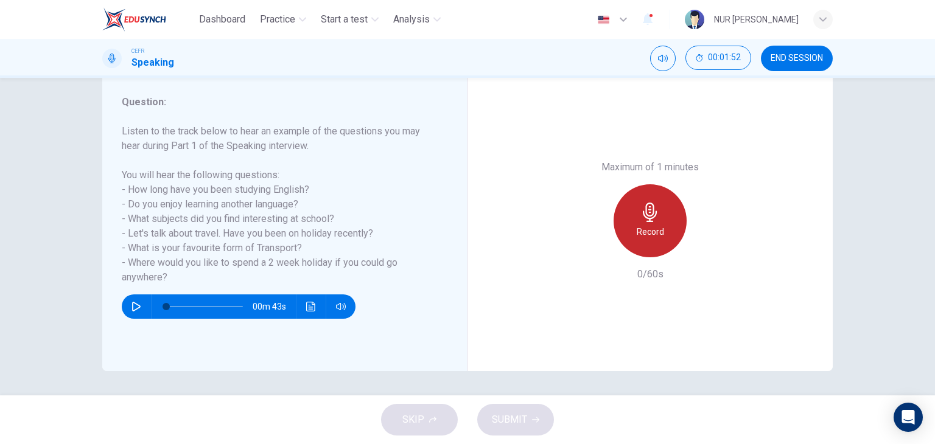
click at [640, 227] on h6 "Record" at bounding box center [650, 232] width 27 height 15
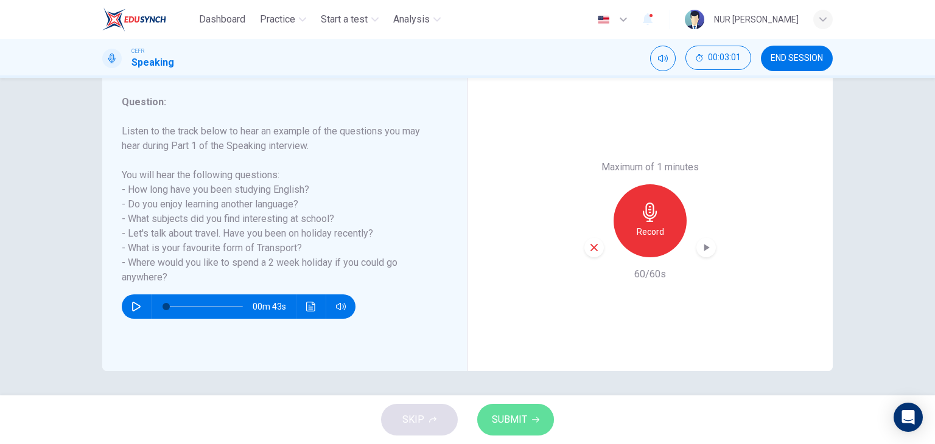
click at [512, 408] on button "SUBMIT" at bounding box center [515, 420] width 77 height 32
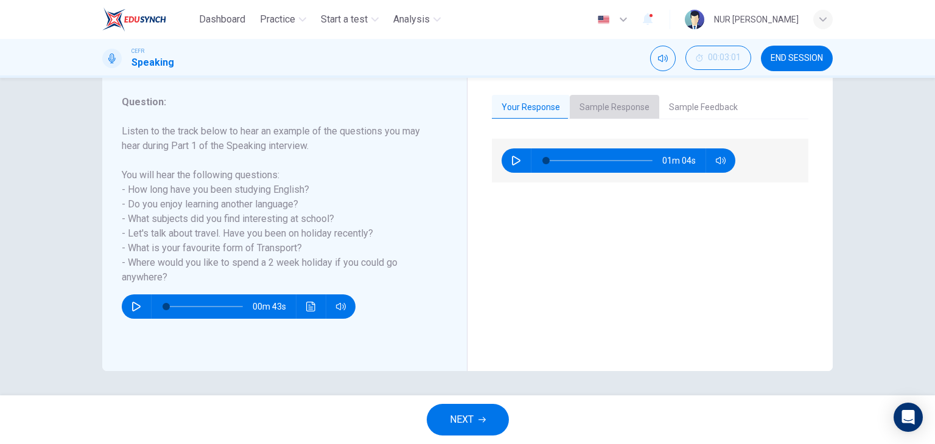
click at [609, 114] on button "Sample Response" at bounding box center [614, 108] width 89 height 26
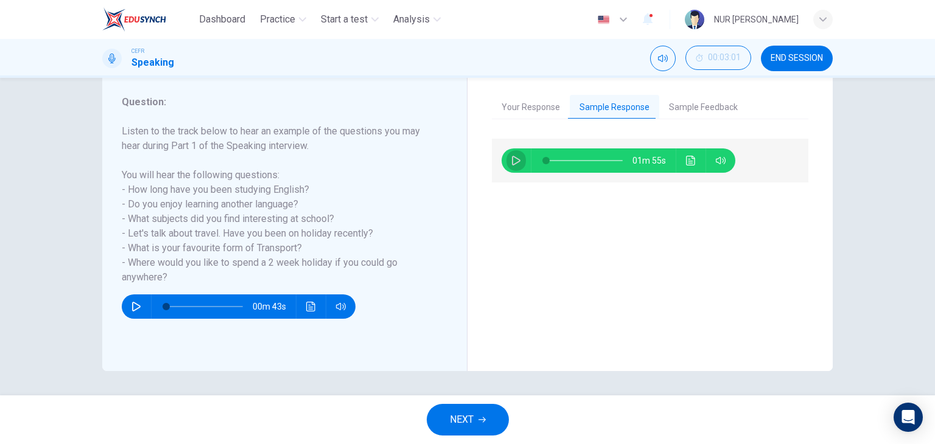
click at [512, 157] on icon "button" at bounding box center [516, 161] width 9 height 10
click at [544, 159] on span at bounding box center [547, 160] width 7 height 7
click at [560, 161] on span at bounding box center [584, 160] width 77 height 17
click at [518, 154] on button "button" at bounding box center [515, 161] width 19 height 24
type input "31"
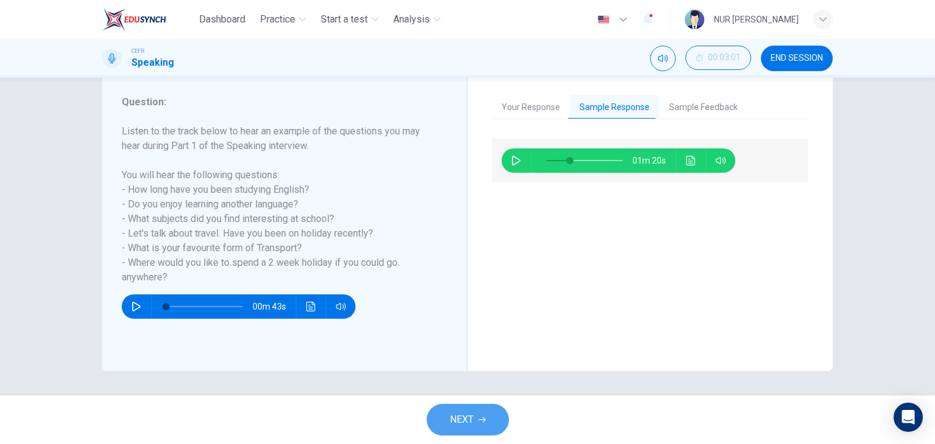
click at [466, 422] on span "NEXT" at bounding box center [462, 419] width 24 height 17
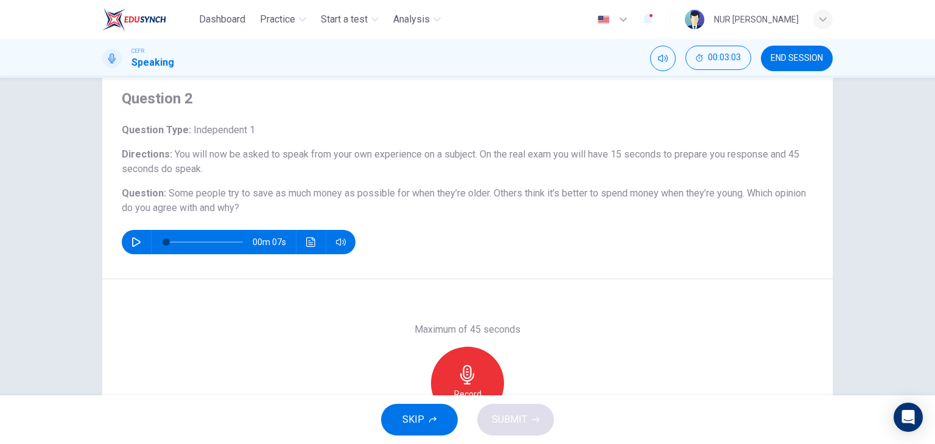
scroll to position [37, 0]
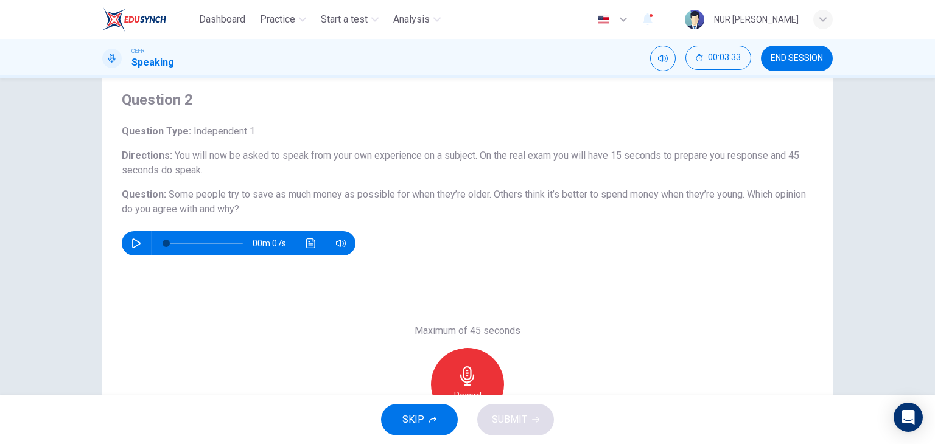
click at [453, 366] on div "Record" at bounding box center [467, 384] width 73 height 73
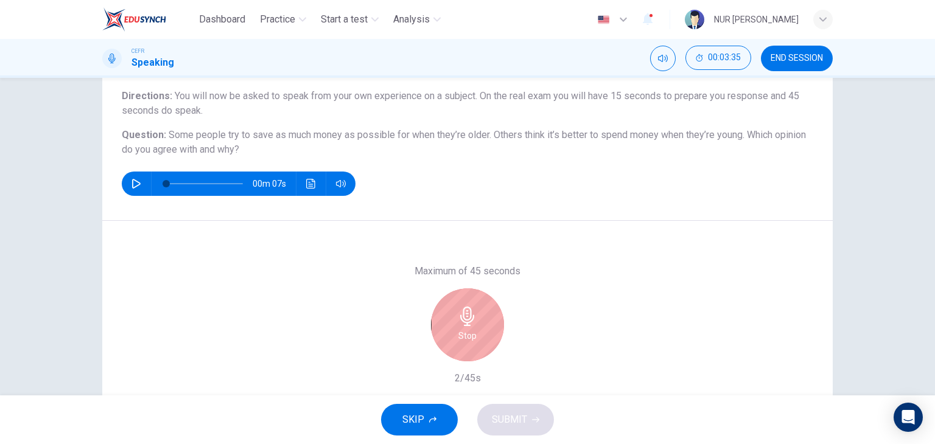
scroll to position [97, 0]
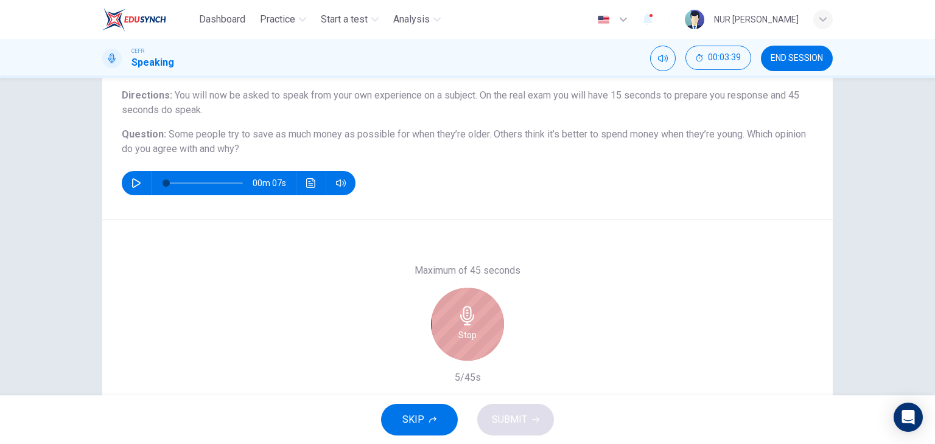
click at [461, 329] on h6 "Stop" at bounding box center [467, 335] width 18 height 15
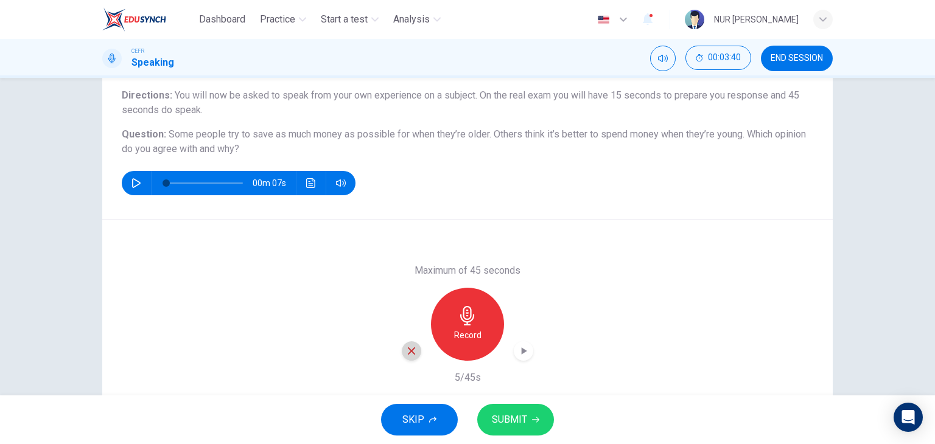
click at [406, 352] on icon "button" at bounding box center [411, 351] width 11 height 11
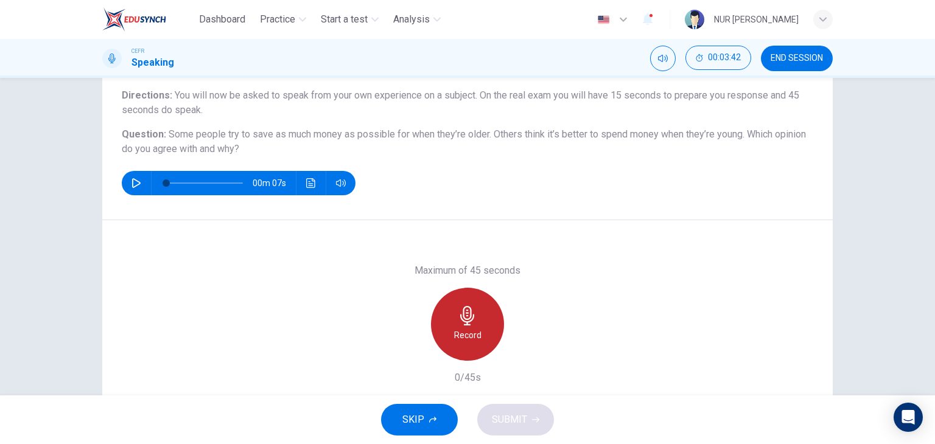
click at [477, 321] on div "Record" at bounding box center [467, 324] width 73 height 73
click at [458, 320] on icon "button" at bounding box center [467, 315] width 19 height 19
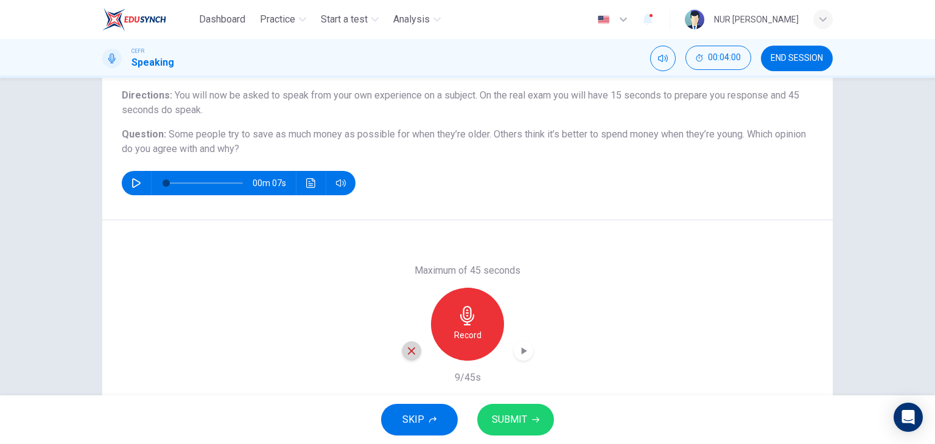
click at [410, 346] on icon "button" at bounding box center [411, 351] width 11 height 11
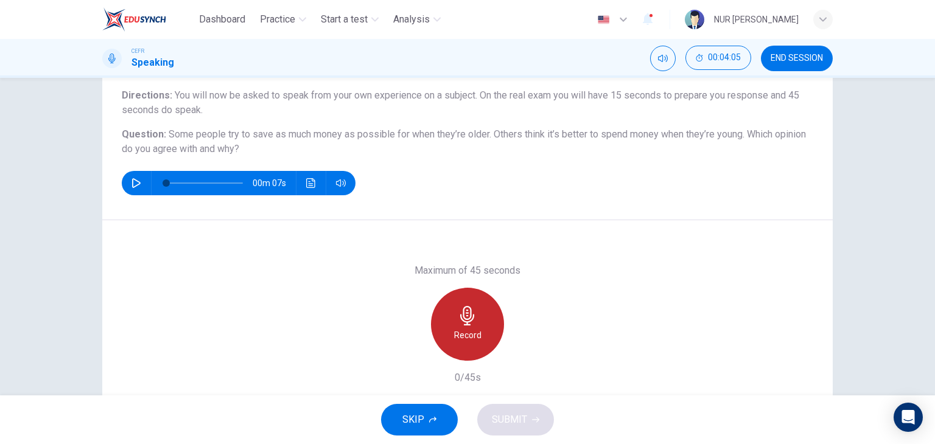
click at [477, 306] on div "Record" at bounding box center [467, 324] width 73 height 73
click at [477, 306] on div "Stop" at bounding box center [467, 324] width 73 height 73
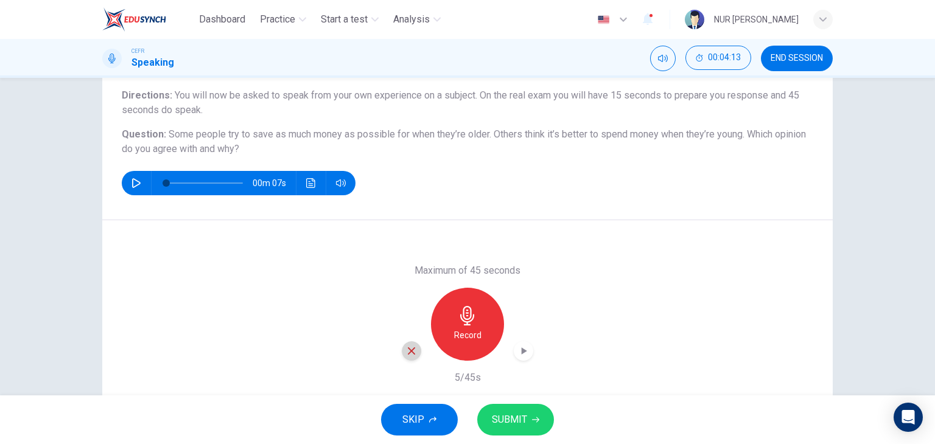
click at [406, 346] on icon "button" at bounding box center [411, 351] width 11 height 11
click at [481, 322] on div "Record" at bounding box center [467, 324] width 73 height 73
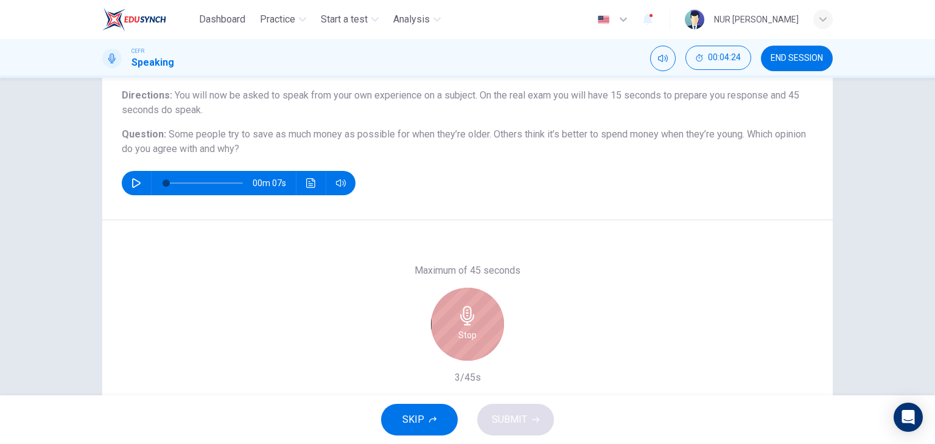
click at [481, 322] on div "Stop" at bounding box center [467, 324] width 73 height 73
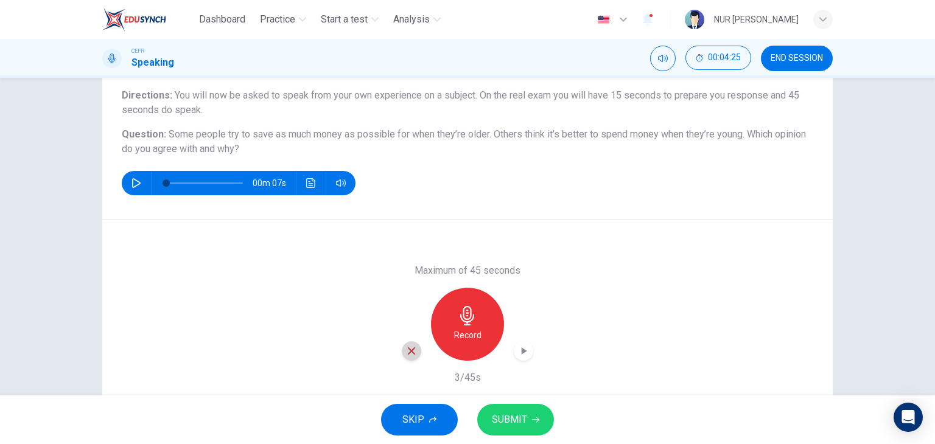
click at [407, 348] on icon "button" at bounding box center [411, 351] width 11 height 11
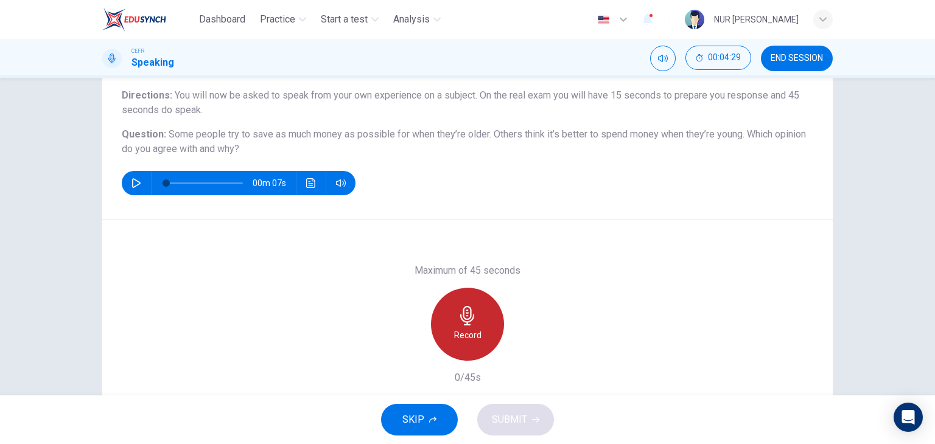
click at [466, 309] on icon "button" at bounding box center [467, 315] width 19 height 19
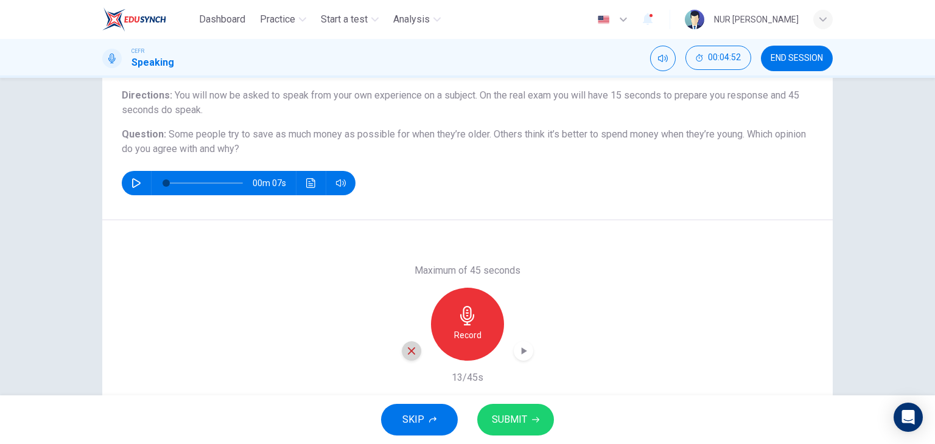
click at [409, 353] on icon "button" at bounding box center [411, 351] width 11 height 11
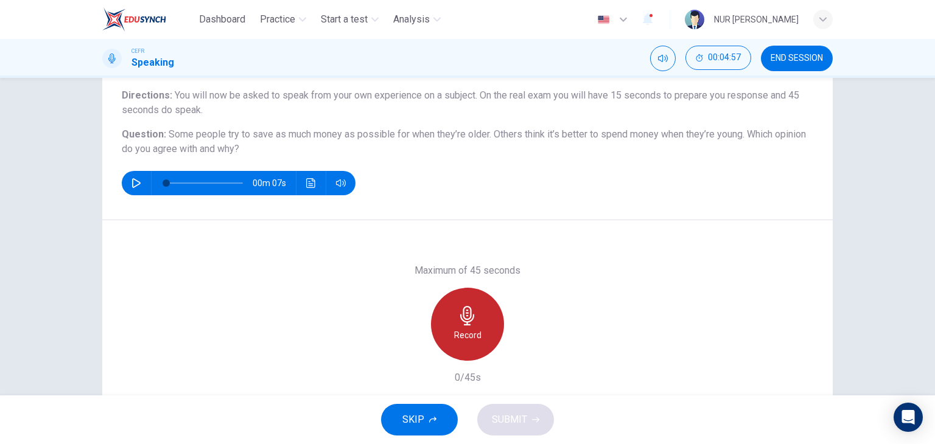
click at [464, 328] on h6 "Record" at bounding box center [467, 335] width 27 height 15
click at [464, 328] on h6 "Stop" at bounding box center [467, 335] width 18 height 15
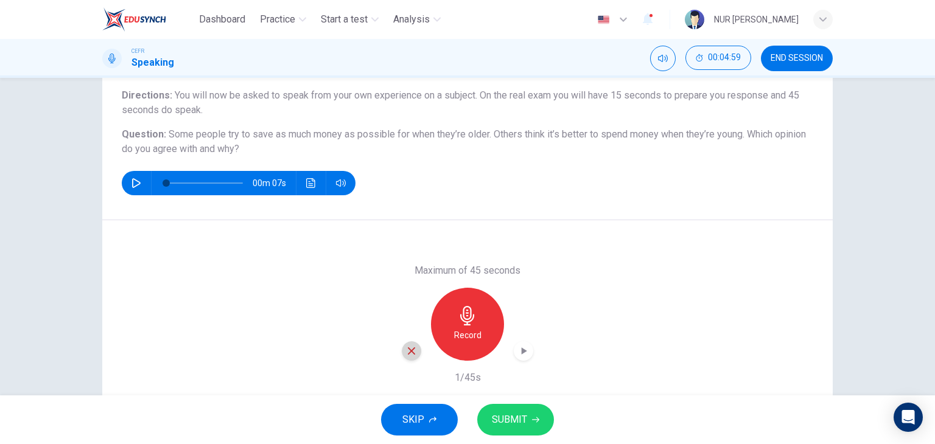
click at [412, 348] on icon "button" at bounding box center [411, 351] width 11 height 11
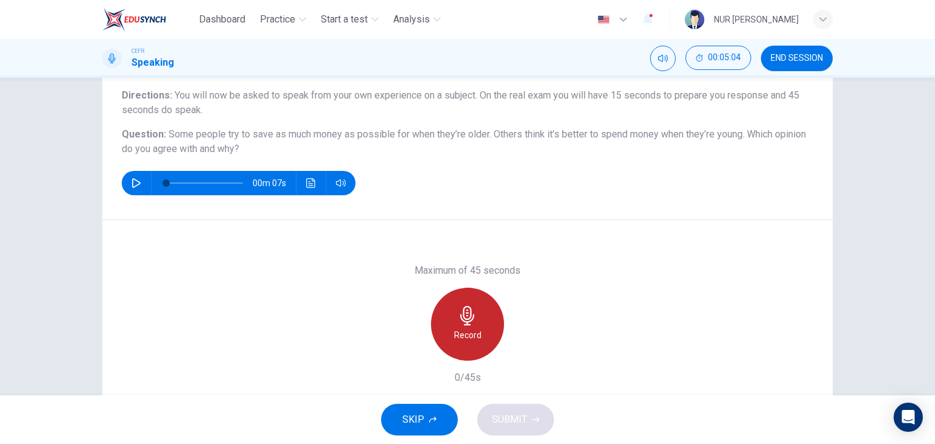
click at [454, 338] on h6 "Record" at bounding box center [467, 335] width 27 height 15
click at [453, 338] on div "Stop" at bounding box center [467, 324] width 73 height 73
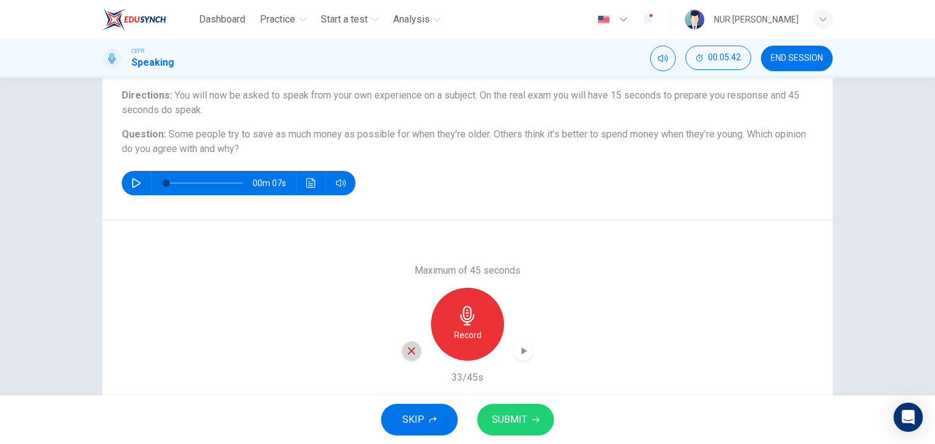
click at [411, 359] on div "button" at bounding box center [411, 350] width 19 height 19
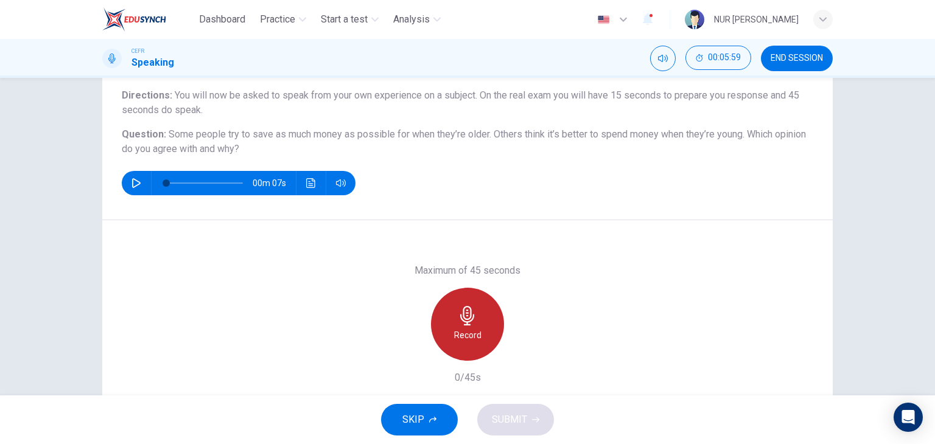
click at [475, 349] on div "Record" at bounding box center [467, 324] width 73 height 73
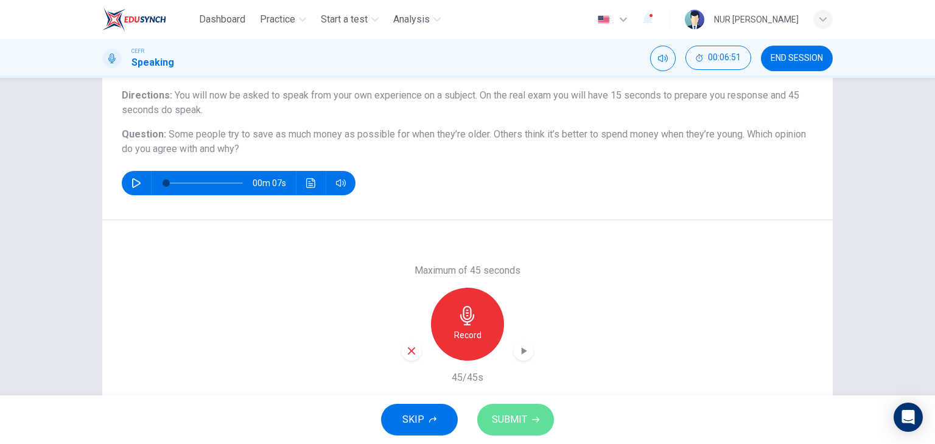
click at [514, 422] on span "SUBMIT" at bounding box center [509, 419] width 35 height 17
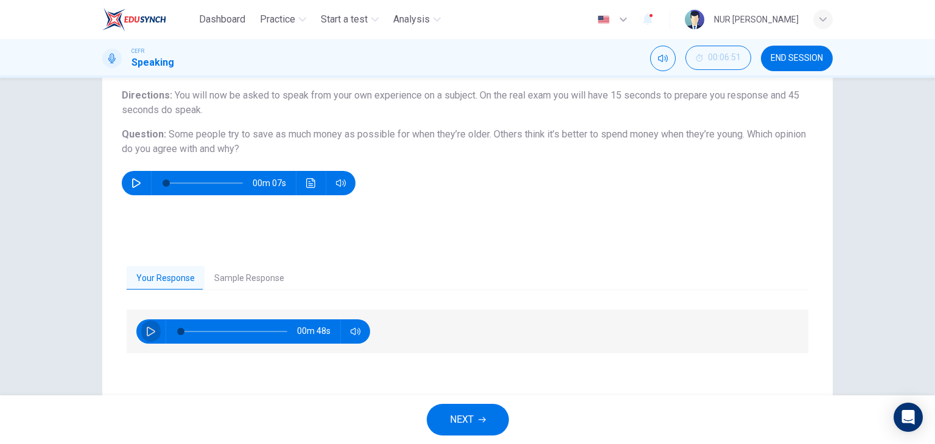
click at [144, 325] on button "button" at bounding box center [150, 332] width 19 height 24
type input "10"
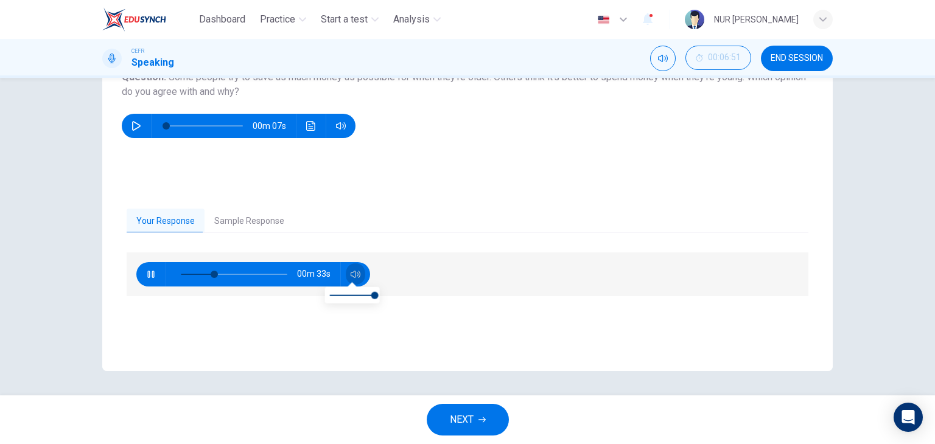
click at [351, 278] on icon "button" at bounding box center [356, 275] width 10 height 10
type input "37"
click at [136, 130] on icon "button" at bounding box center [136, 126] width 10 height 10
type input "0"
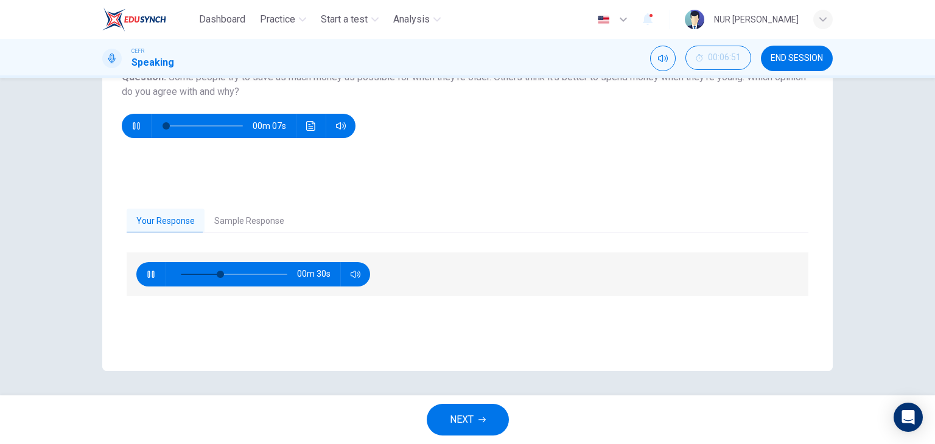
type input "39"
type input "14"
type input "42"
click at [133, 123] on icon "button" at bounding box center [136, 125] width 7 height 7
type input "27"
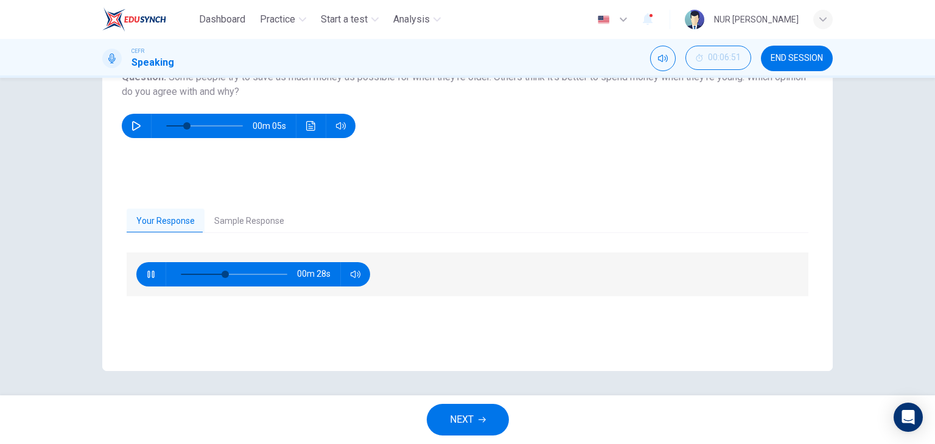
type input "44"
click at [476, 412] on button "NEXT" at bounding box center [468, 420] width 82 height 32
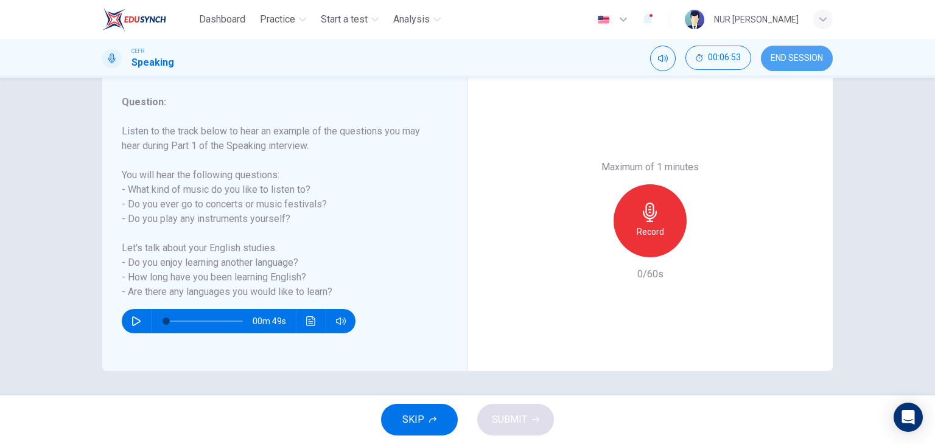
click at [790, 55] on span "END SESSION" at bounding box center [797, 59] width 52 height 10
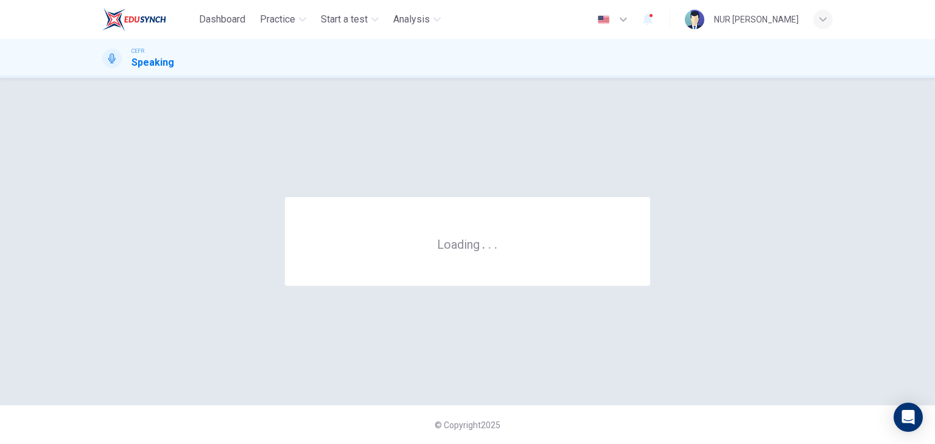
scroll to position [0, 0]
